Goal: Task Accomplishment & Management: Manage account settings

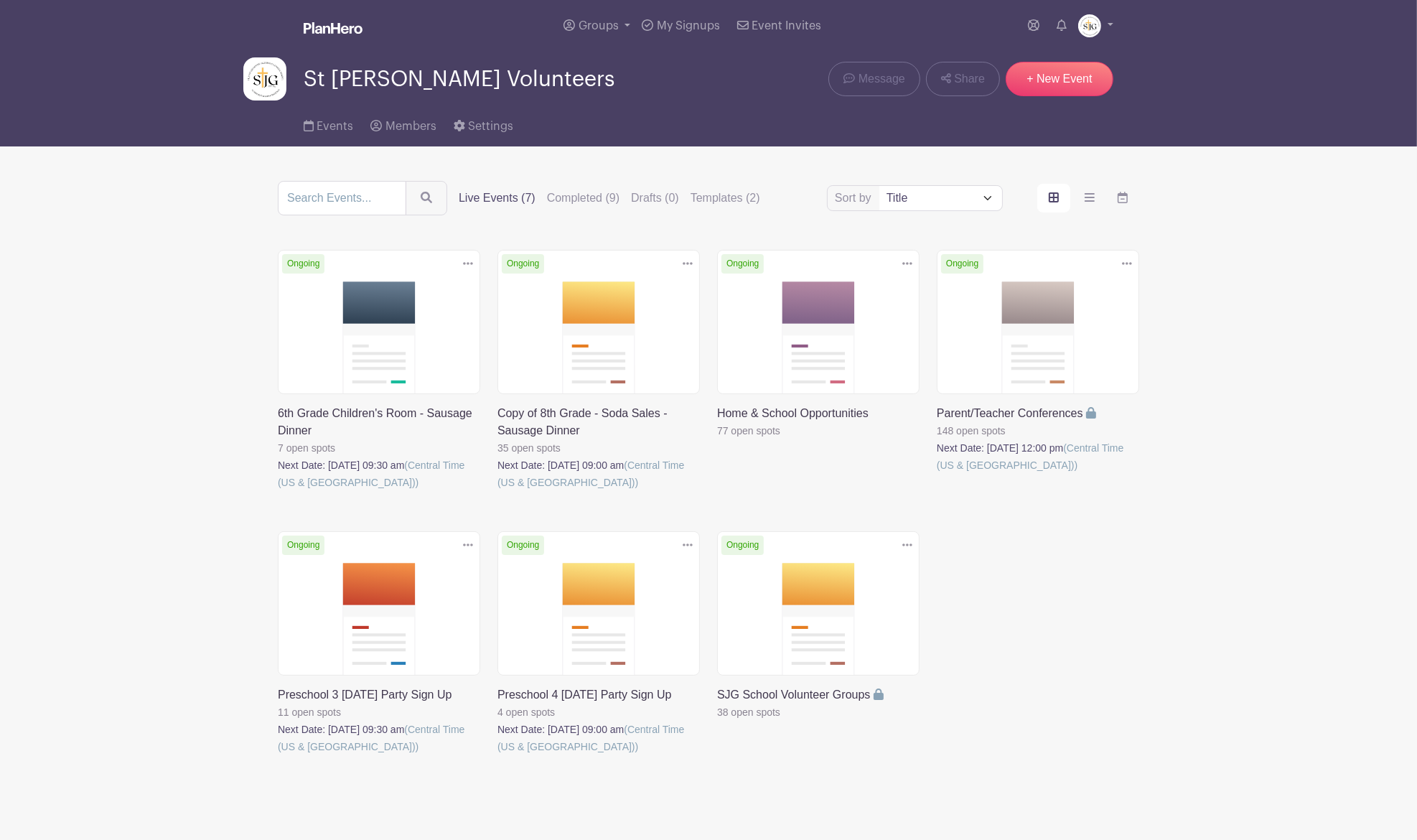
click at [498, 755] on link at bounding box center [498, 755] width 0 height 0
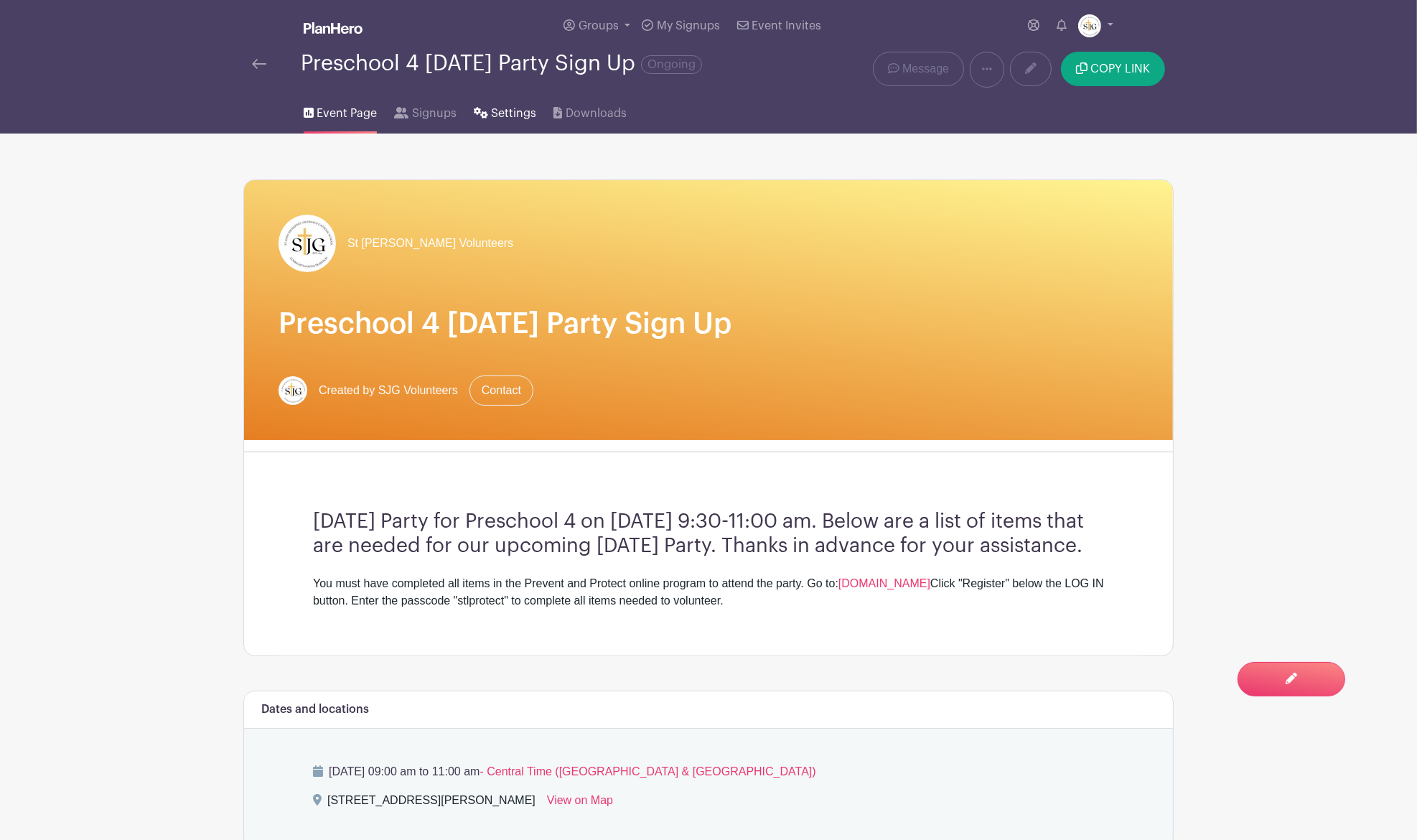
click at [495, 107] on span "Settings" at bounding box center [514, 114] width 45 height 17
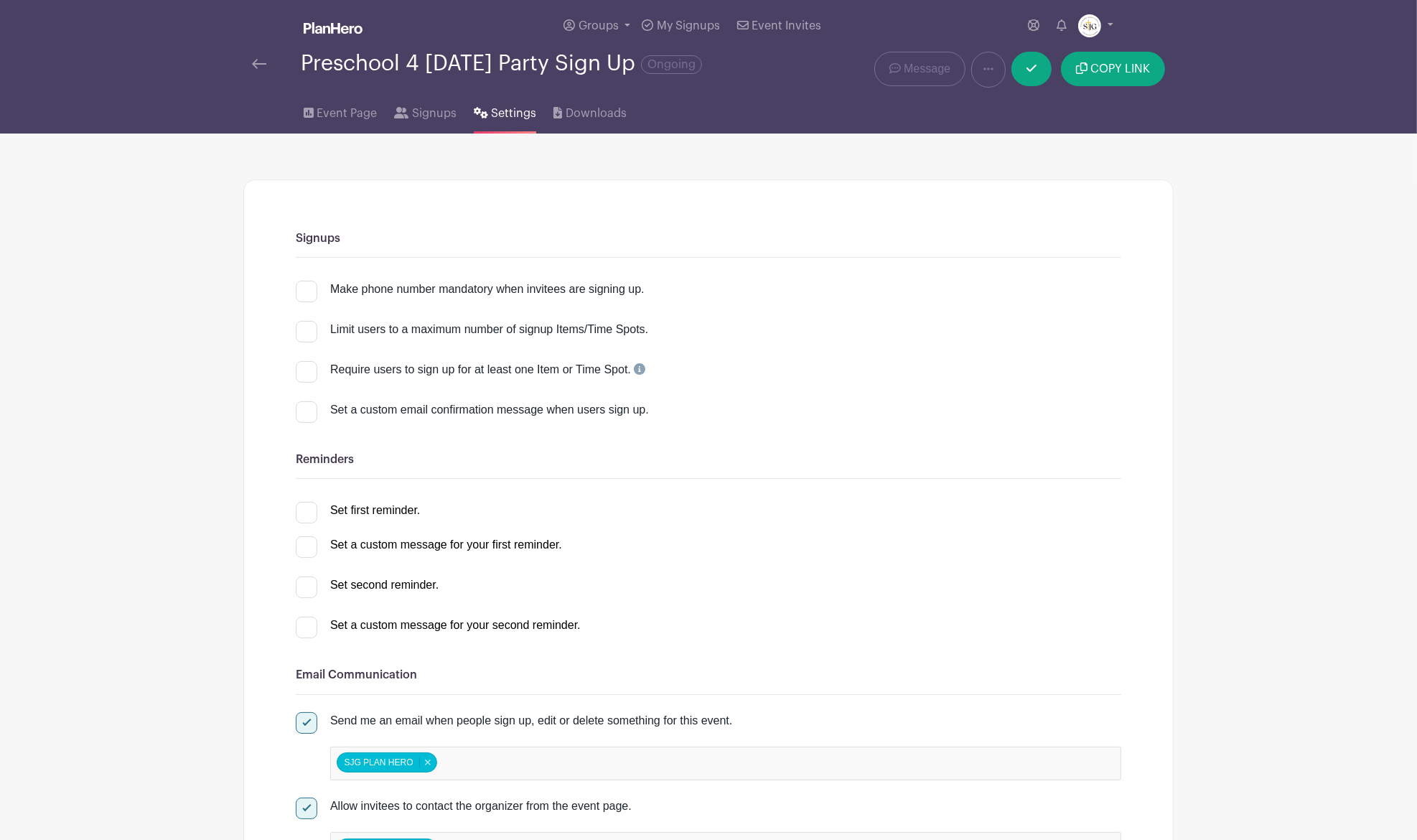
click at [311, 501] on div "Set first reminder." at bounding box center [358, 508] width 124 height 23
click at [302, 517] on div at bounding box center [307, 513] width 22 height 22
click at [302, 511] on input "Set first reminder." at bounding box center [300, 506] width 9 height 9
checkbox input "true"
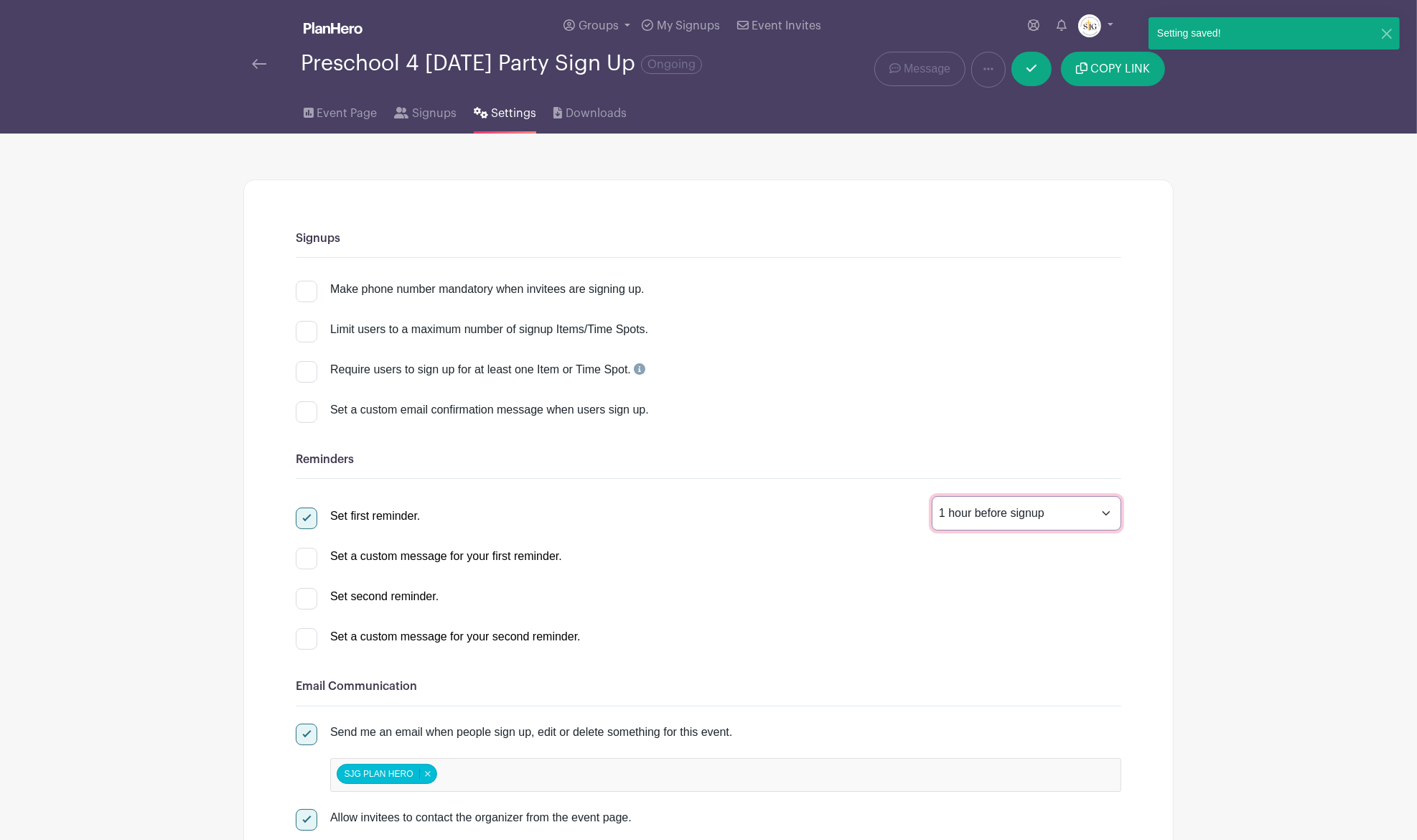
click at [1067, 517] on select "1 hour before signup 2 hours before signup 3 hours before signup 4 hours before…" at bounding box center [1027, 514] width 189 height 35
select select "24"
click at [932, 496] on select "1 hour before signup 2 hours before signup 3 hours before signup 4 hours before…" at bounding box center [1027, 514] width 189 height 35
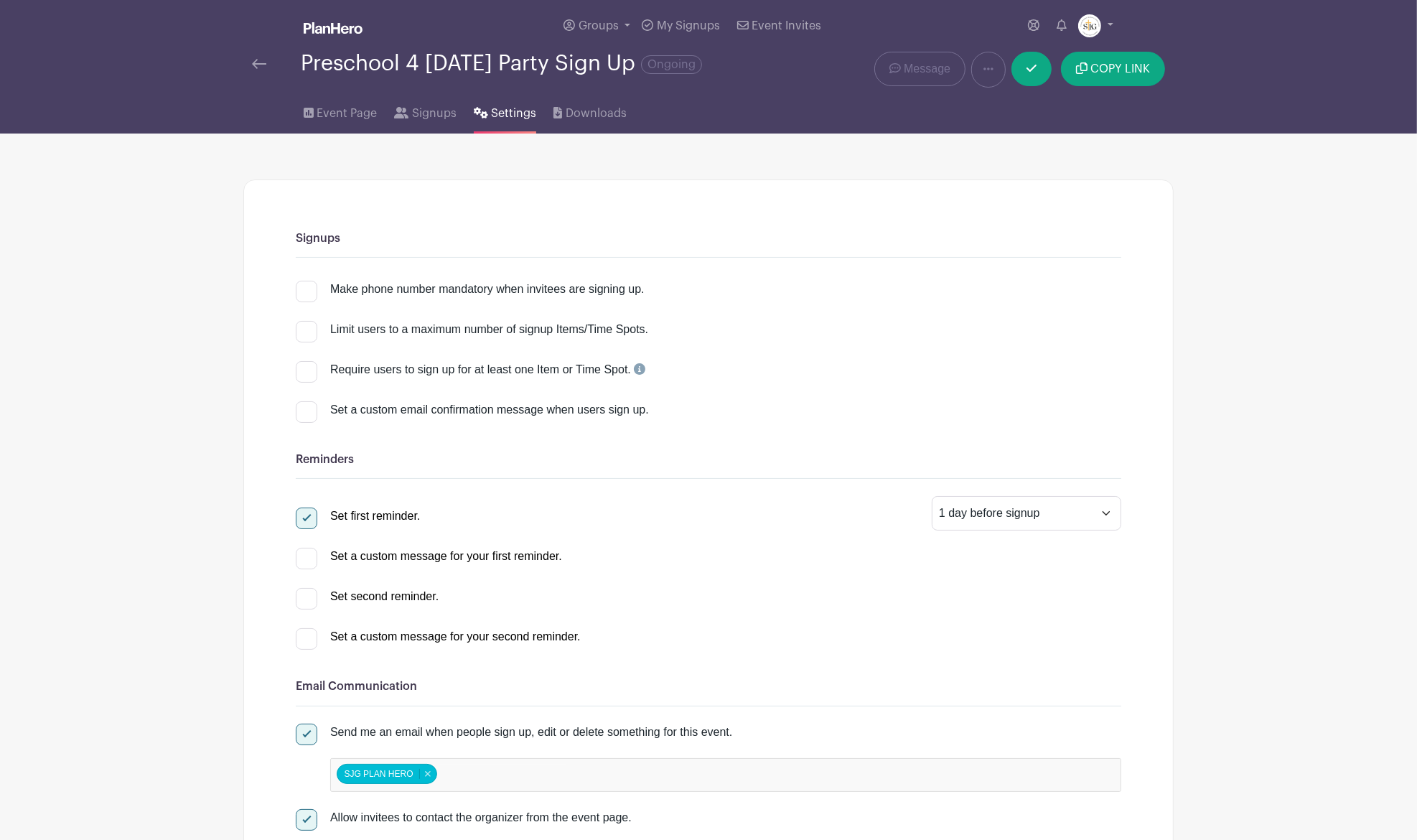
click at [310, 554] on div at bounding box center [307, 558] width 22 height 22
click at [305, 554] on input "Set a custom message for your first reminder." at bounding box center [300, 552] width 9 height 9
checkbox input "true"
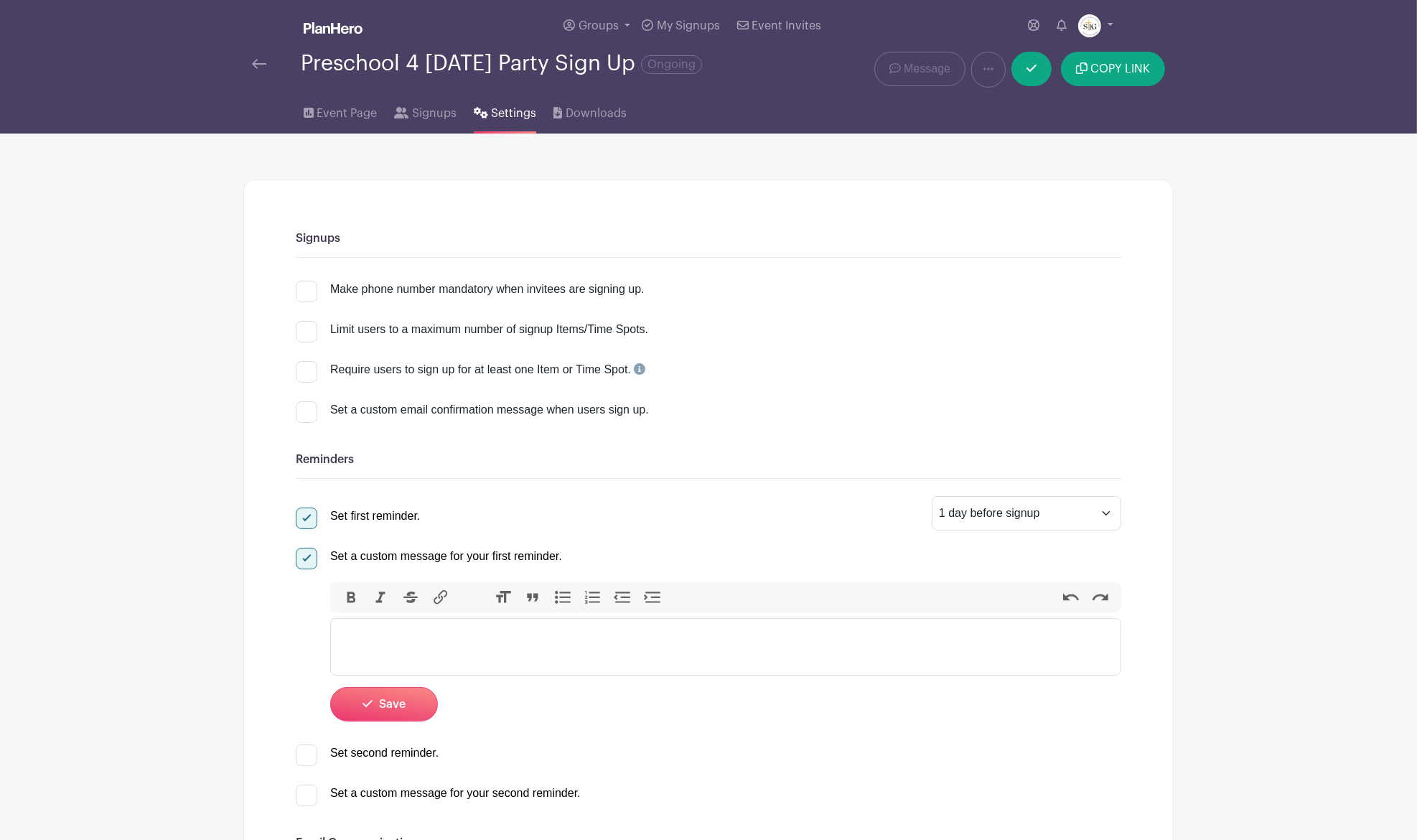
click at [402, 638] on trix-editor at bounding box center [725, 647] width 791 height 58
type trix-editor "<div>/</div>"
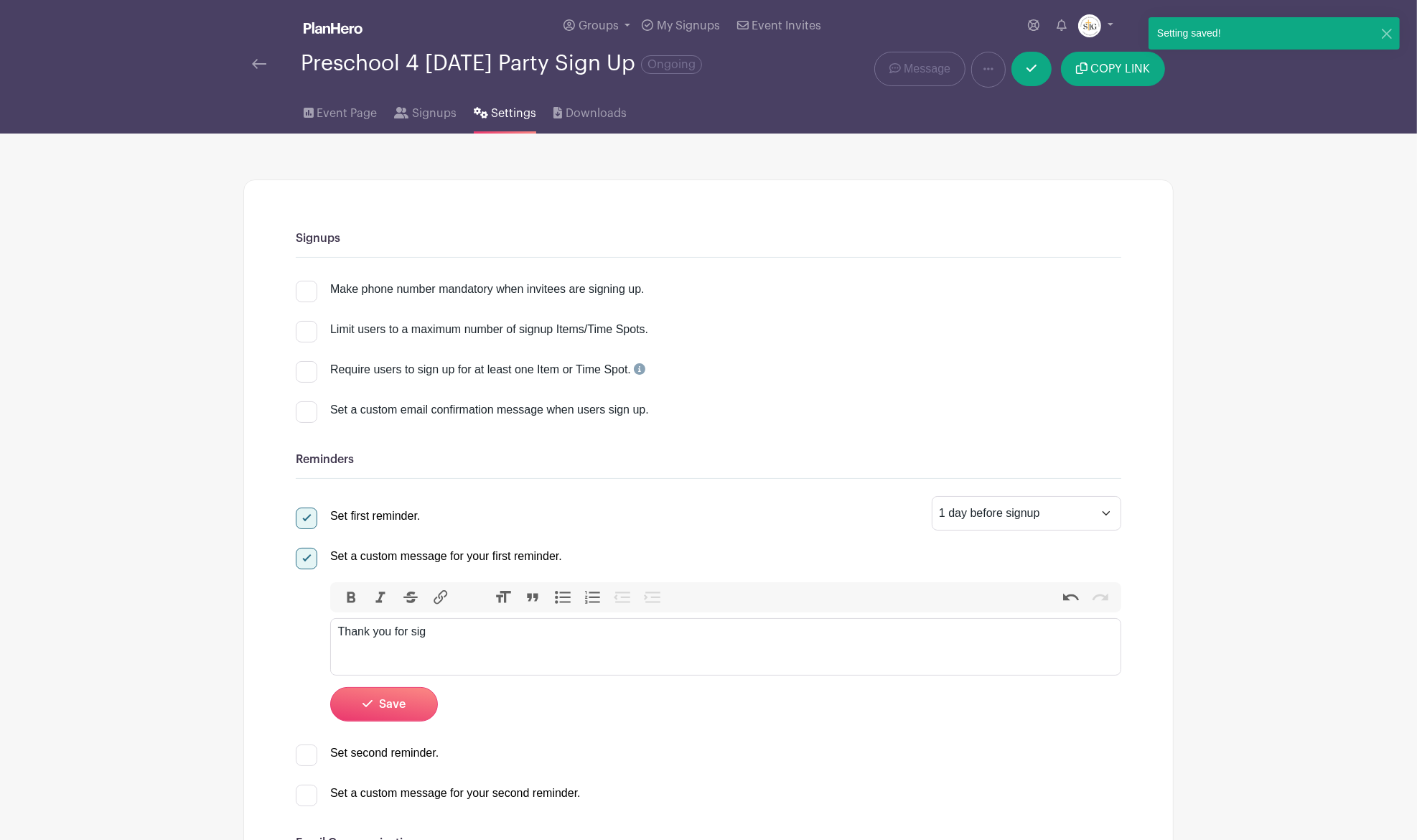
type trix-editor "<div>Thank you for sign</div>"
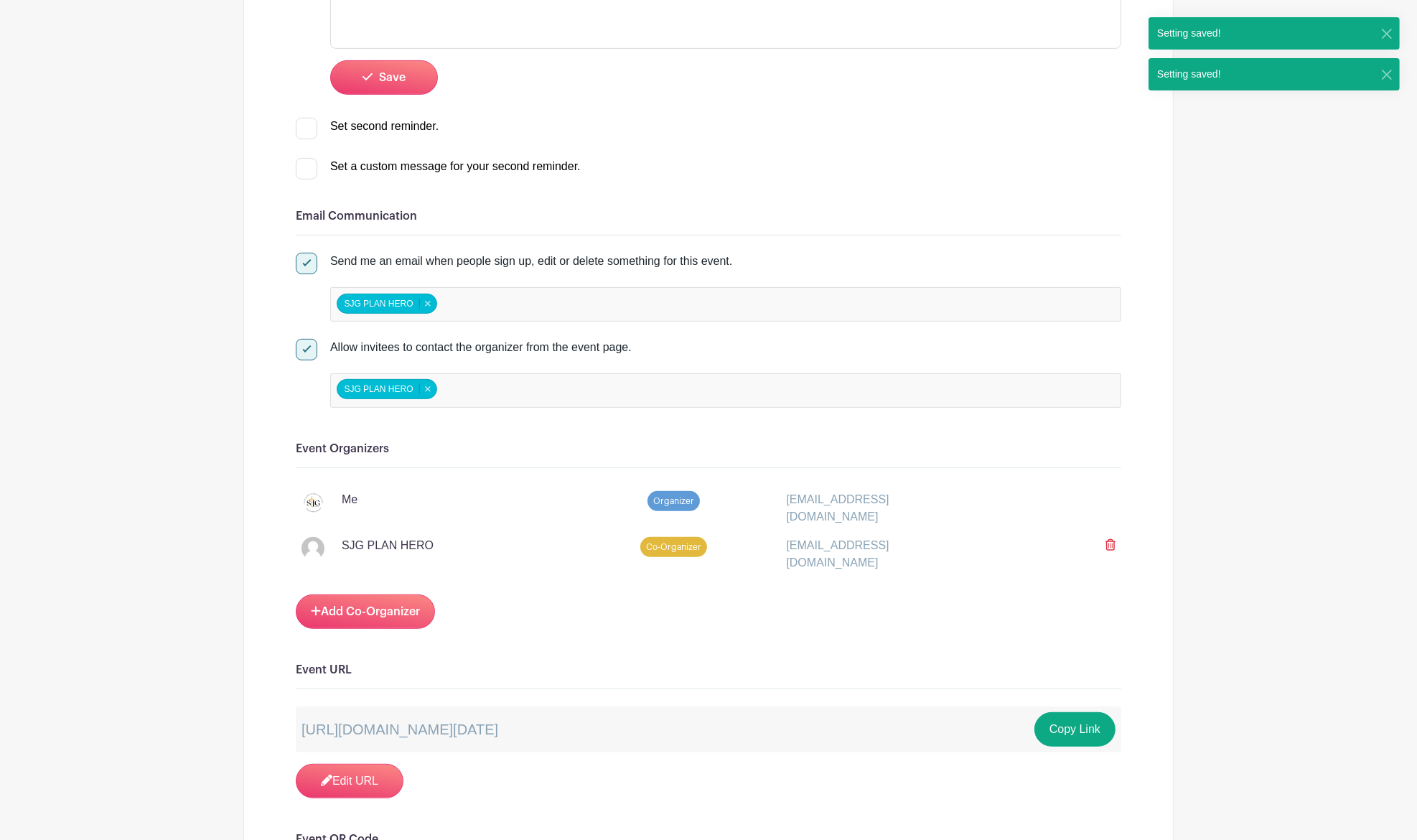
scroll to position [447, 0]
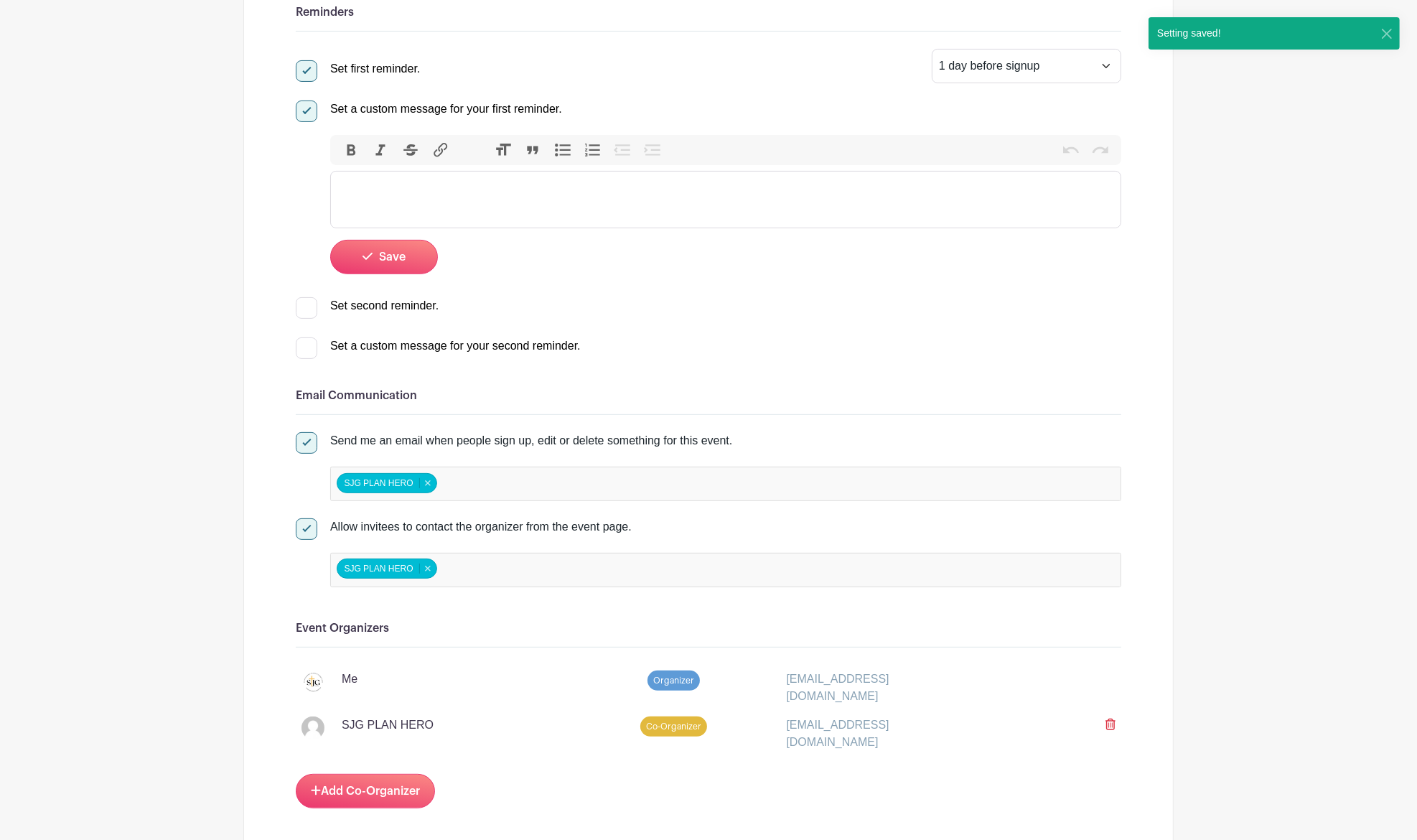
click at [462, 195] on trix-editor at bounding box center [725, 200] width 791 height 58
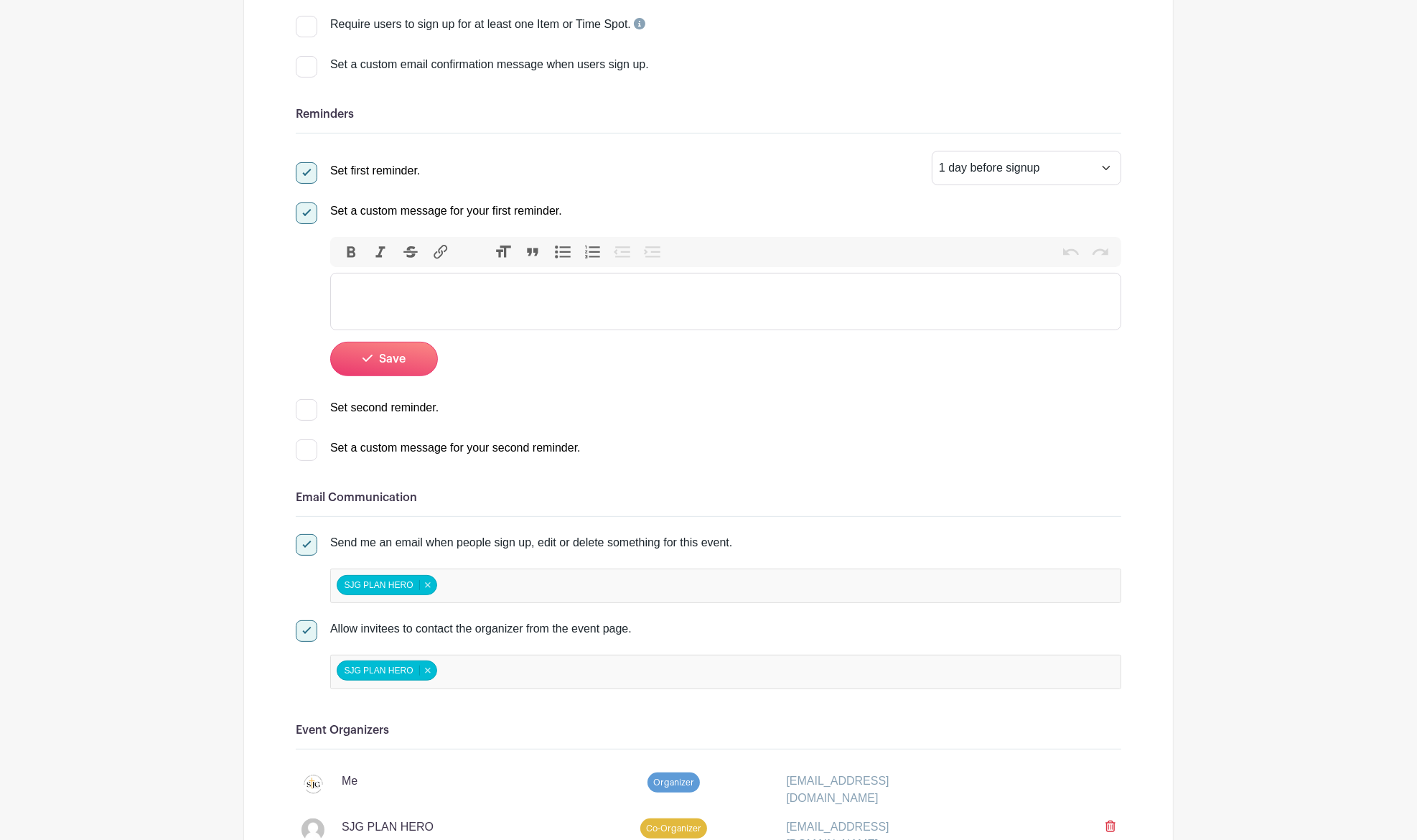
scroll to position [160, 0]
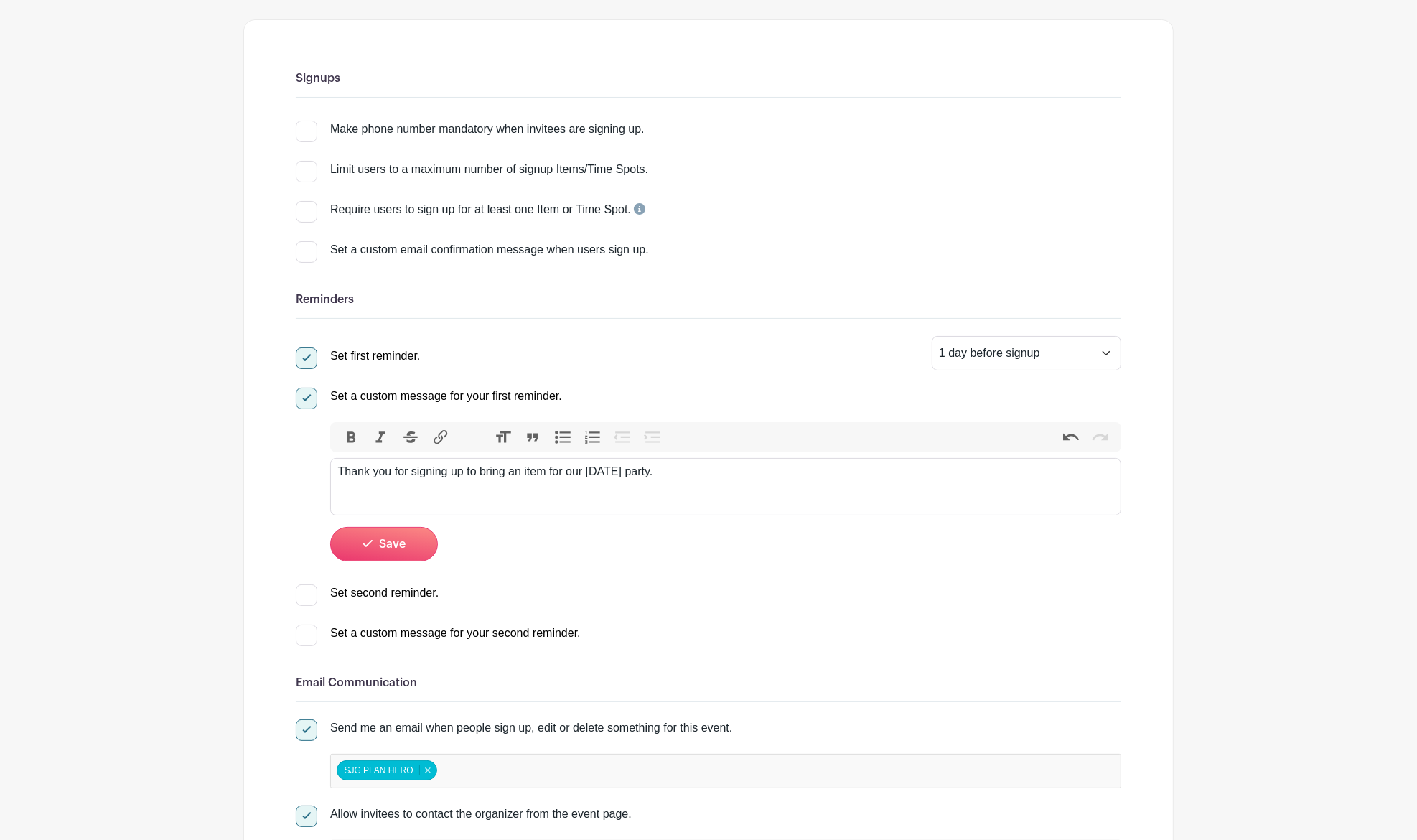
type trix-editor "<div>Thank you for signing up to bring an item for our [DATE] party.</div>"
drag, startPoint x: 682, startPoint y: 479, endPoint x: 284, endPoint y: 500, distance: 398.6
copy div "Thank you for signing up to bring an item for our [DATE] party."
click at [378, 532] on button "Save" at bounding box center [383, 545] width 107 height 35
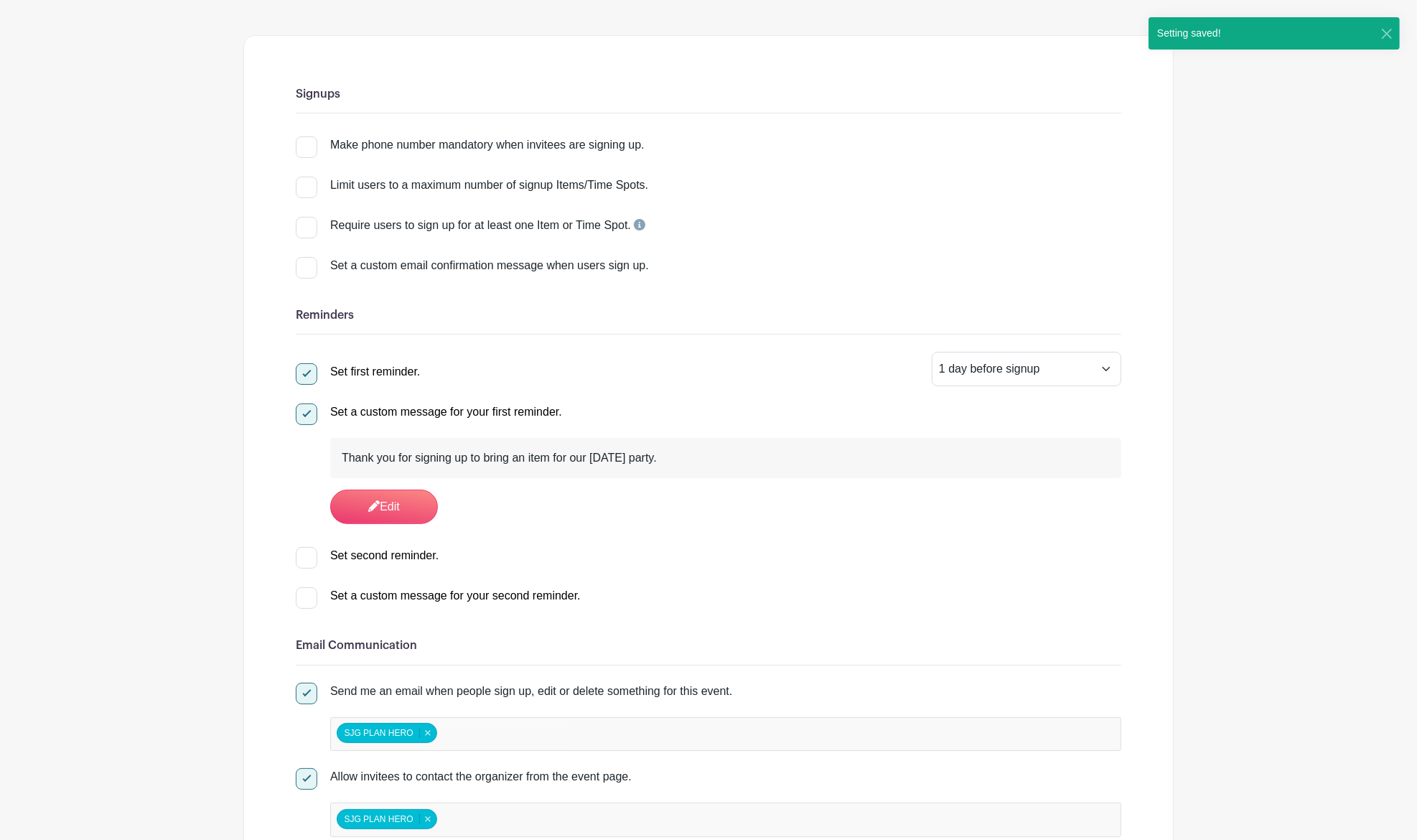
scroll to position [0, 0]
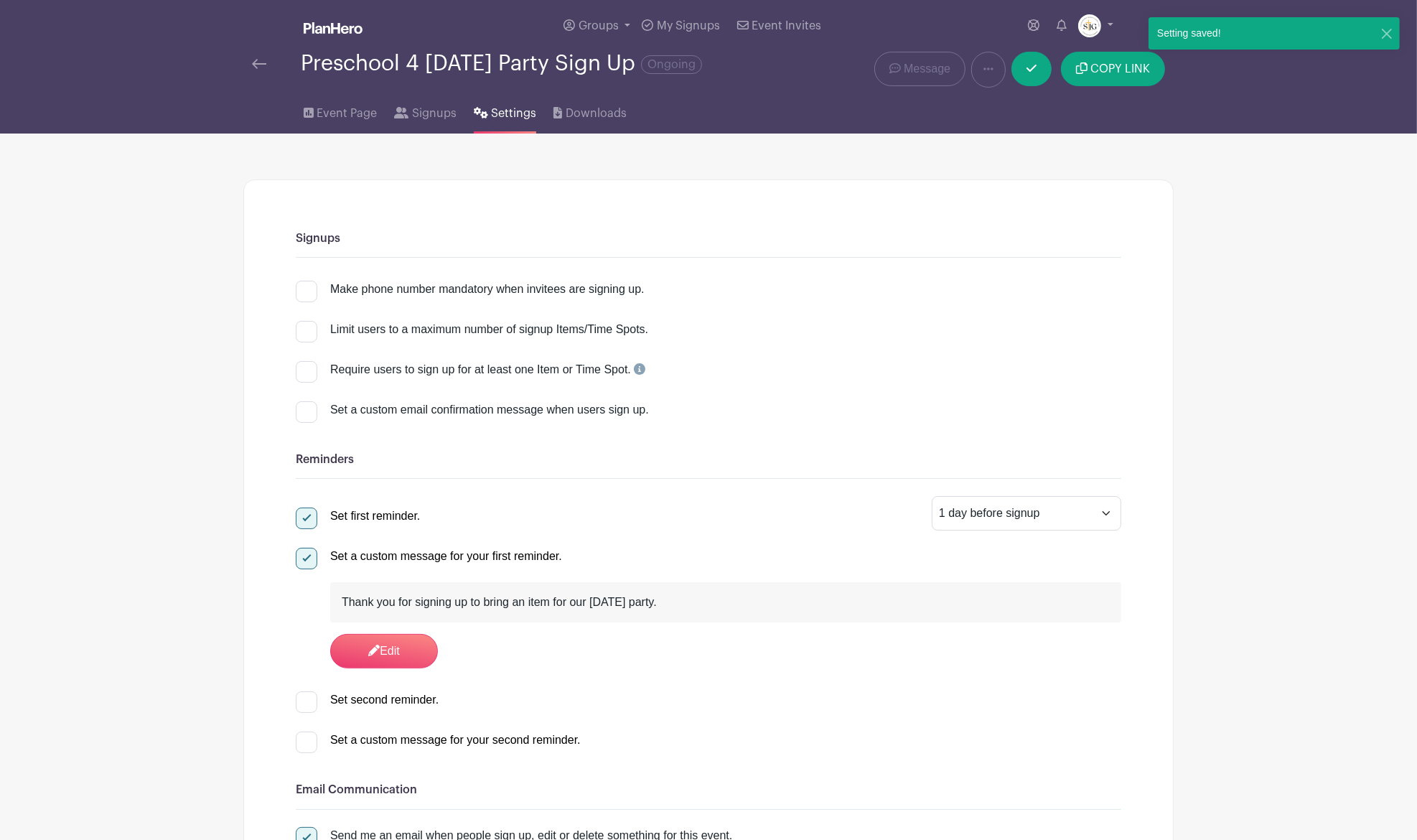
click at [264, 63] on img at bounding box center [259, 64] width 14 height 10
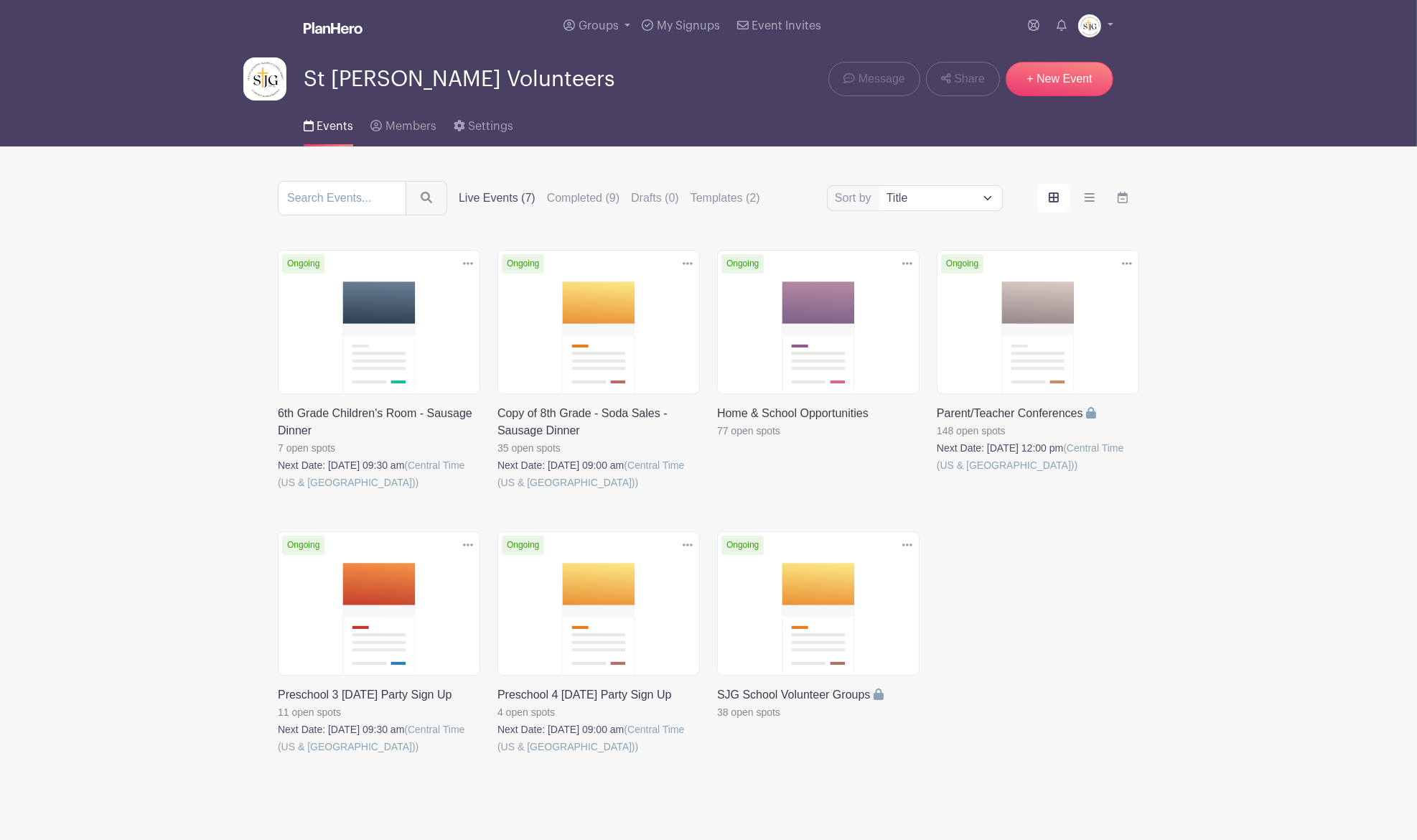
click at [278, 755] on link at bounding box center [278, 755] width 0 height 0
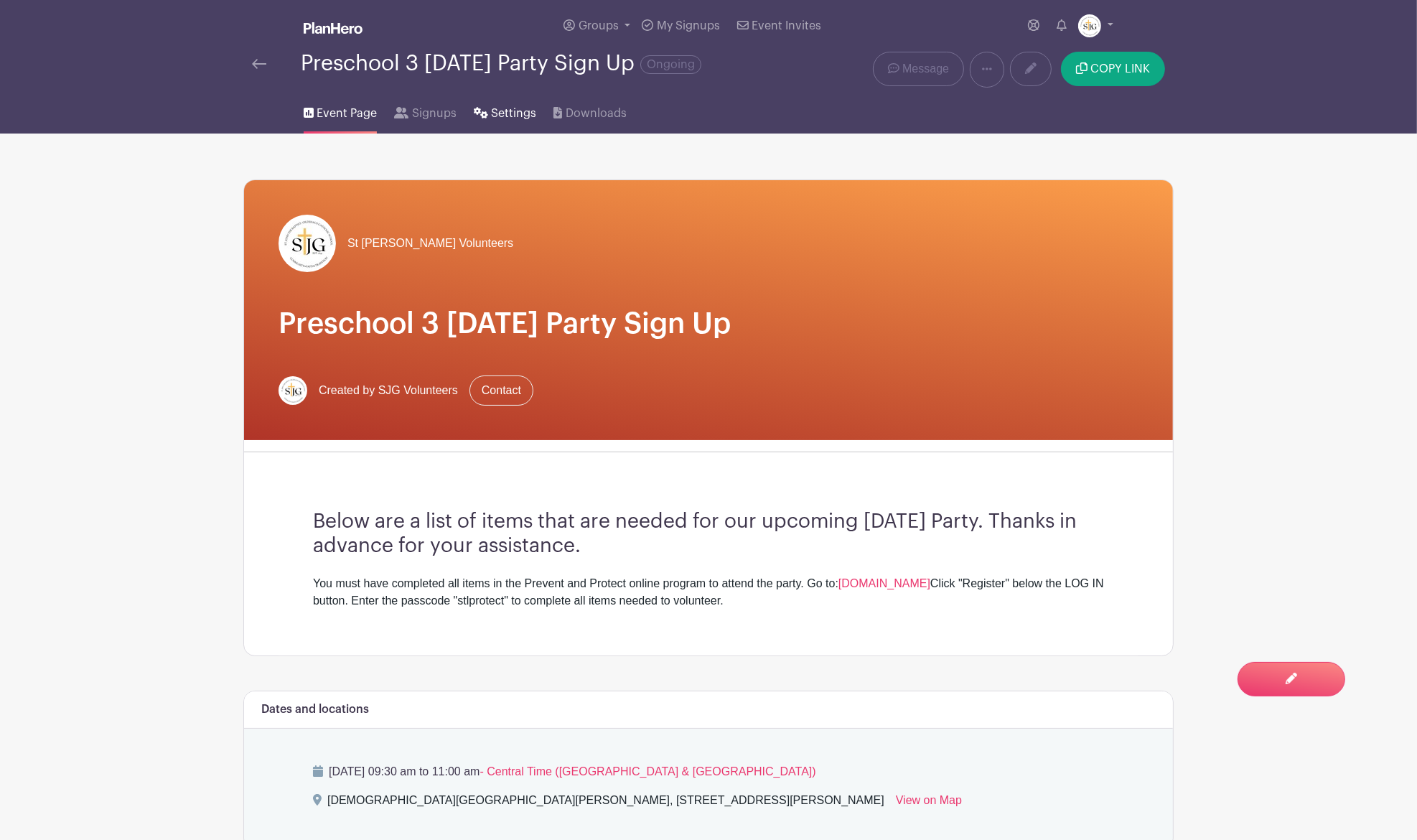
click at [496, 121] on link "Settings" at bounding box center [505, 111] width 63 height 46
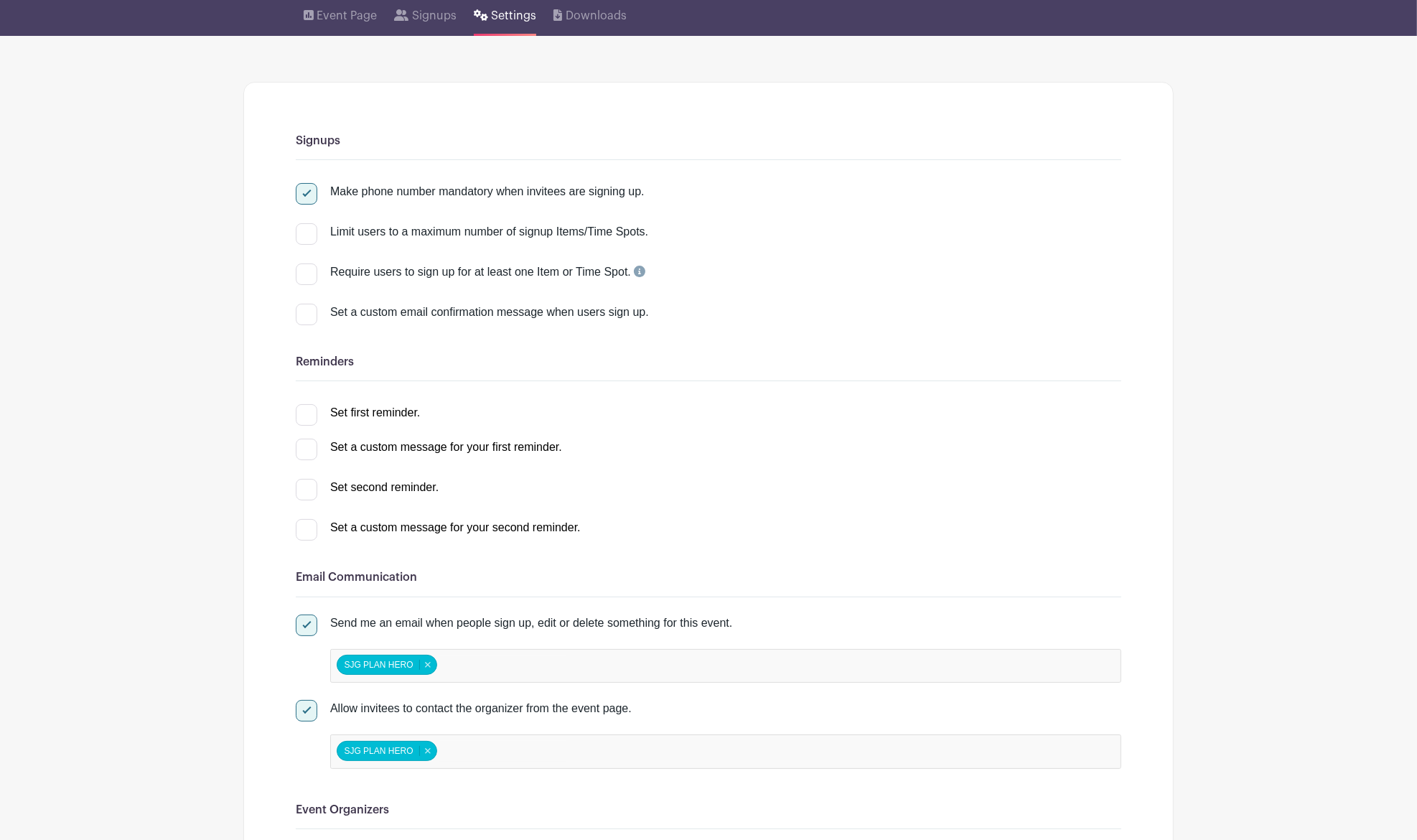
scroll to position [191, 0]
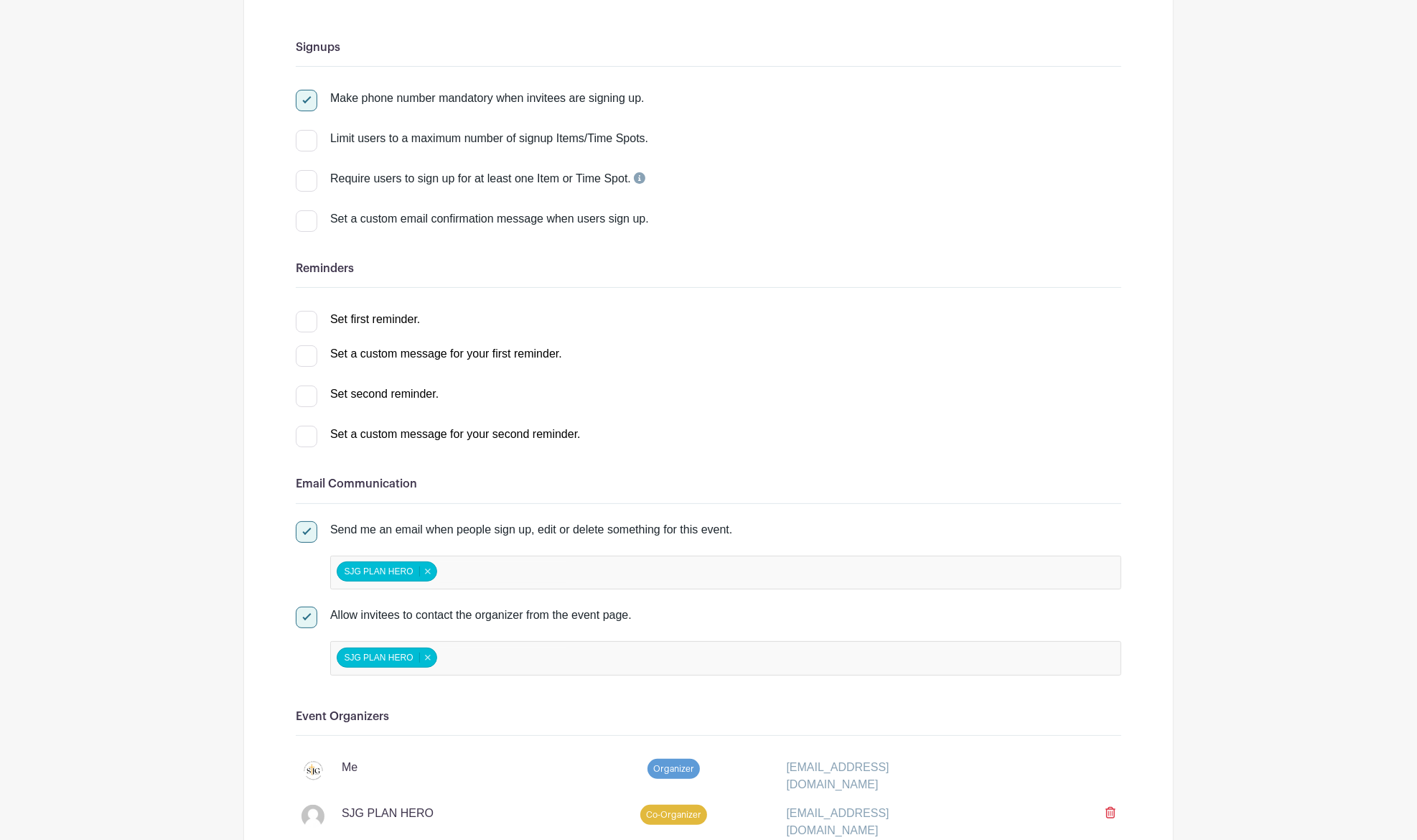
click at [304, 317] on input "Set first reminder." at bounding box center [300, 316] width 9 height 9
checkbox input "true"
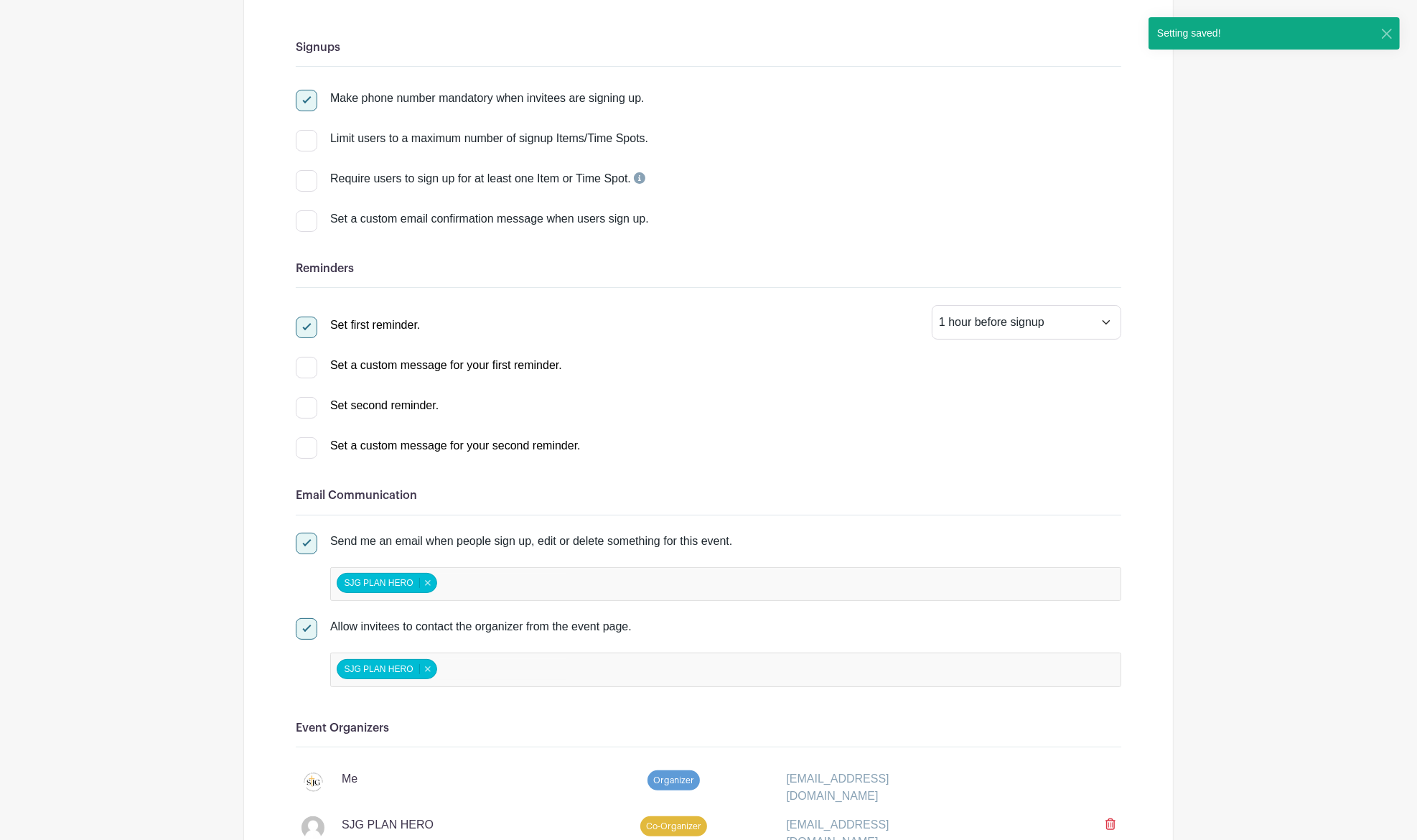
click at [307, 369] on div at bounding box center [307, 367] width 22 height 22
click at [305, 366] on input "Set a custom message for your first reminder." at bounding box center [300, 361] width 9 height 9
checkbox input "true"
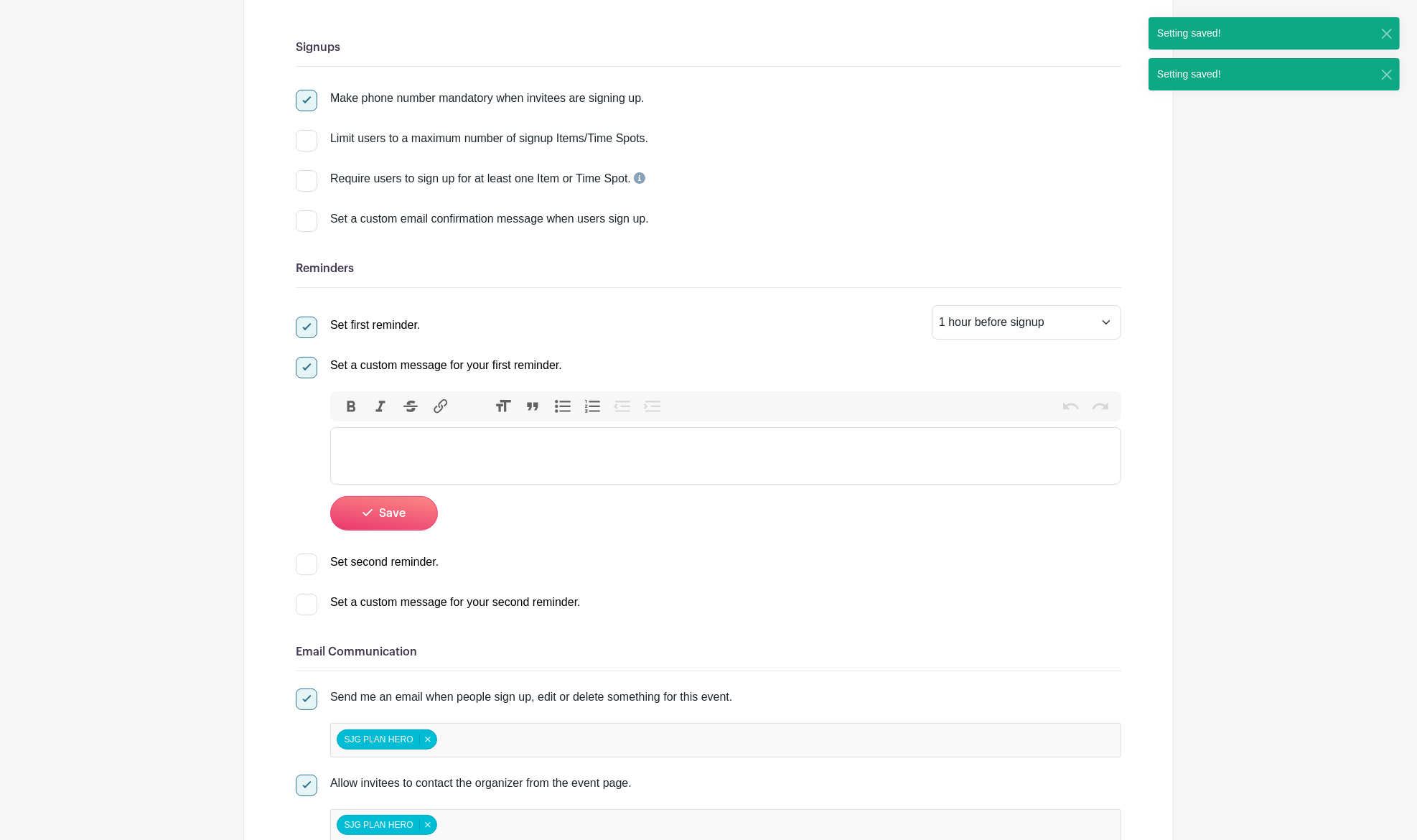
click at [389, 430] on trix-editor at bounding box center [725, 456] width 791 height 58
paste trix-editor "<div>Thank you for signing up to bring an item for our [DATE] party.</div>"
type trix-editor "<div>Thank you for signing up to bring an item for our [DATE] party.</div>"
click at [975, 322] on select "1 hour before signup 2 hours before signup 3 hours before signup 4 hours before…" at bounding box center [1027, 323] width 189 height 35
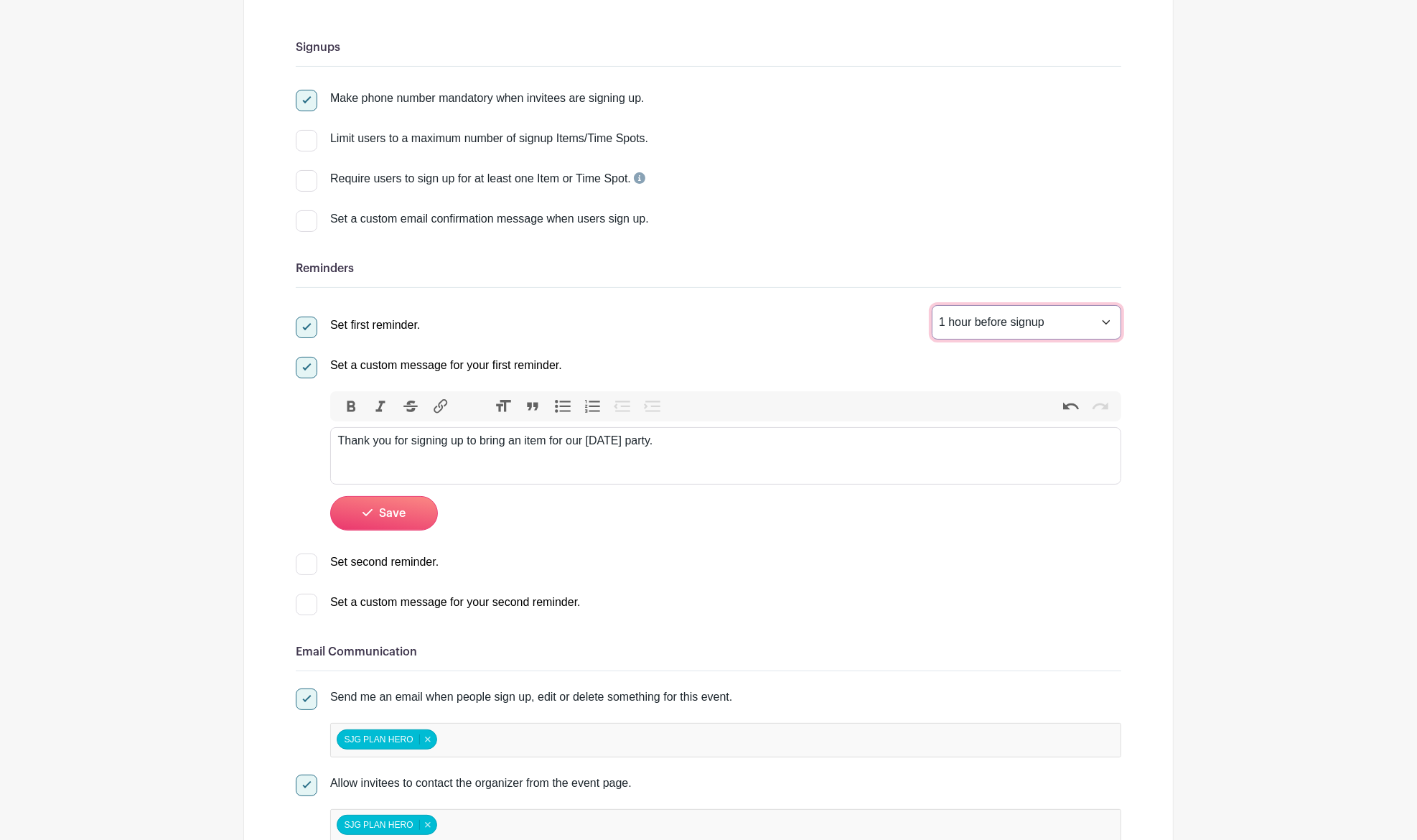
select select "24"
click at [932, 305] on select "1 hour before signup 2 hours before signup 3 hours before signup 4 hours before…" at bounding box center [1027, 323] width 189 height 35
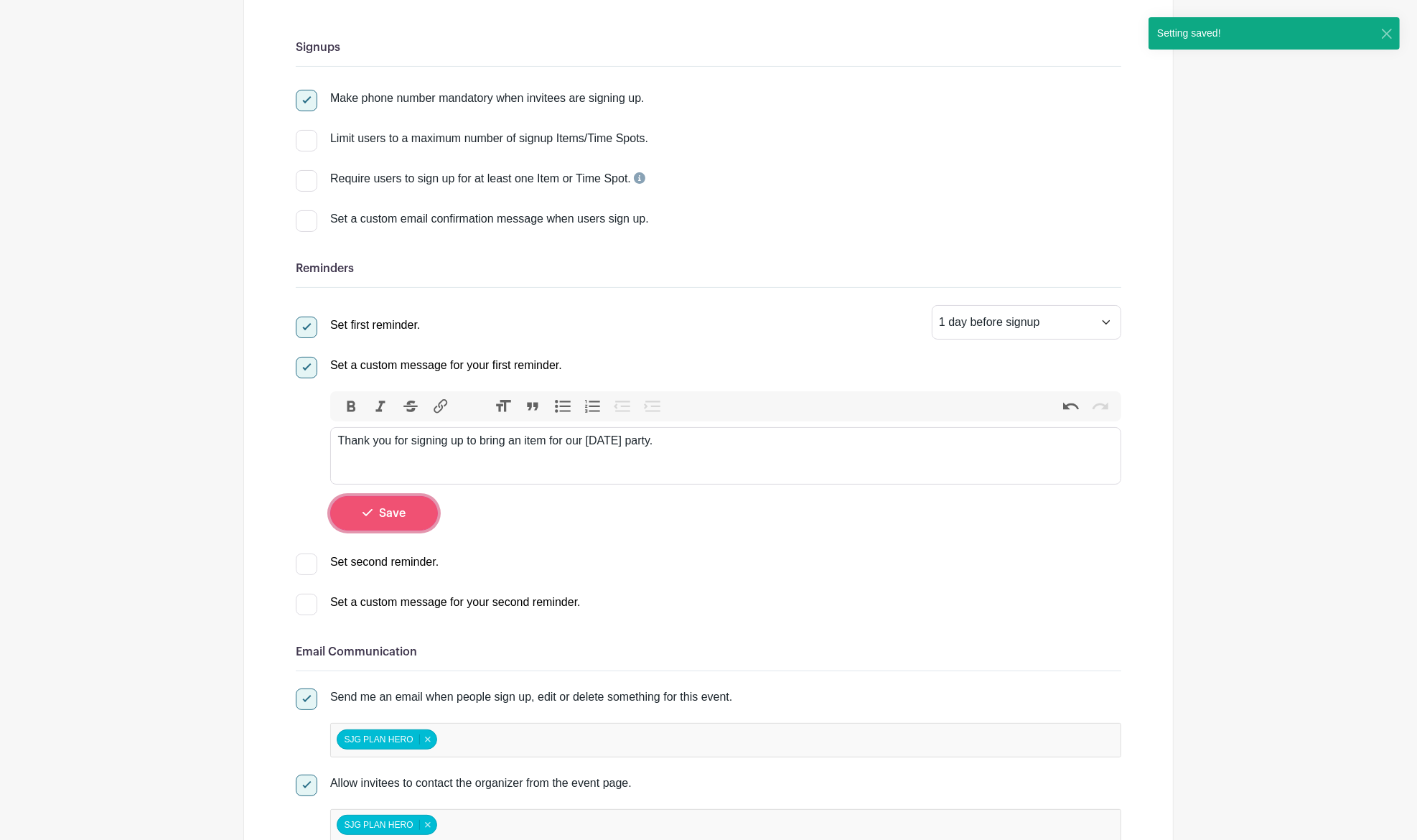
click at [393, 518] on button "Save" at bounding box center [383, 514] width 107 height 35
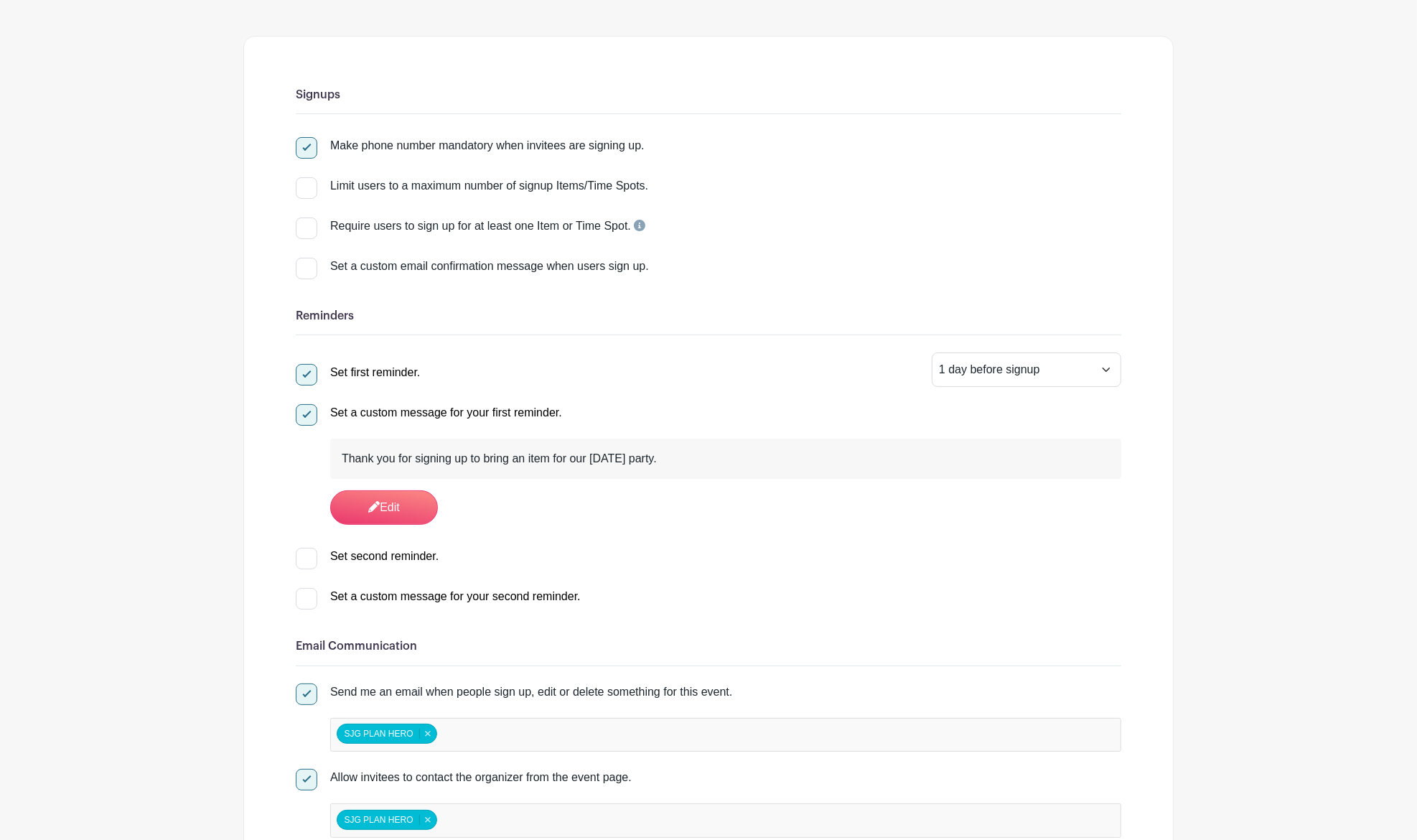
scroll to position [9, 0]
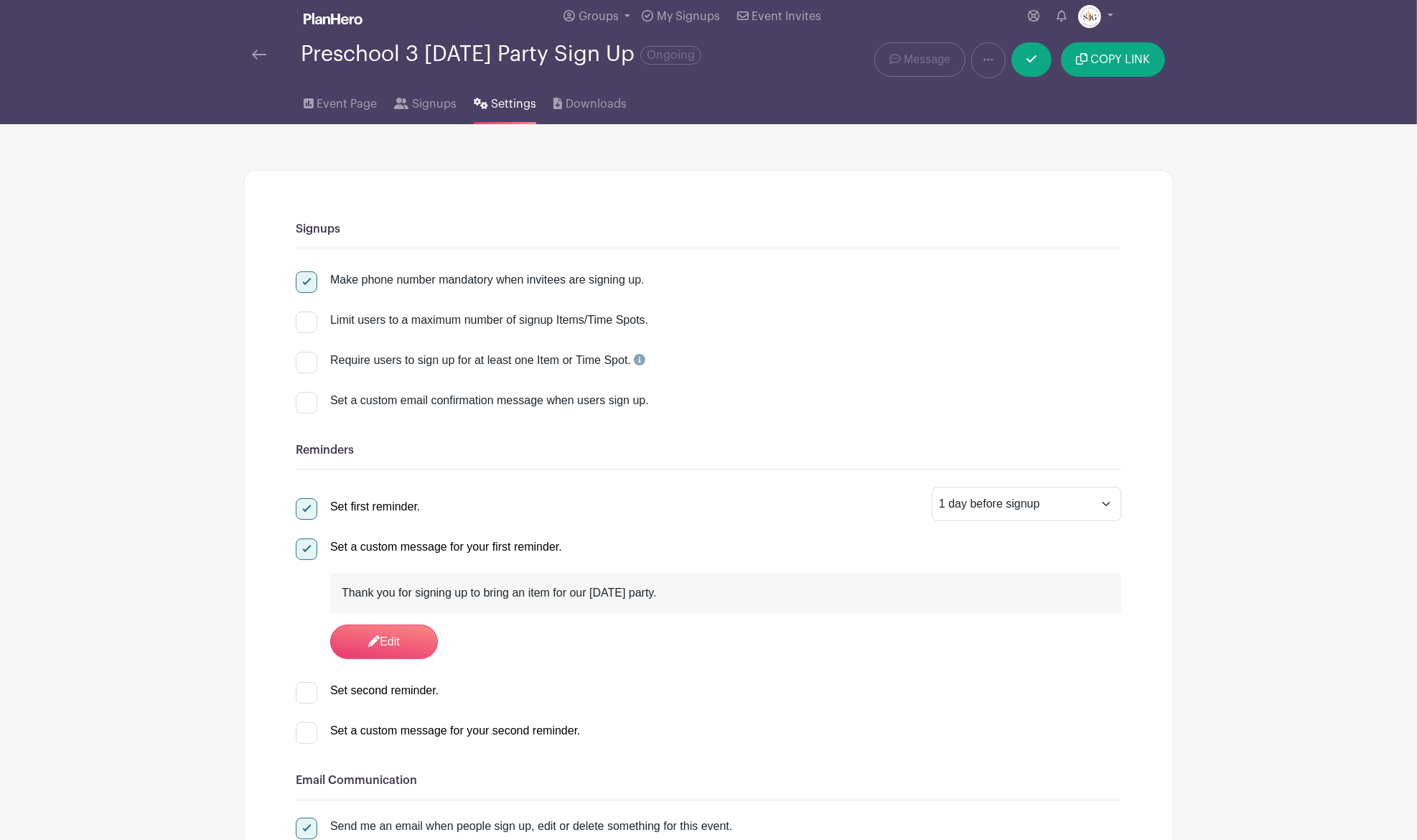
click at [262, 59] on img at bounding box center [259, 55] width 14 height 10
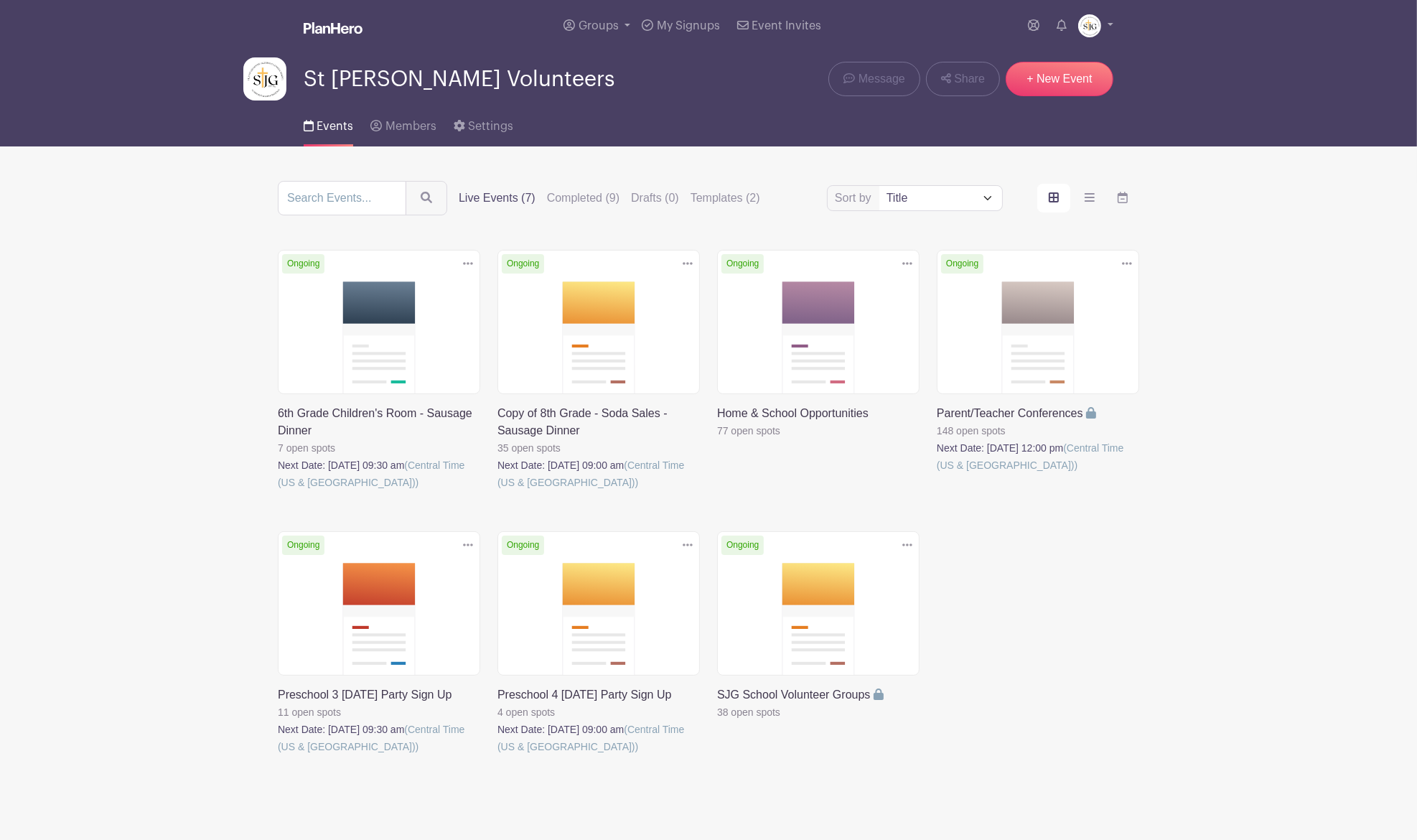
click at [498, 755] on link at bounding box center [498, 755] width 0 height 0
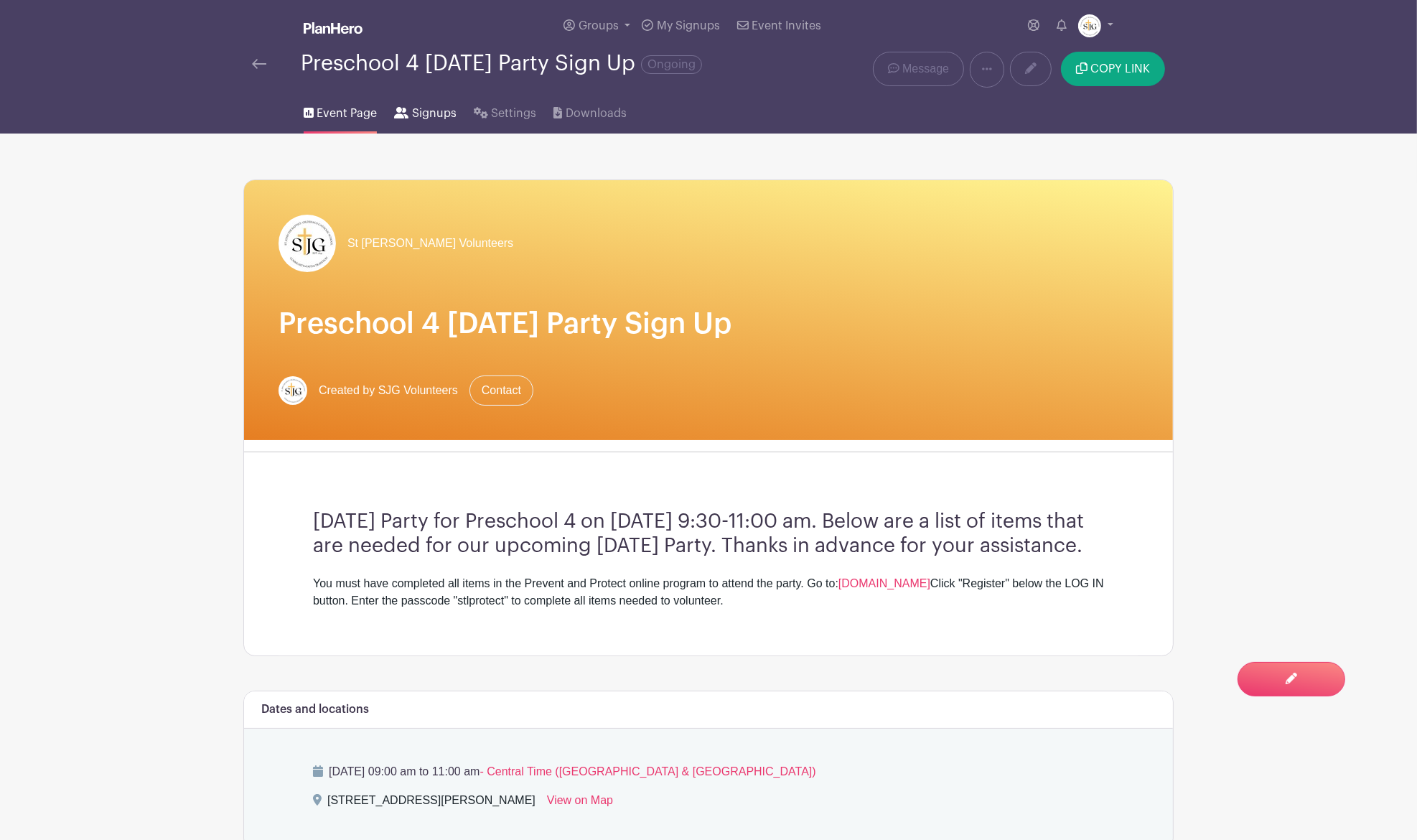
click at [431, 112] on span "Signups" at bounding box center [434, 114] width 45 height 17
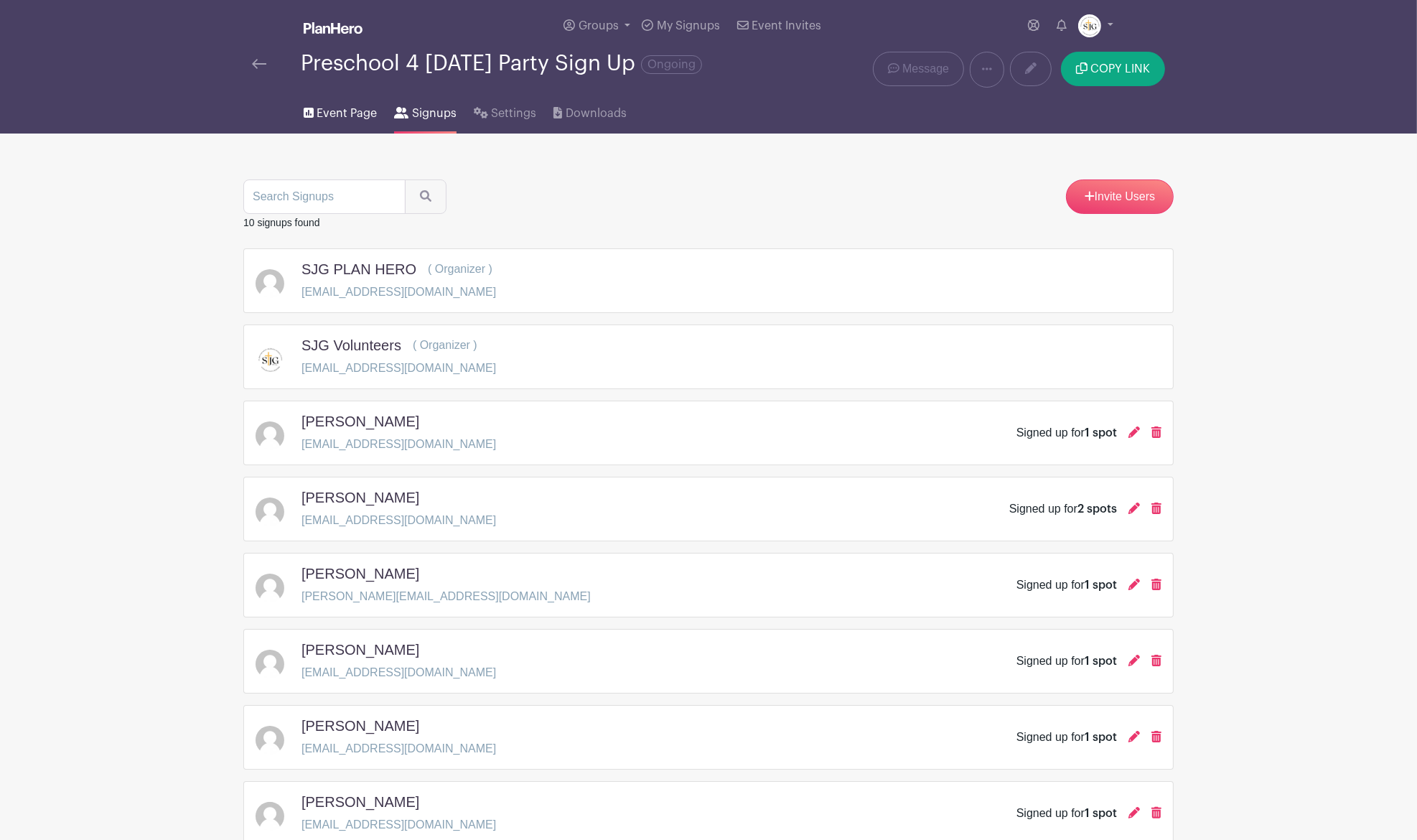
click at [344, 104] on link "Event Page" at bounding box center [341, 111] width 73 height 46
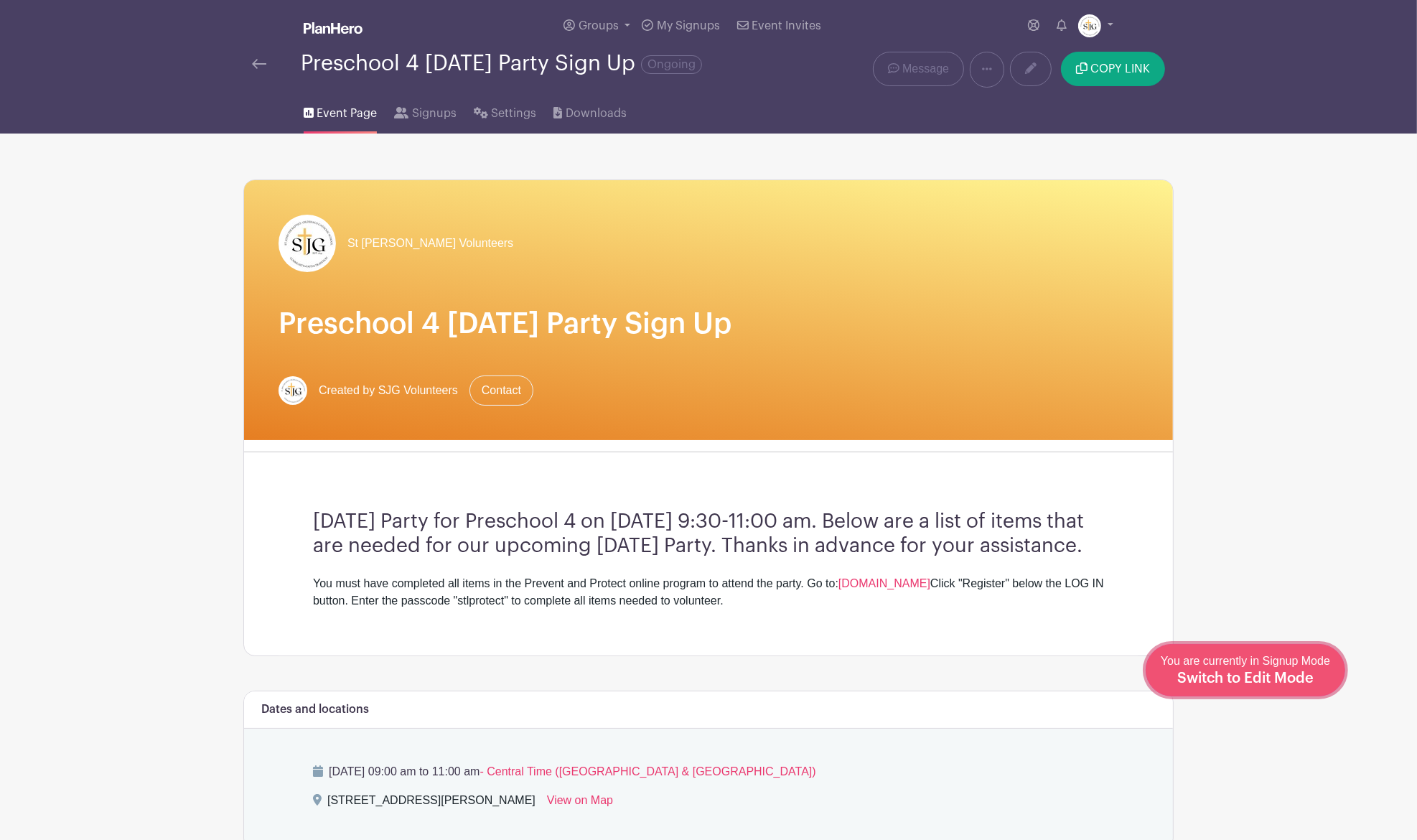
click at [1294, 684] on span "Switch to Edit Mode" at bounding box center [1245, 679] width 136 height 14
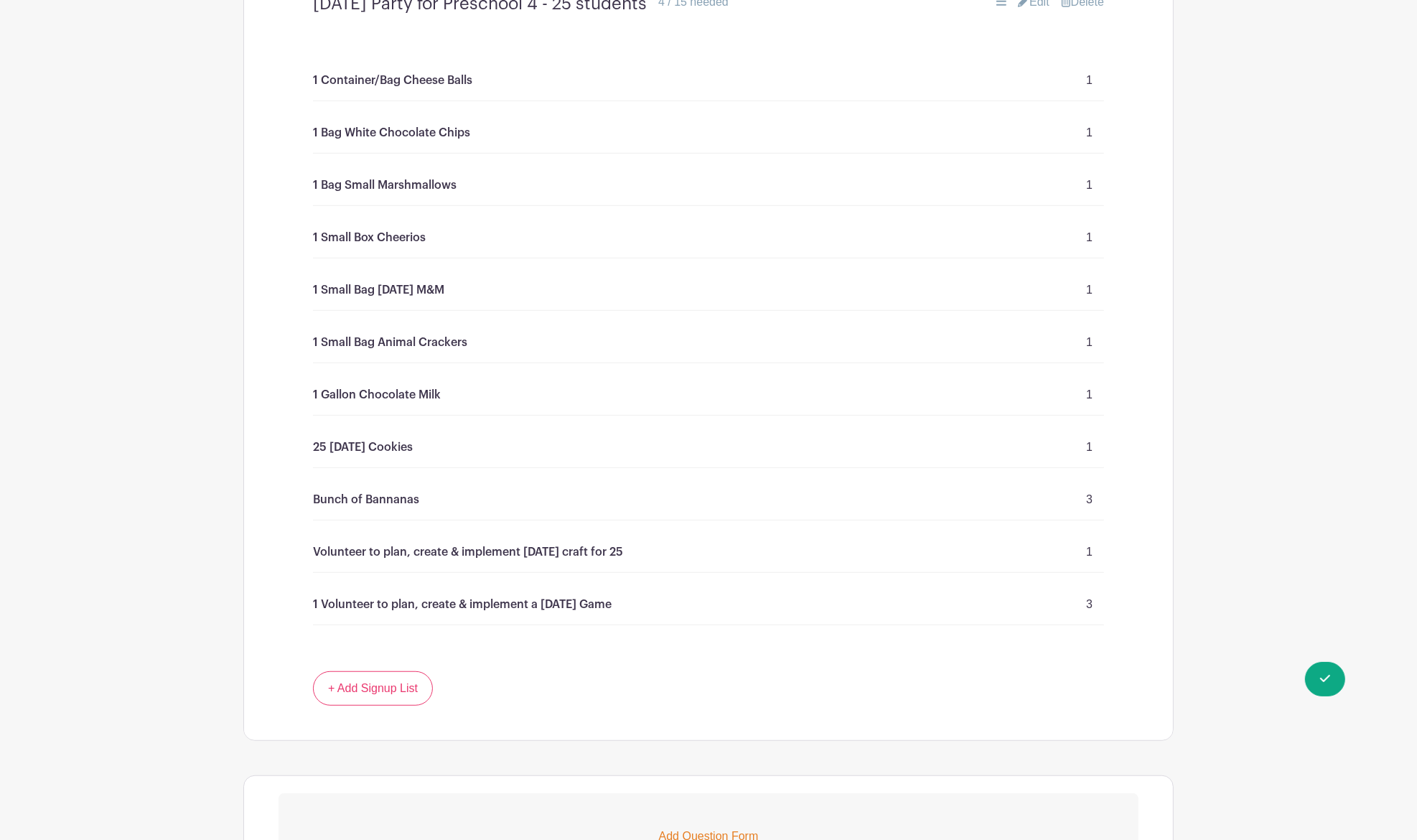
scroll to position [765, 0]
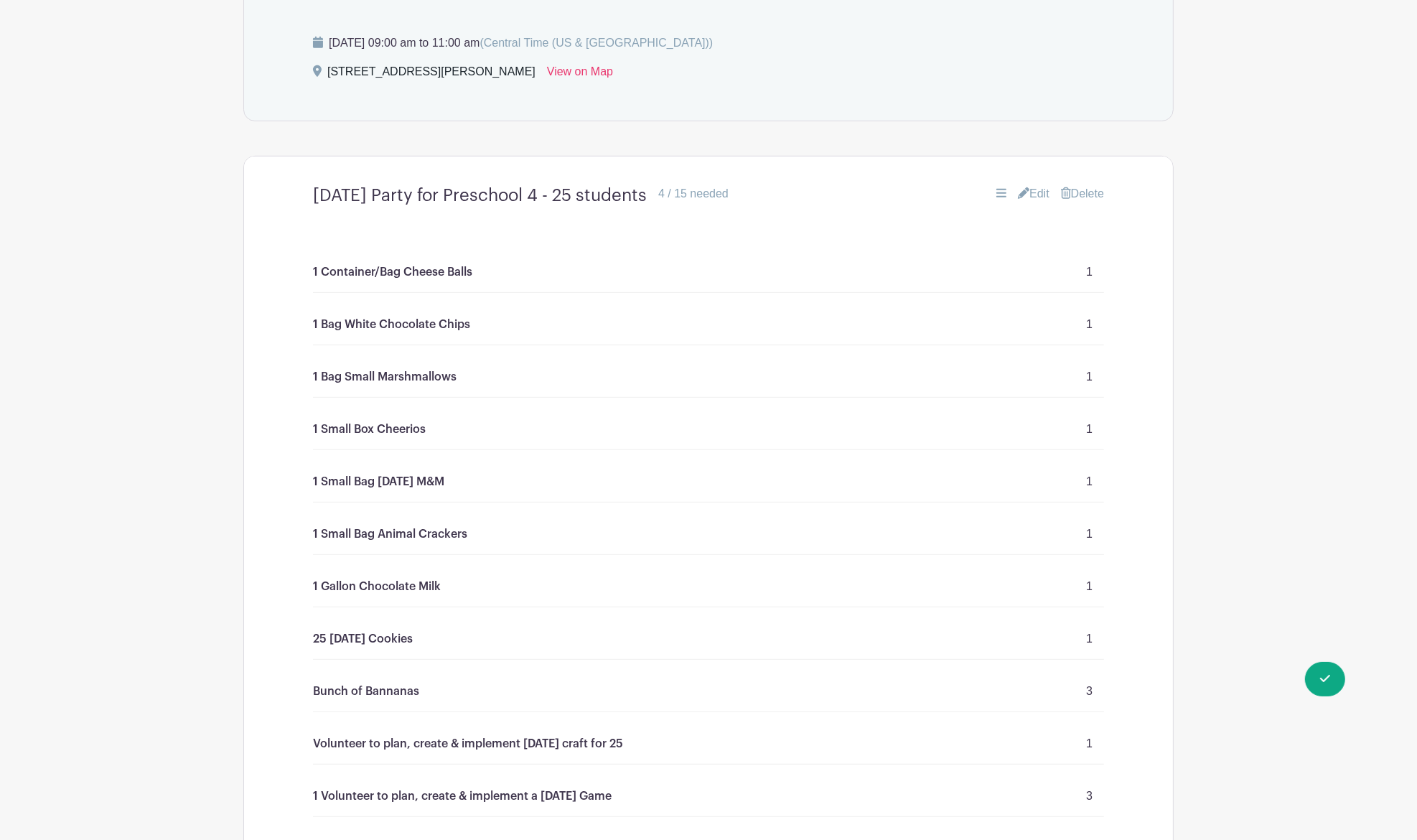
click at [1029, 202] on div "[DATE] Party for Preschool 4 - 25 students 4 / 15 needed Edit [GEOGRAPHIC_DATA]" at bounding box center [709, 195] width 860 height 44
click at [1026, 202] on link "Edit" at bounding box center [1034, 194] width 32 height 17
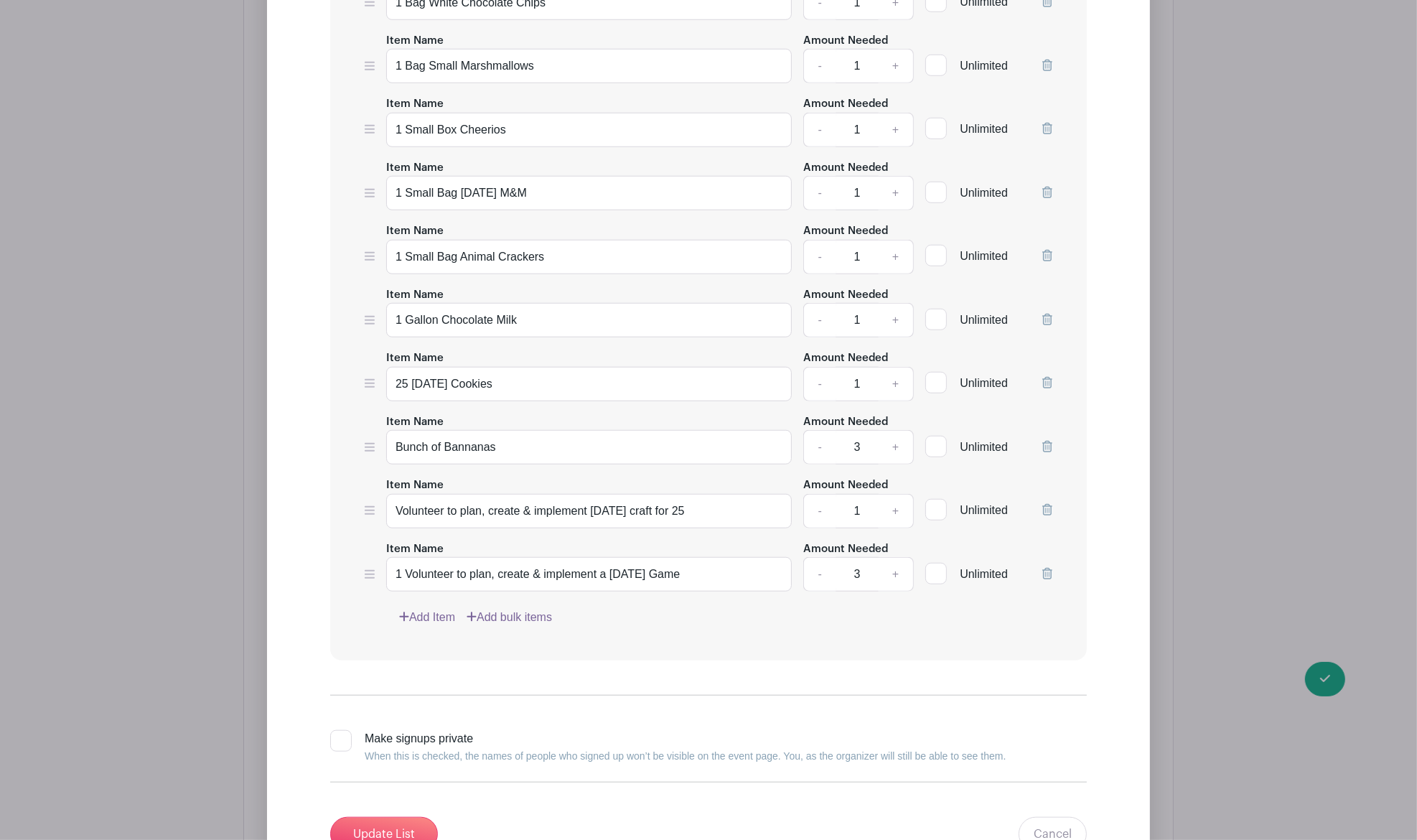
scroll to position [1436, 0]
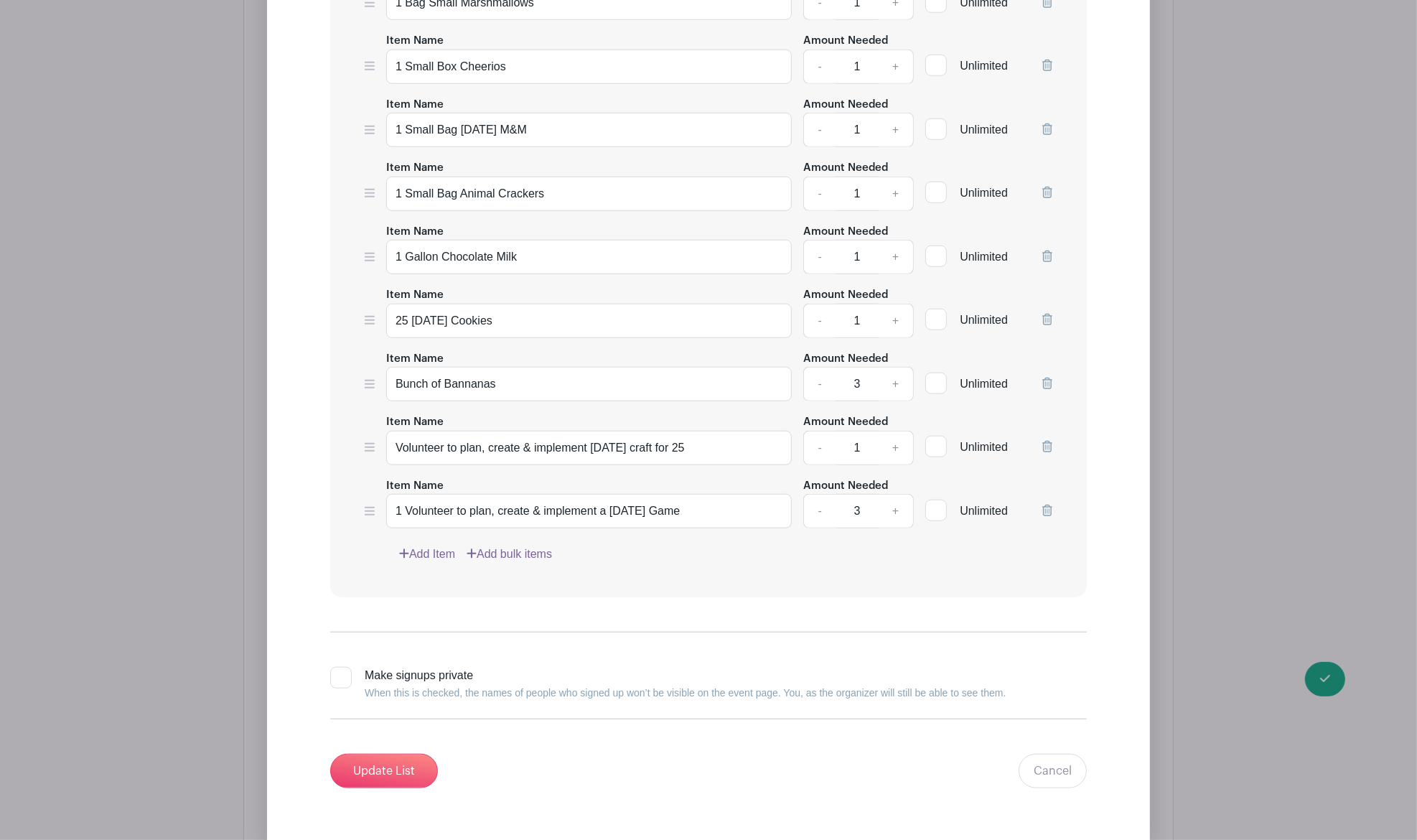
click at [372, 390] on icon at bounding box center [370, 384] width 10 height 12
drag, startPoint x: 565, startPoint y: 401, endPoint x: 0, endPoint y: 422, distance: 565.4
click at [482, 563] on link "Add bulk items" at bounding box center [509, 554] width 86 height 17
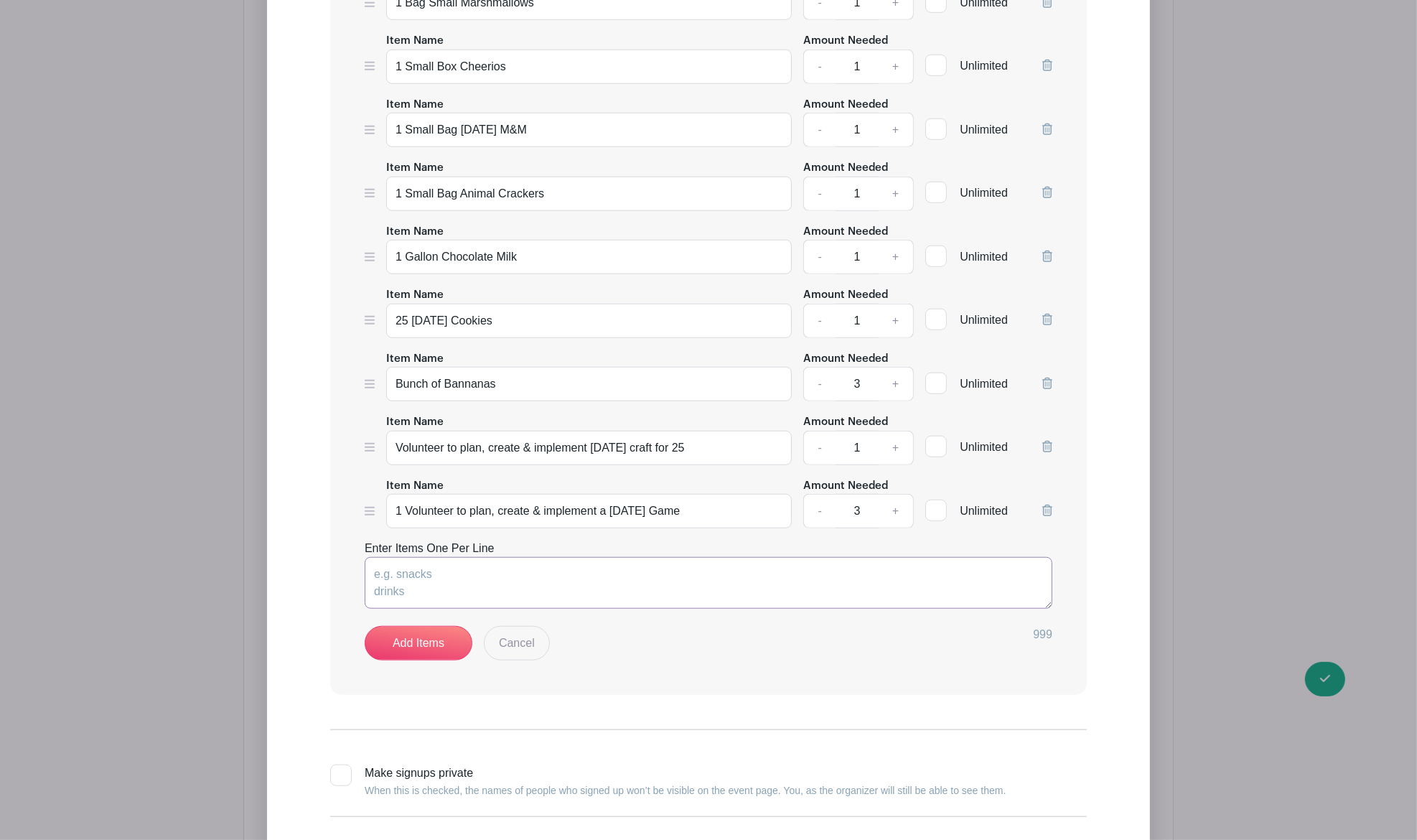
click at [471, 595] on textarea "Enter Items One Per Line" at bounding box center [708, 583] width 688 height 52
paste textarea "Bunch of Bannanas"
type textarea "Bunch of Bannanas Bunch of Bannanas"
click at [818, 400] on link "-" at bounding box center [820, 384] width 33 height 35
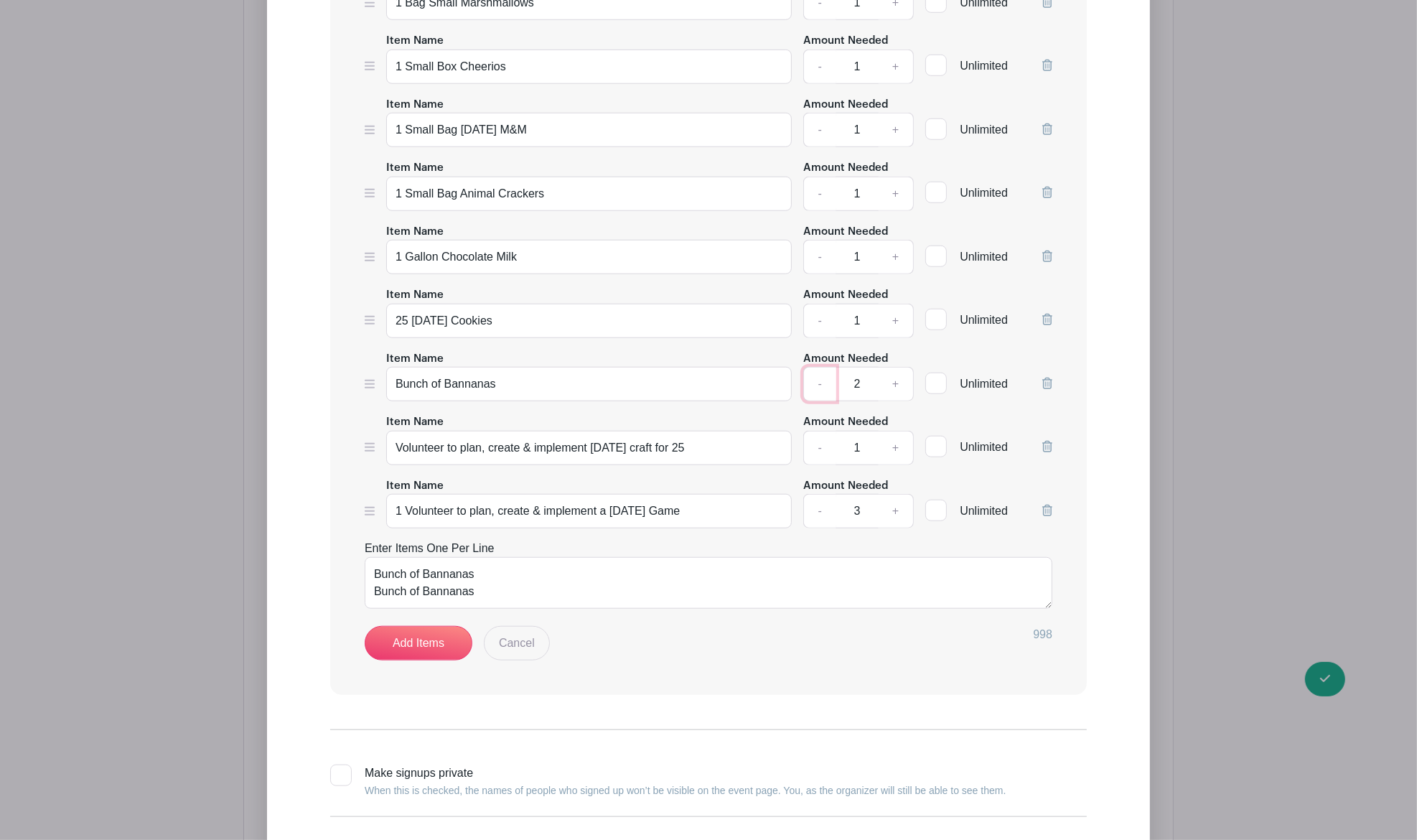
click at [818, 400] on link "-" at bounding box center [820, 384] width 33 height 35
type input "1"
drag, startPoint x: 707, startPoint y: 528, endPoint x: 390, endPoint y: 537, distance: 317.1
click at [390, 528] on input "1 Volunteer to plan, create & implement a [DATE] Game" at bounding box center [589, 511] width 406 height 35
paste textarea "1 Volunteer to plan, create & implement a [DATE] Game"
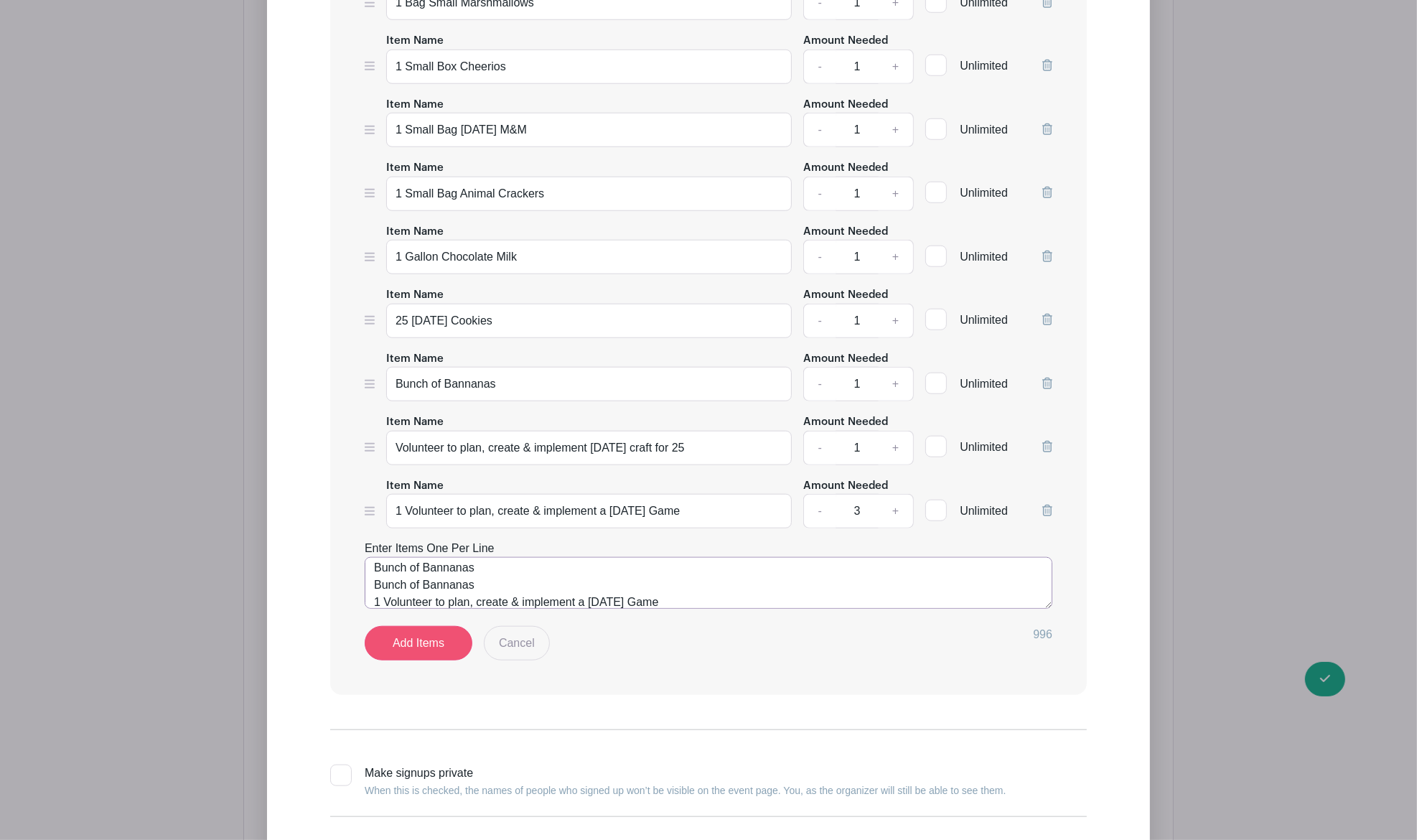
scroll to position [24, 0]
paste textarea "1 Volunteer to plan, create & implement a [DATE] Game"
type textarea "Bunch of Bannanas Bunch of Bannanas 1 Volunteer to plan, create & implement a […"
click at [810, 527] on link "-" at bounding box center [820, 511] width 33 height 35
click at [810, 527] on link "-" at bounding box center [820, 511] width 33 height 35
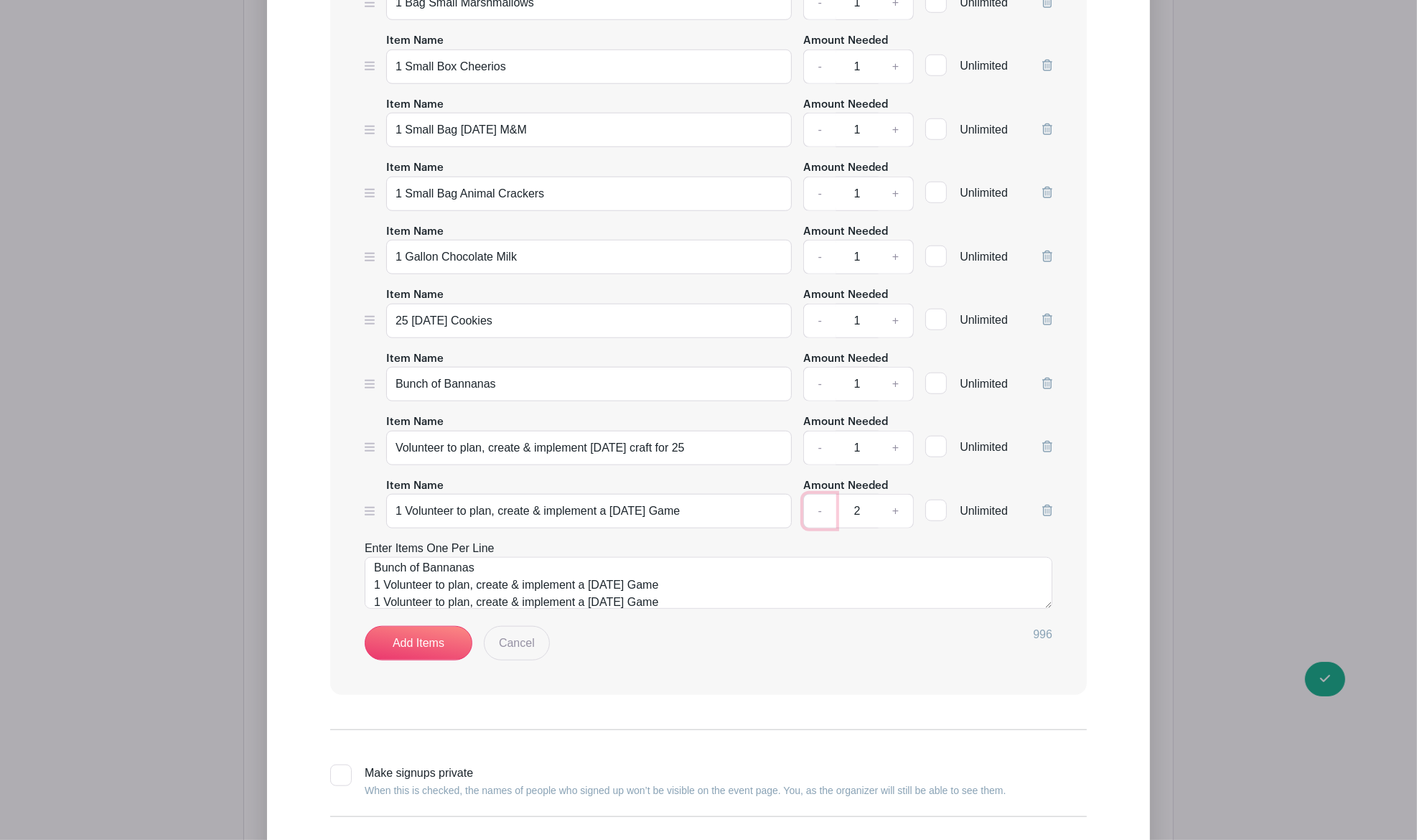
type input "1"
click at [428, 661] on link "Add Items" at bounding box center [418, 643] width 107 height 35
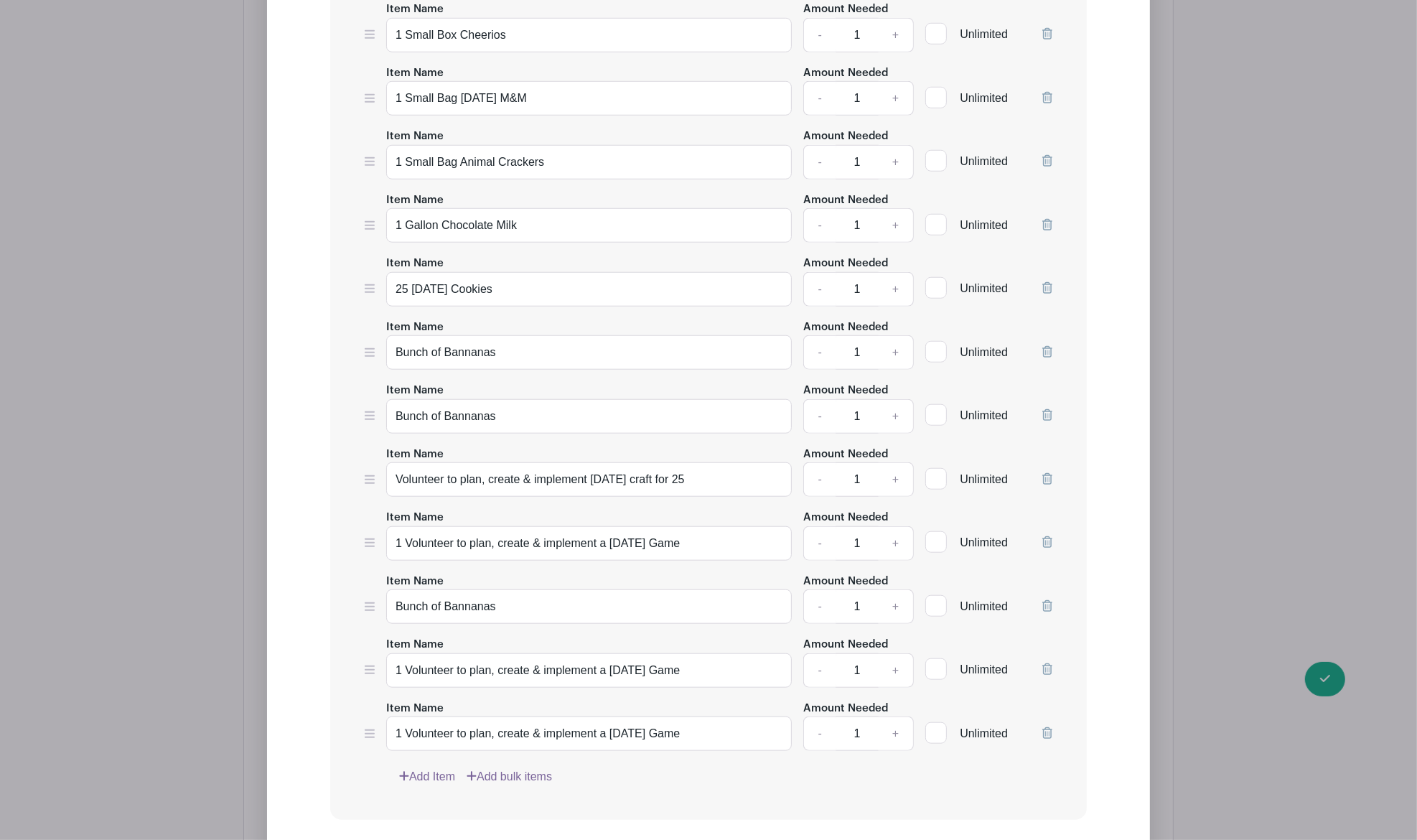
scroll to position [1499, 0]
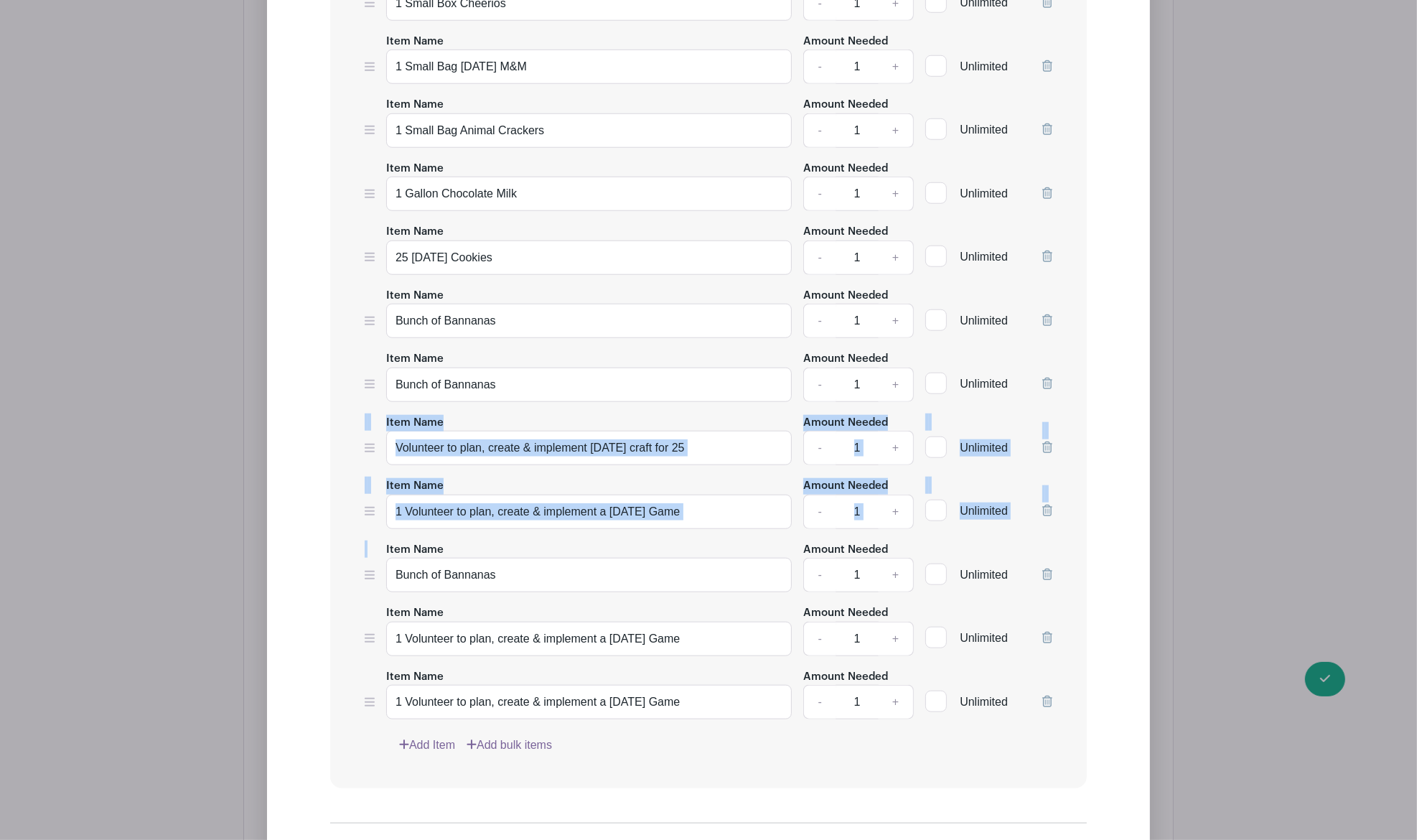
drag, startPoint x: 359, startPoint y: 591, endPoint x: 355, endPoint y: 454, distance: 137.1
click at [355, 454] on div "Item Name 1 Container/Bag Cheese Balls Amount Needed - 1 + Unlimited Item Name …" at bounding box center [708, 266] width 756 height 1045
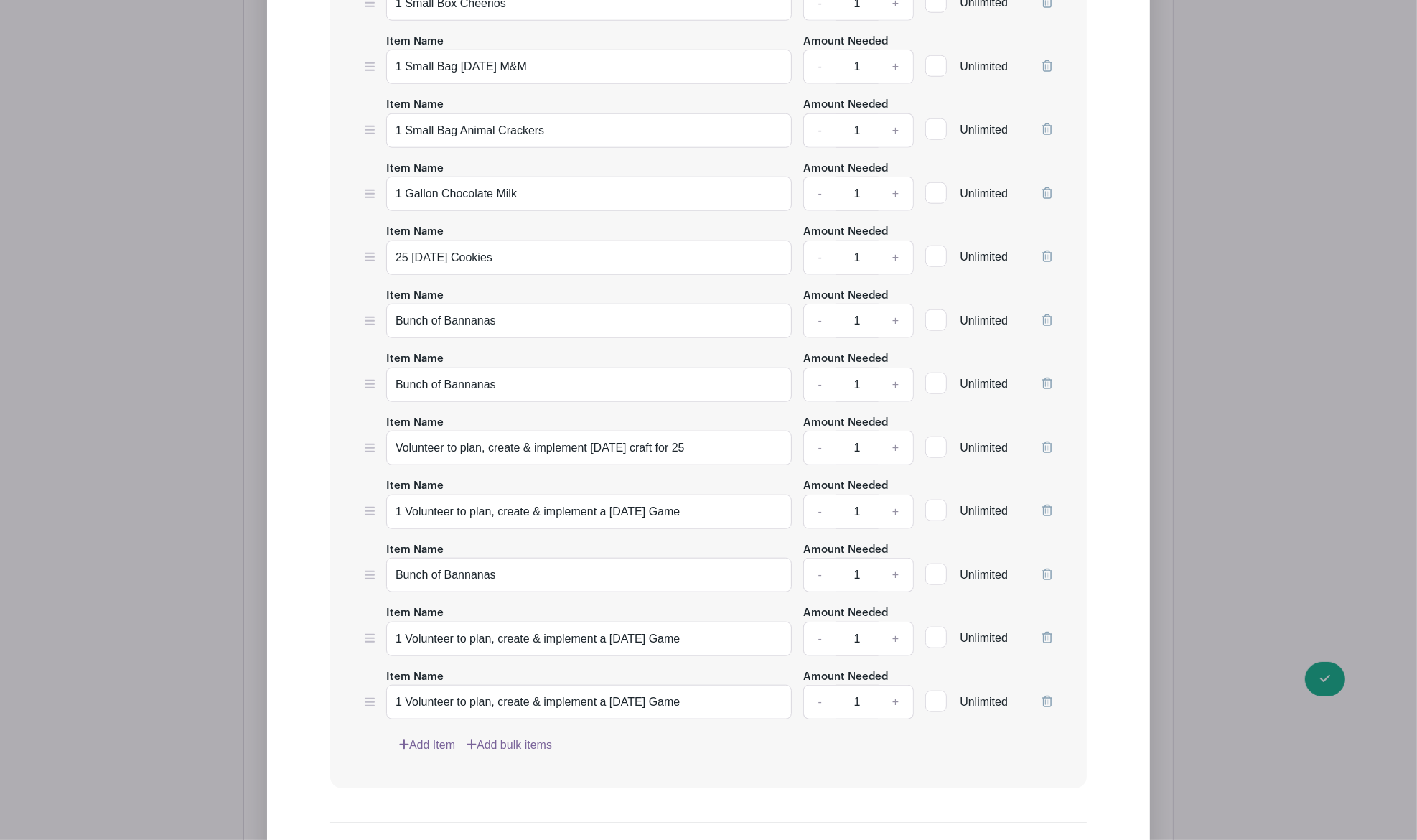
drag, startPoint x: 355, startPoint y: 454, endPoint x: 365, endPoint y: 593, distance: 139.4
click at [365, 581] on icon at bounding box center [370, 575] width 10 height 12
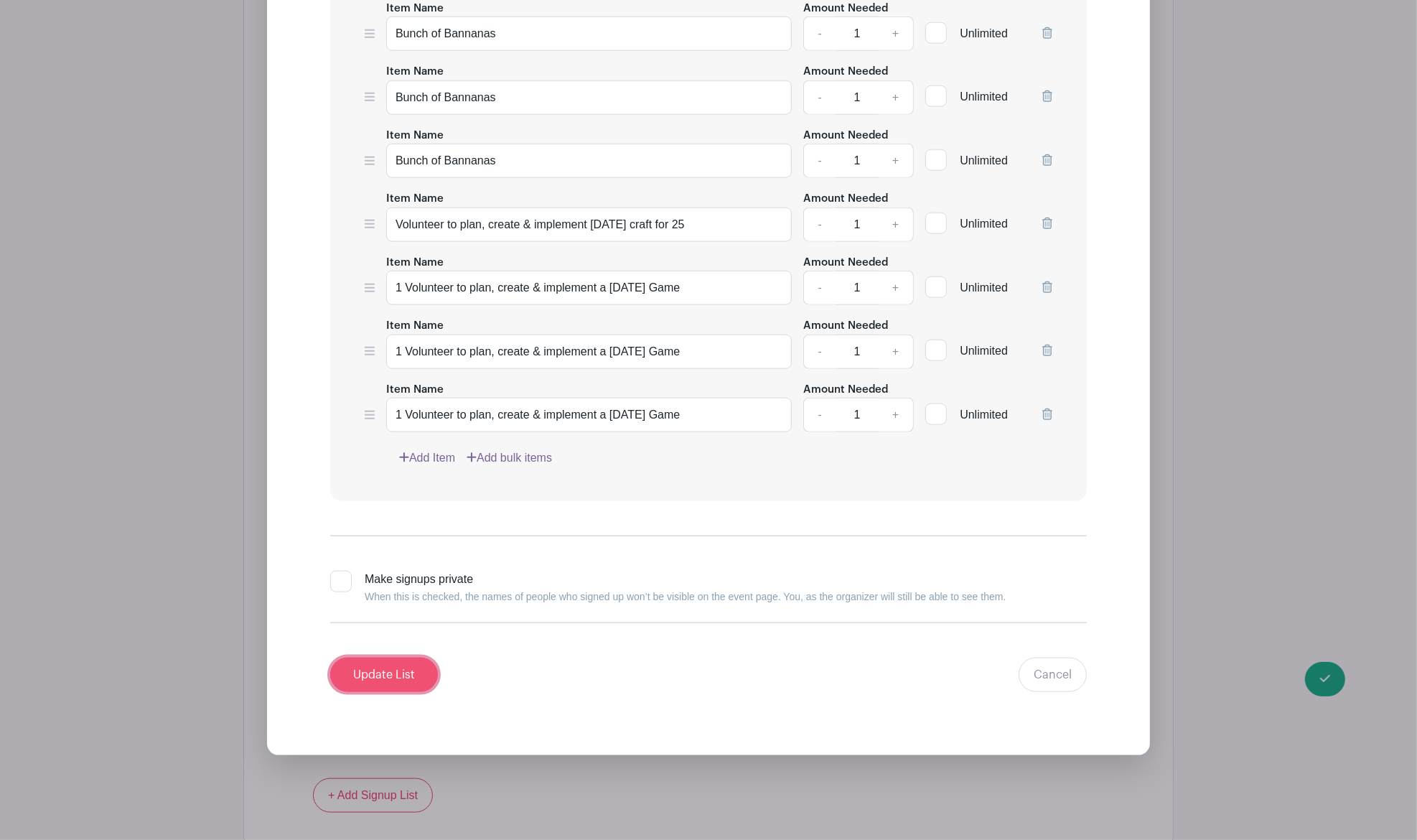
click at [396, 690] on input "Update List" at bounding box center [383, 675] width 107 height 35
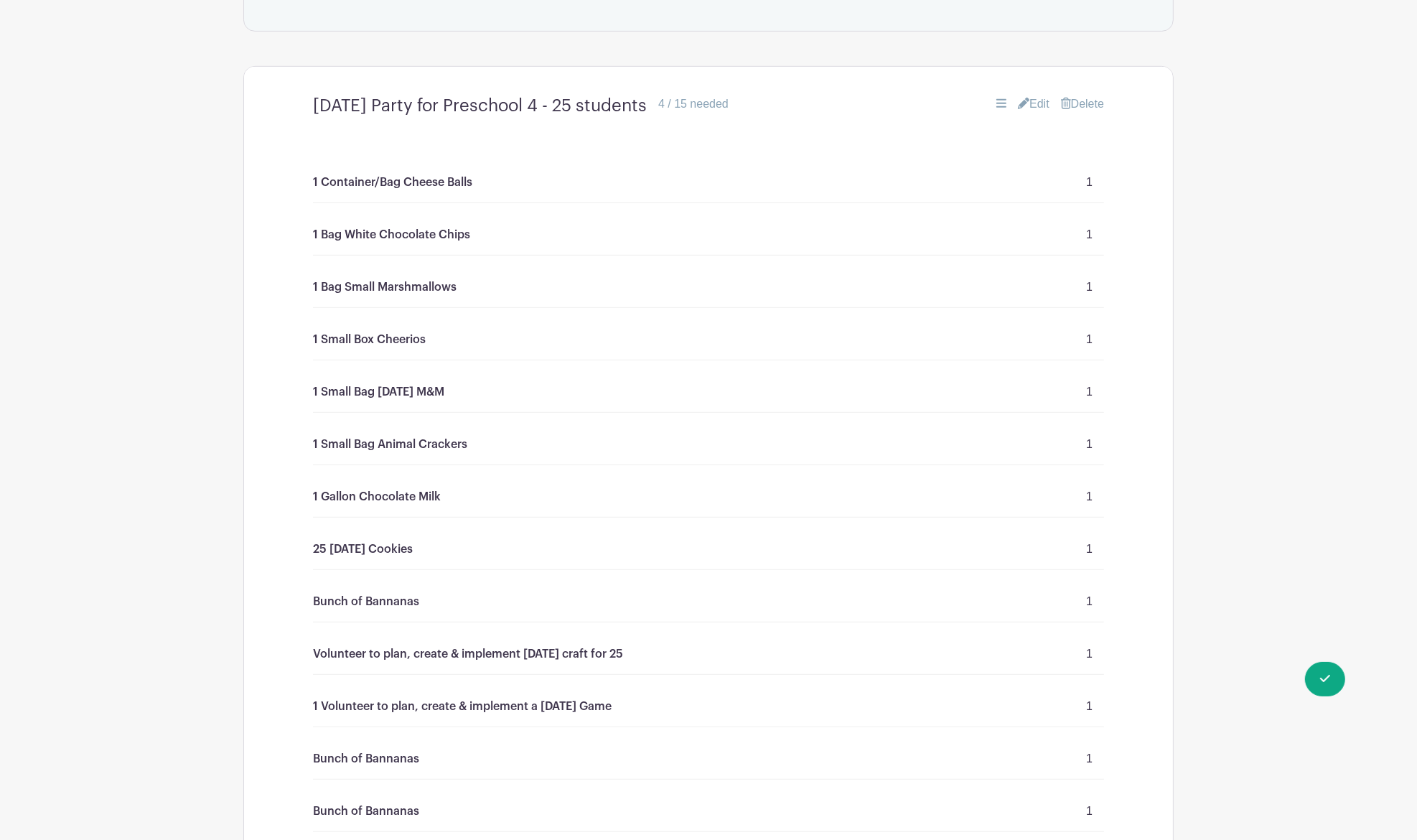
scroll to position [683, 0]
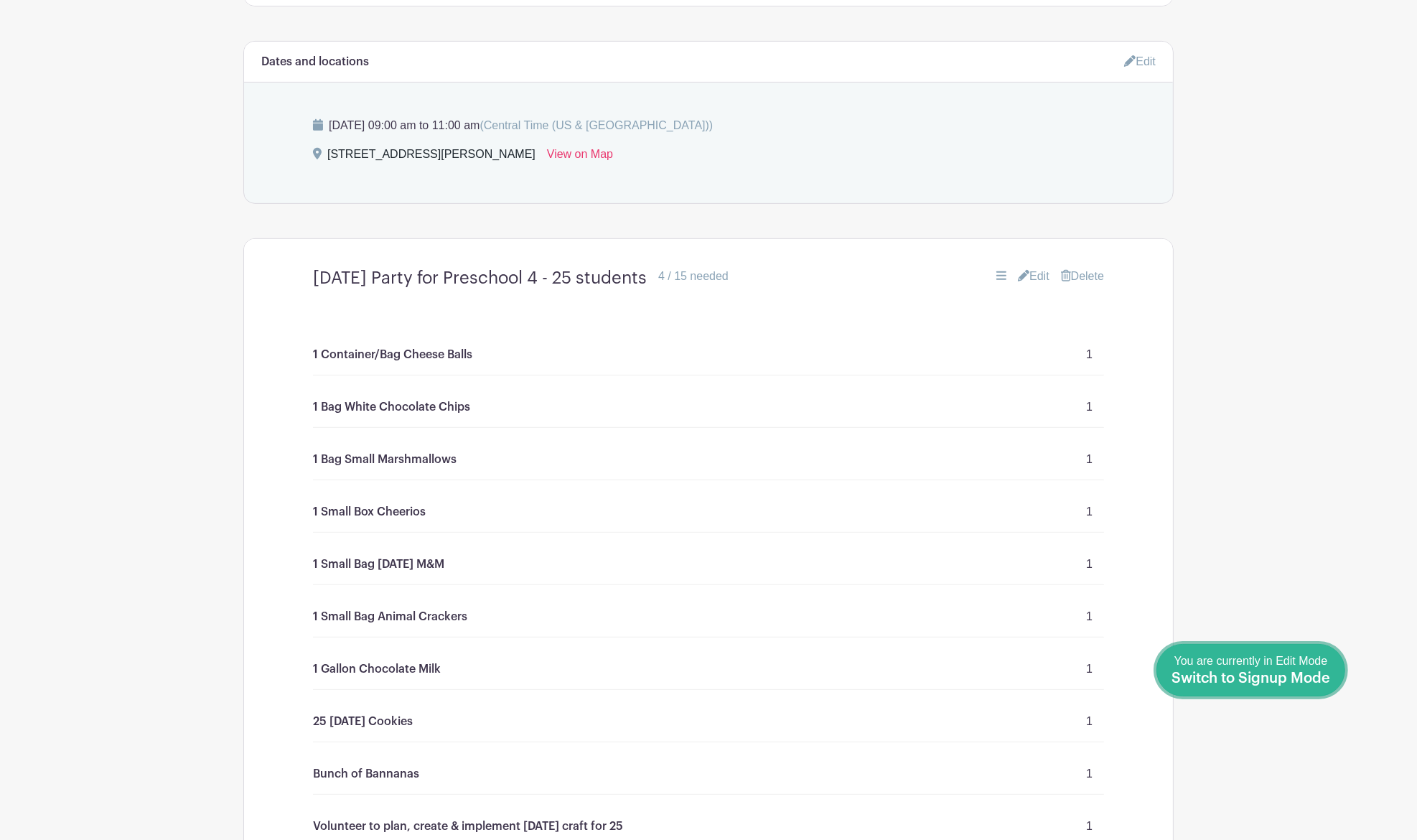
click at [1287, 671] on div "You are currently in Edit Mode Switch to Signup Mode" at bounding box center [1251, 670] width 158 height 35
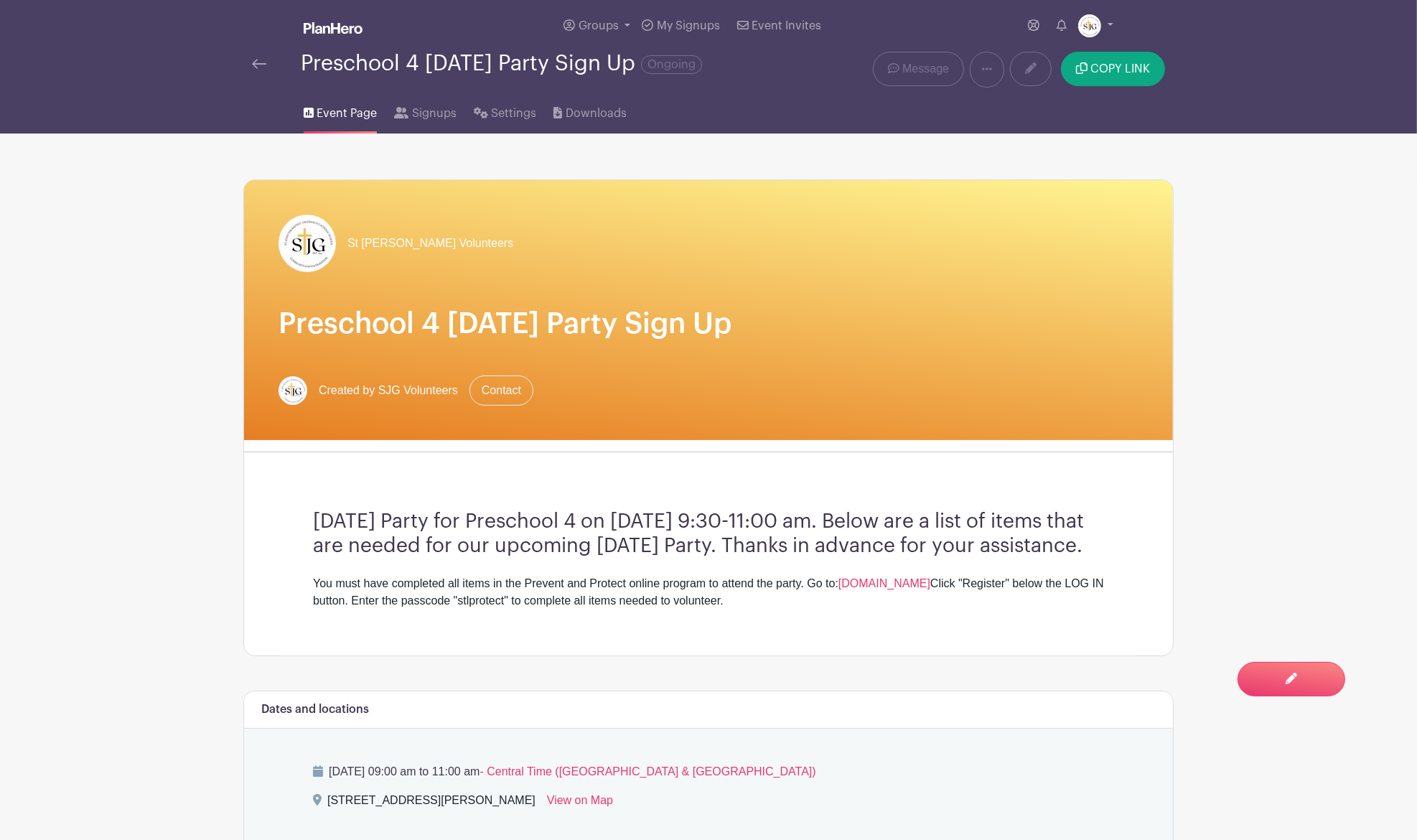
click at [254, 69] on link at bounding box center [259, 64] width 14 height 17
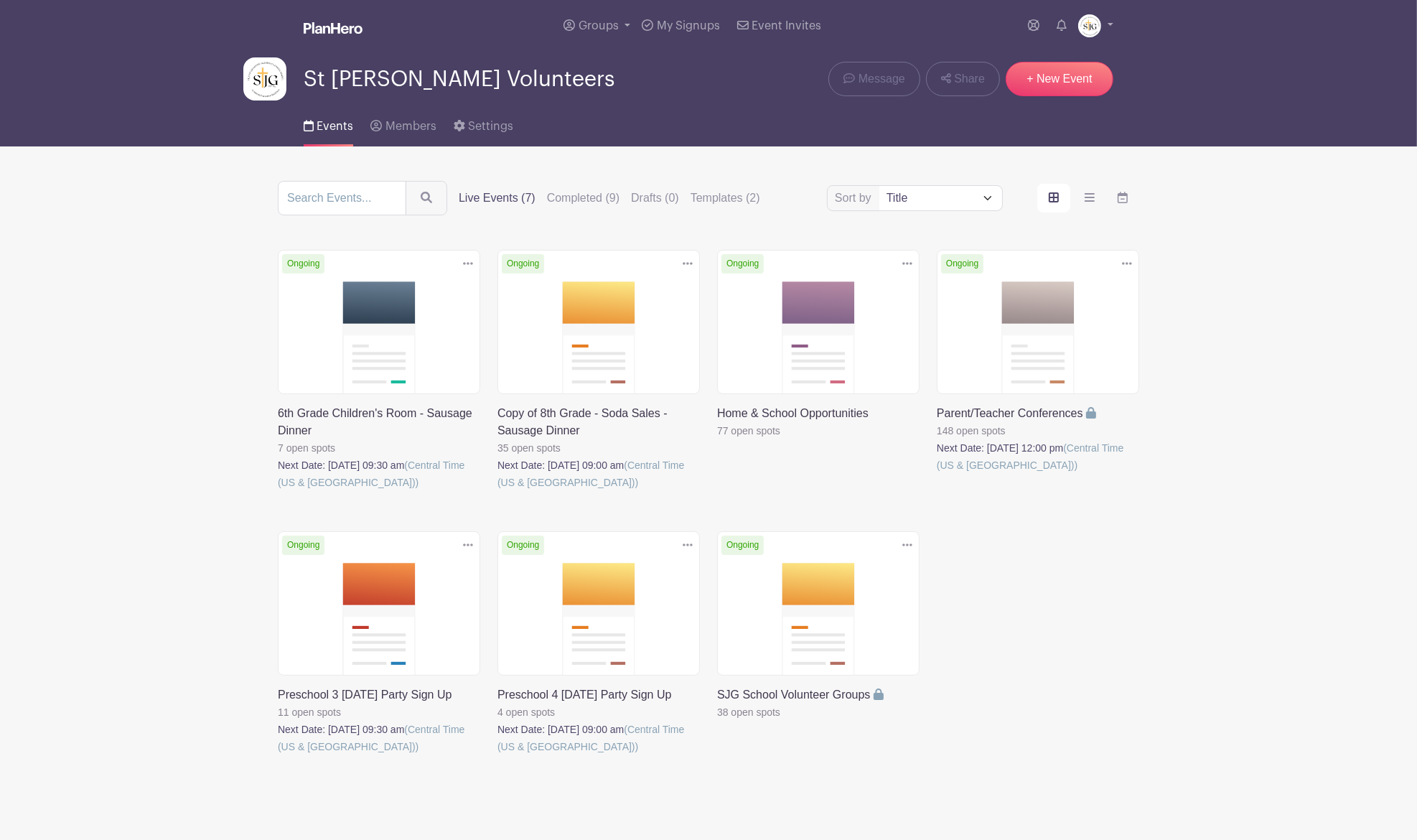
click at [278, 755] on link at bounding box center [278, 755] width 0 height 0
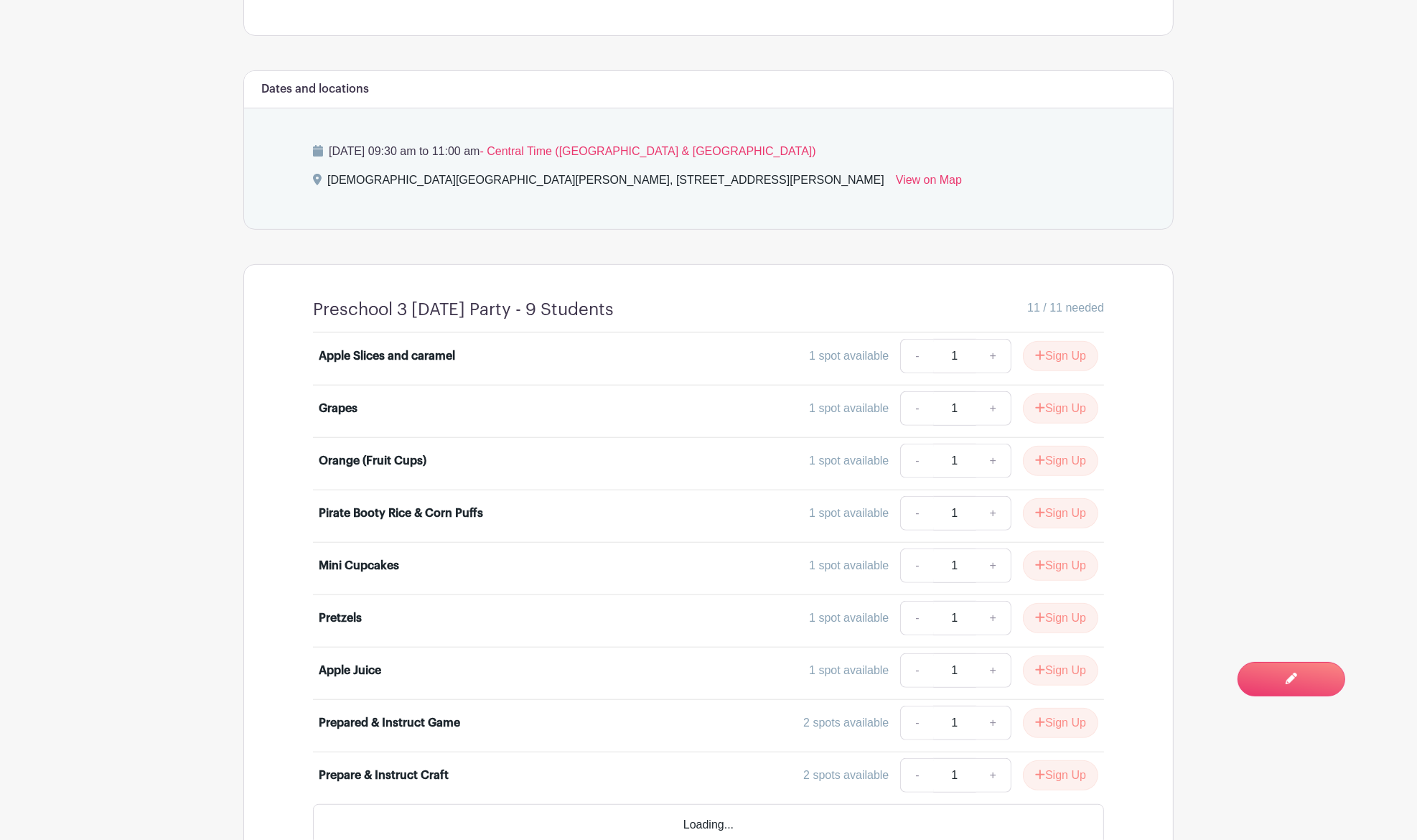
scroll to position [670, 0]
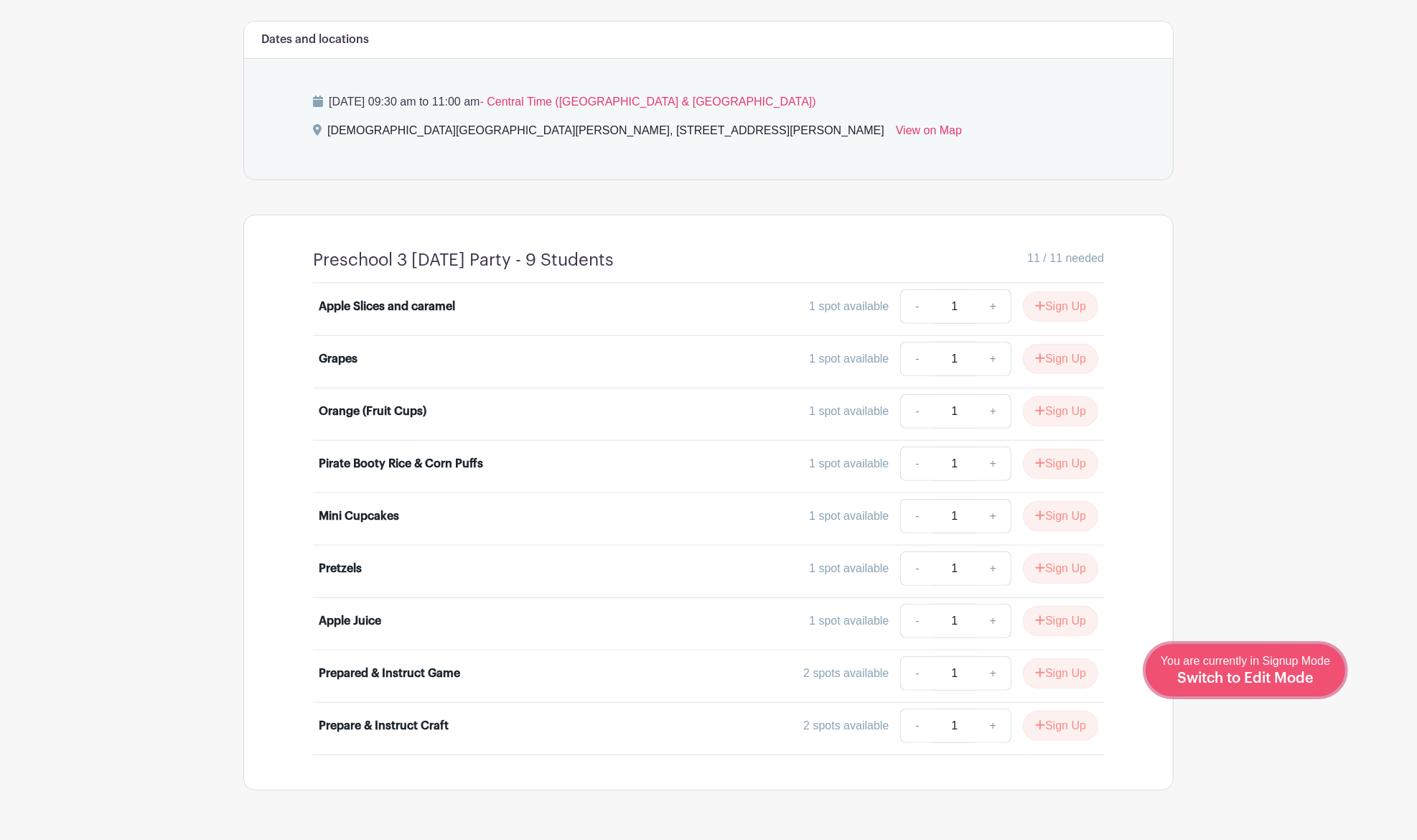
click at [1322, 680] on div "You are currently in Signup Mode Switch to Edit Mode" at bounding box center [1246, 670] width 169 height 35
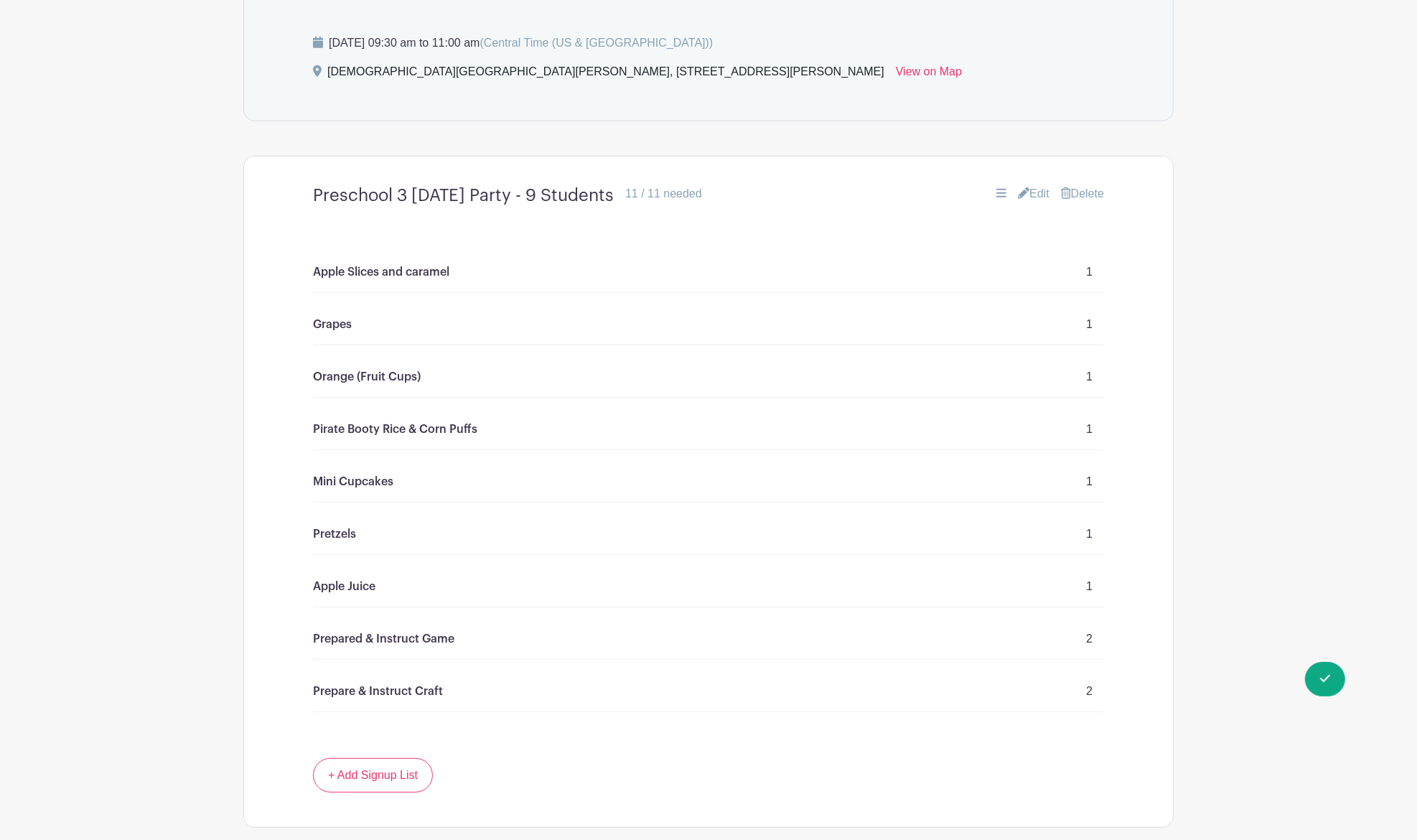
scroll to position [1014, 0]
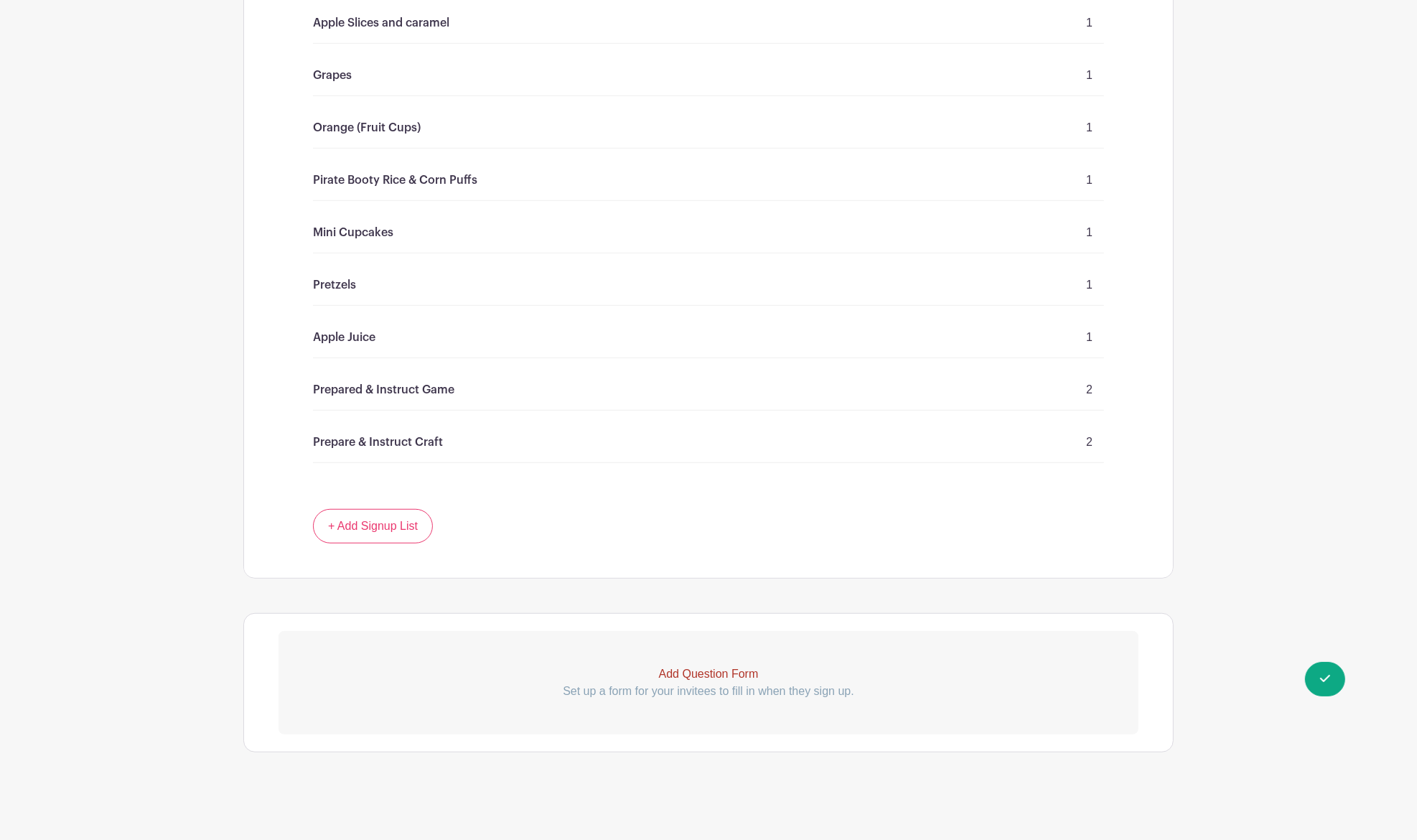
click at [362, 504] on div "Apple Slices and caramel 1 Grapes 1 Orange (Fruit Cups) 1 Pirate Booty Rice & C…" at bounding box center [709, 238] width 860 height 540
click at [365, 514] on link "+ Add Signup List" at bounding box center [373, 527] width 120 height 35
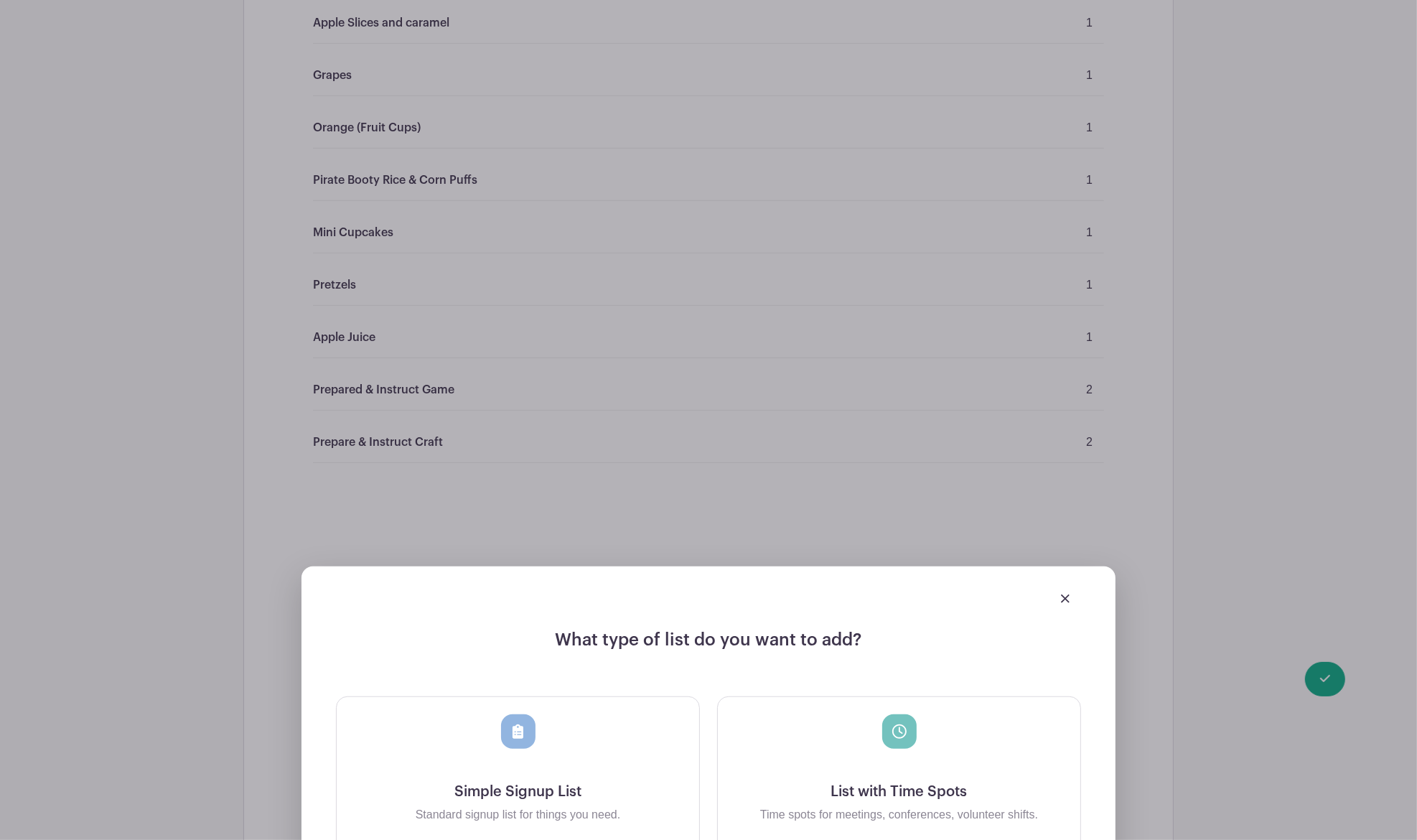
click at [1065, 604] on div at bounding box center [708, 598] width 745 height 40
click at [1066, 591] on link at bounding box center [1065, 597] width 9 height 12
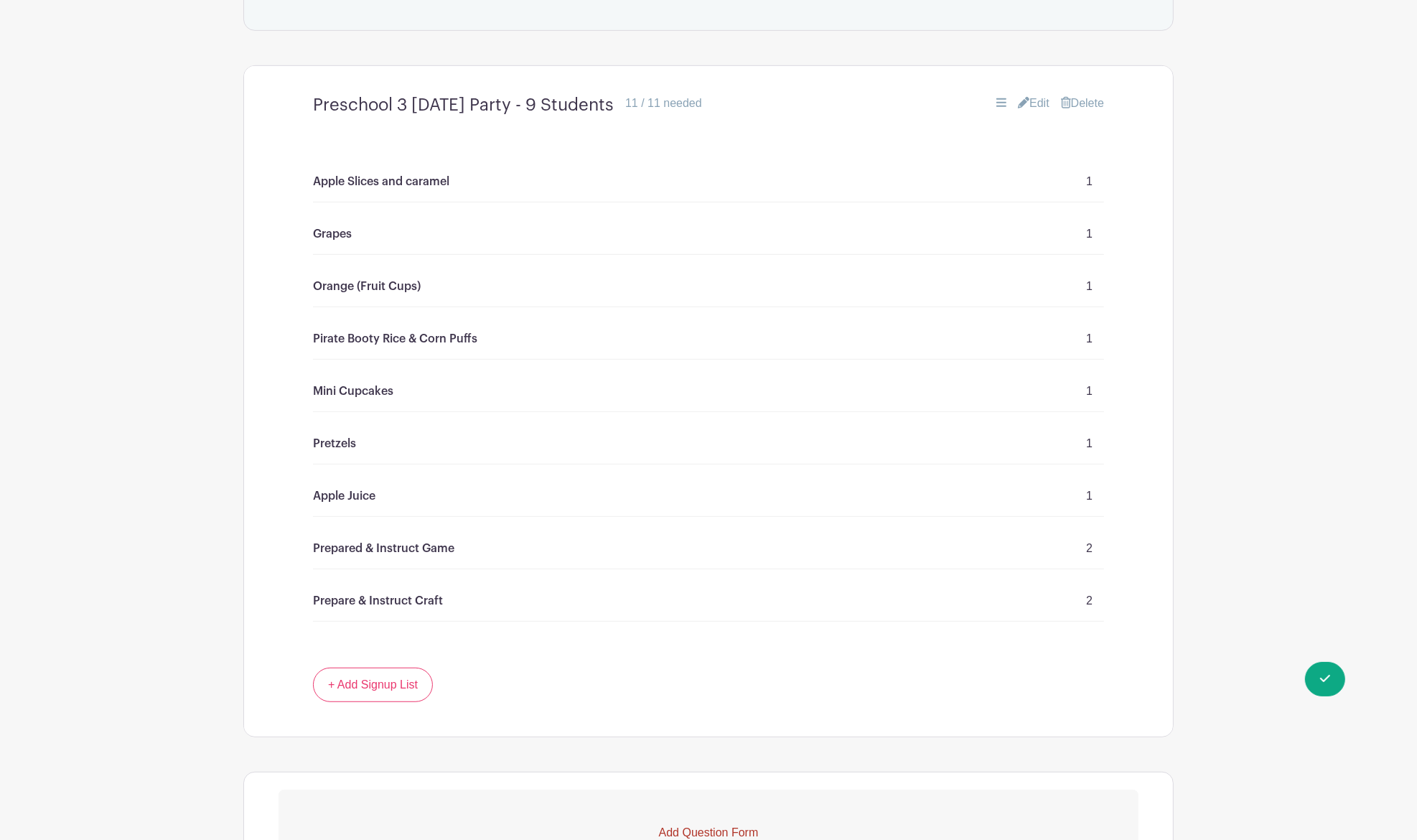
scroll to position [728, 0]
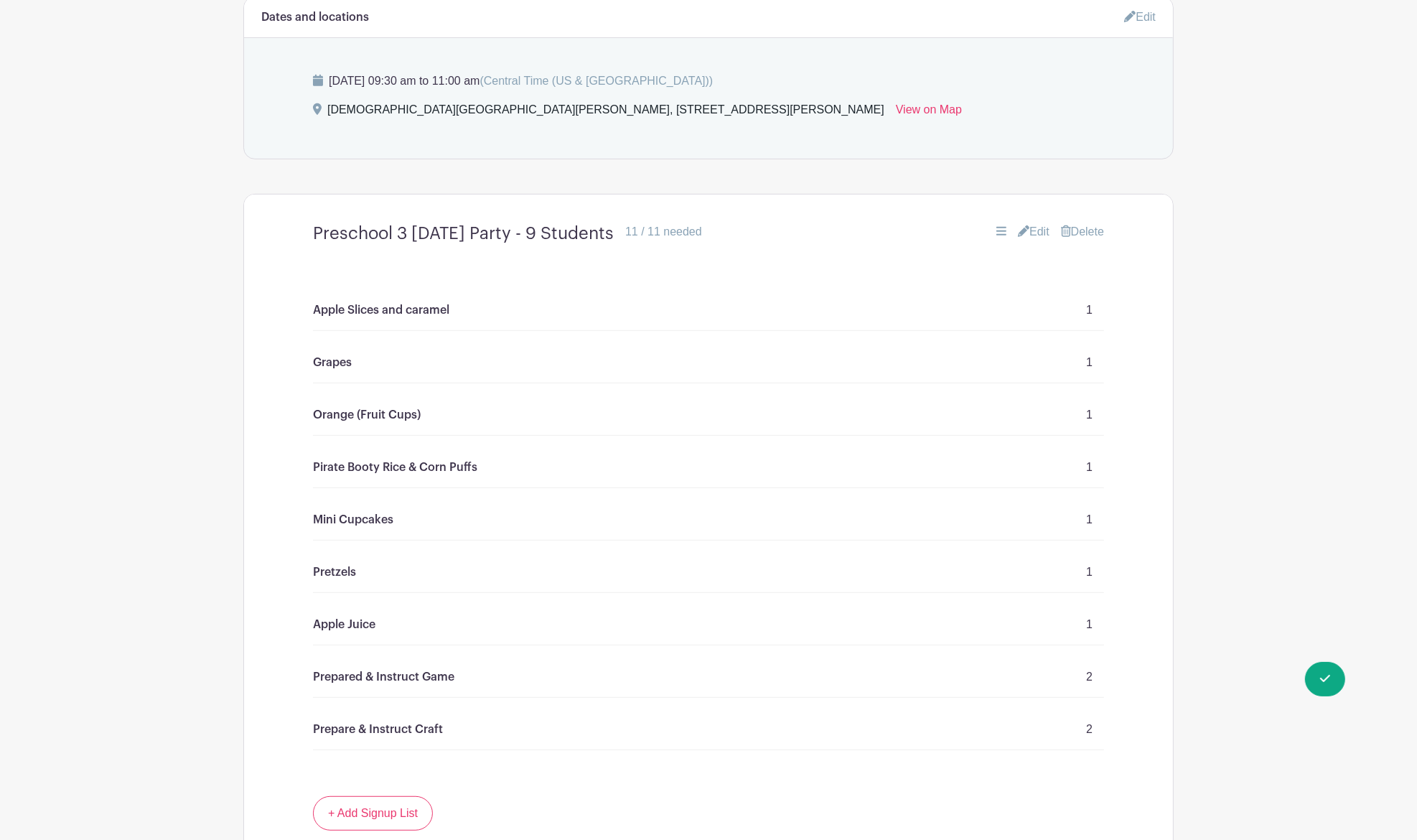
click at [1027, 229] on link "Edit" at bounding box center [1034, 232] width 32 height 17
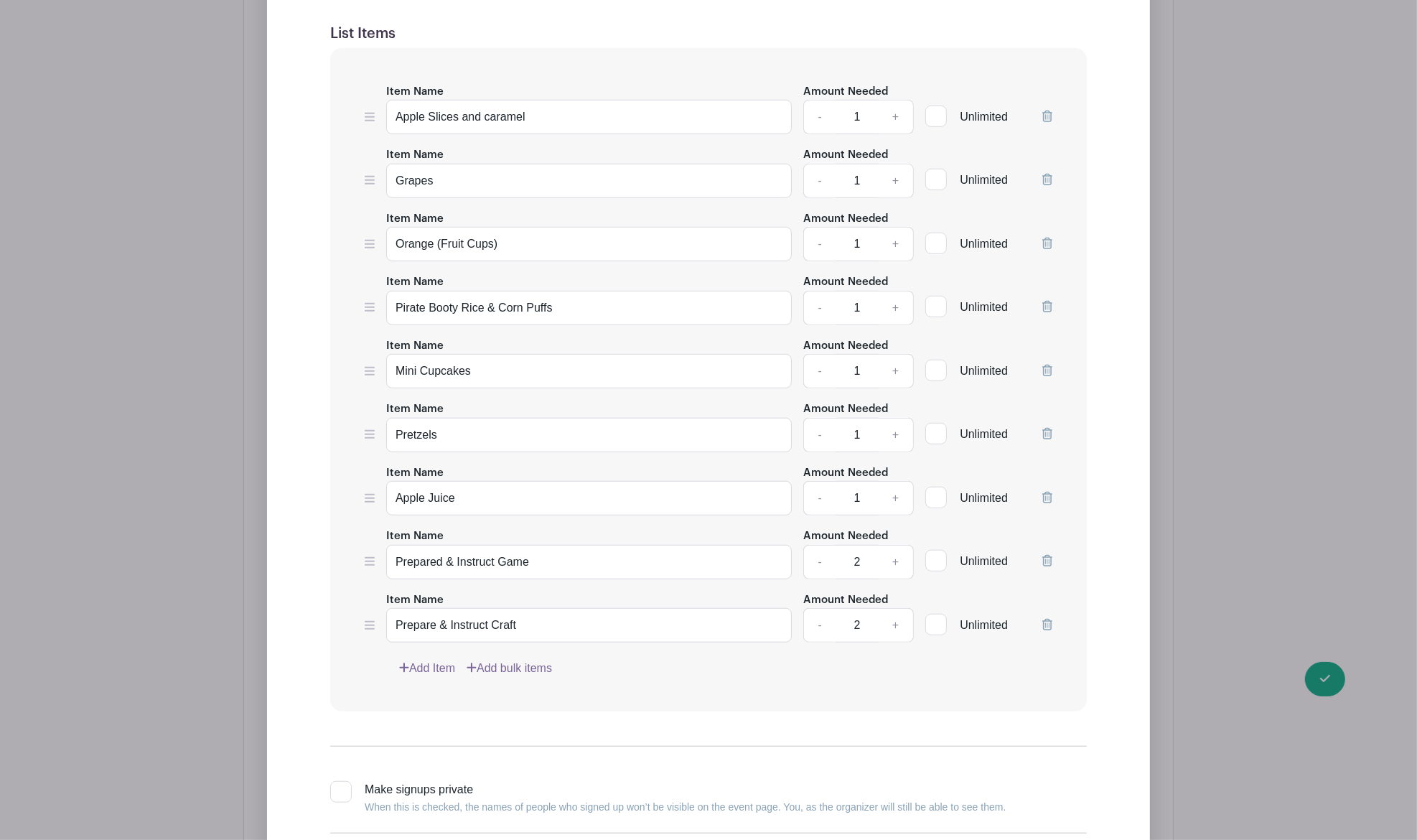
scroll to position [1302, 0]
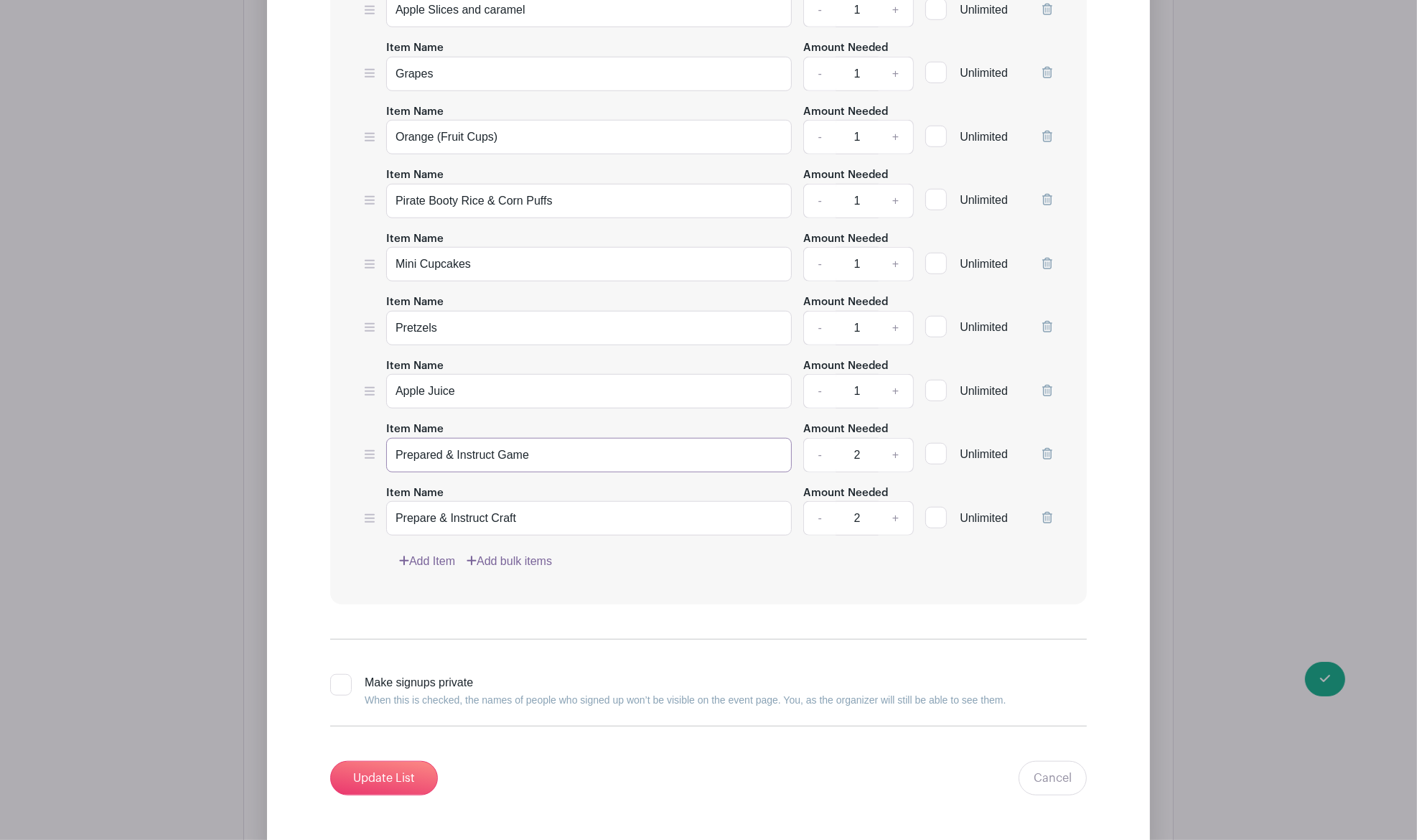
drag, startPoint x: 577, startPoint y: 446, endPoint x: 187, endPoint y: 478, distance: 391.3
click at [244, 480] on div "Edit Simple Signup List List Name Preschool 3 [DATE] Party - 9 Students List It…" at bounding box center [709, 259] width 929 height 1244
click at [822, 449] on link "-" at bounding box center [820, 455] width 33 height 35
type input "1"
click at [408, 555] on icon at bounding box center [404, 560] width 10 height 12
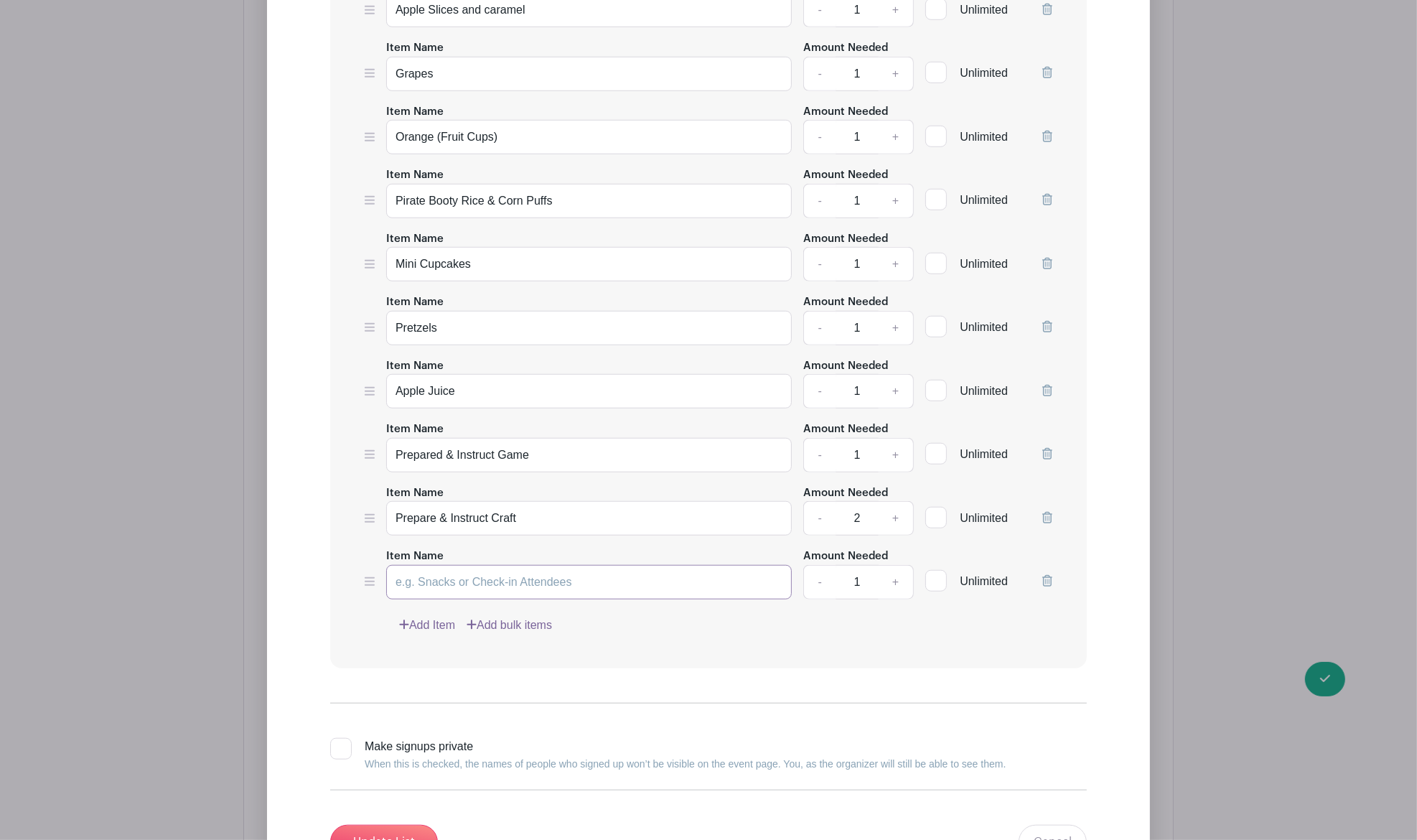
click at [454, 574] on input "Item Name" at bounding box center [589, 582] width 406 height 35
paste input "Prepared & Instruct Game"
drag, startPoint x: 557, startPoint y: 511, endPoint x: 233, endPoint y: 557, distance: 327.2
click at [244, 557] on div "Edit Simple Signup List List Name Preschool 3 [DATE] Party - 9 Students List It…" at bounding box center [709, 291] width 929 height 1308
drag, startPoint x: 421, startPoint y: 584, endPoint x: 108, endPoint y: 624, distance: 315.5
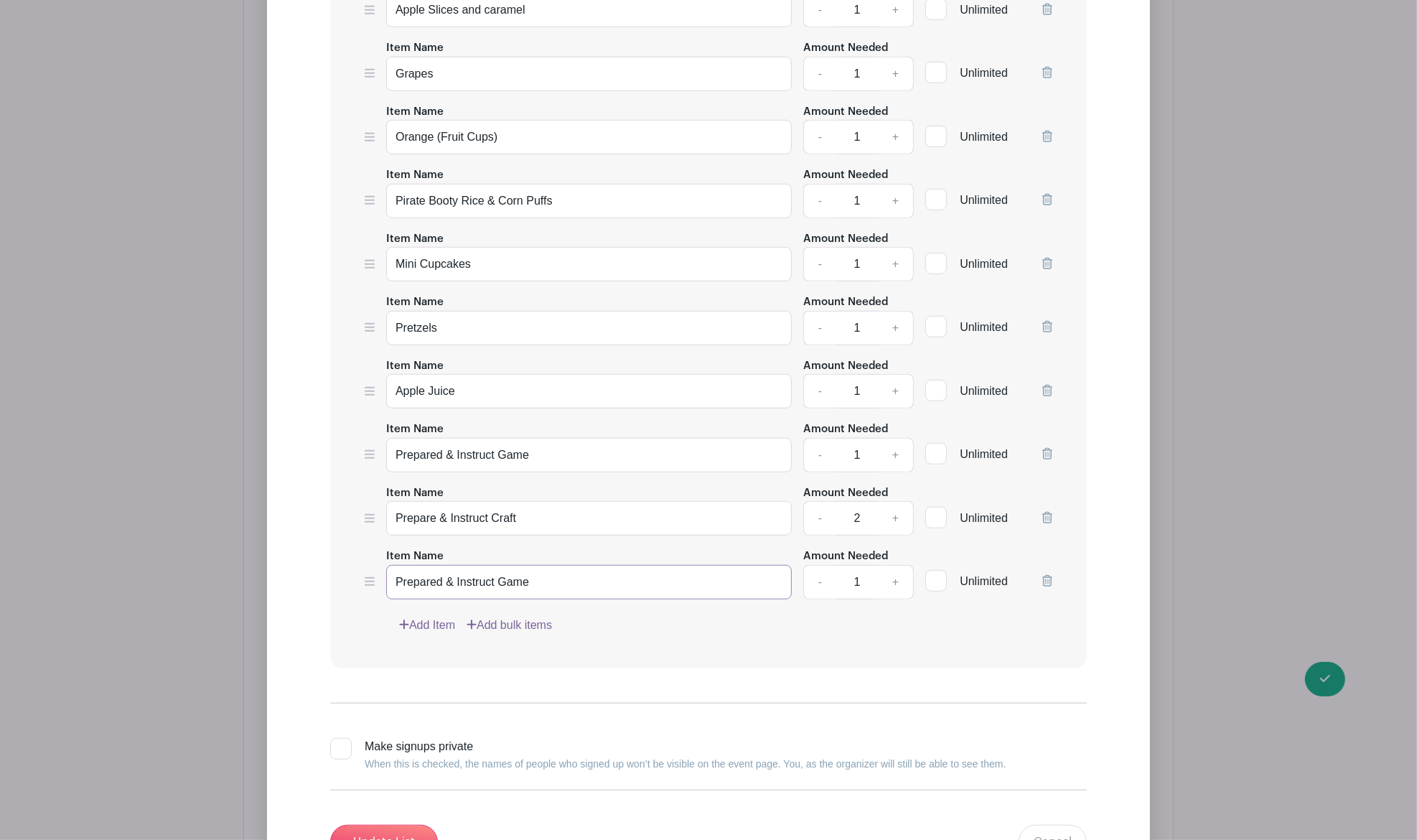
click at [244, 619] on div "Edit Simple Signup List List Name Preschool 3 [DATE] Party - 9 Students List It…" at bounding box center [709, 291] width 929 height 1308
paste input "& Instruct Craft"
type input "Prepare & Instruct Craft"
drag, startPoint x: 552, startPoint y: 458, endPoint x: 296, endPoint y: 476, distance: 256.6
click at [313, 472] on form "List Name Preschool 3 [DATE] Party - 9 Students List Items Item Name Apple Slic…" at bounding box center [709, 343] width 791 height 1068
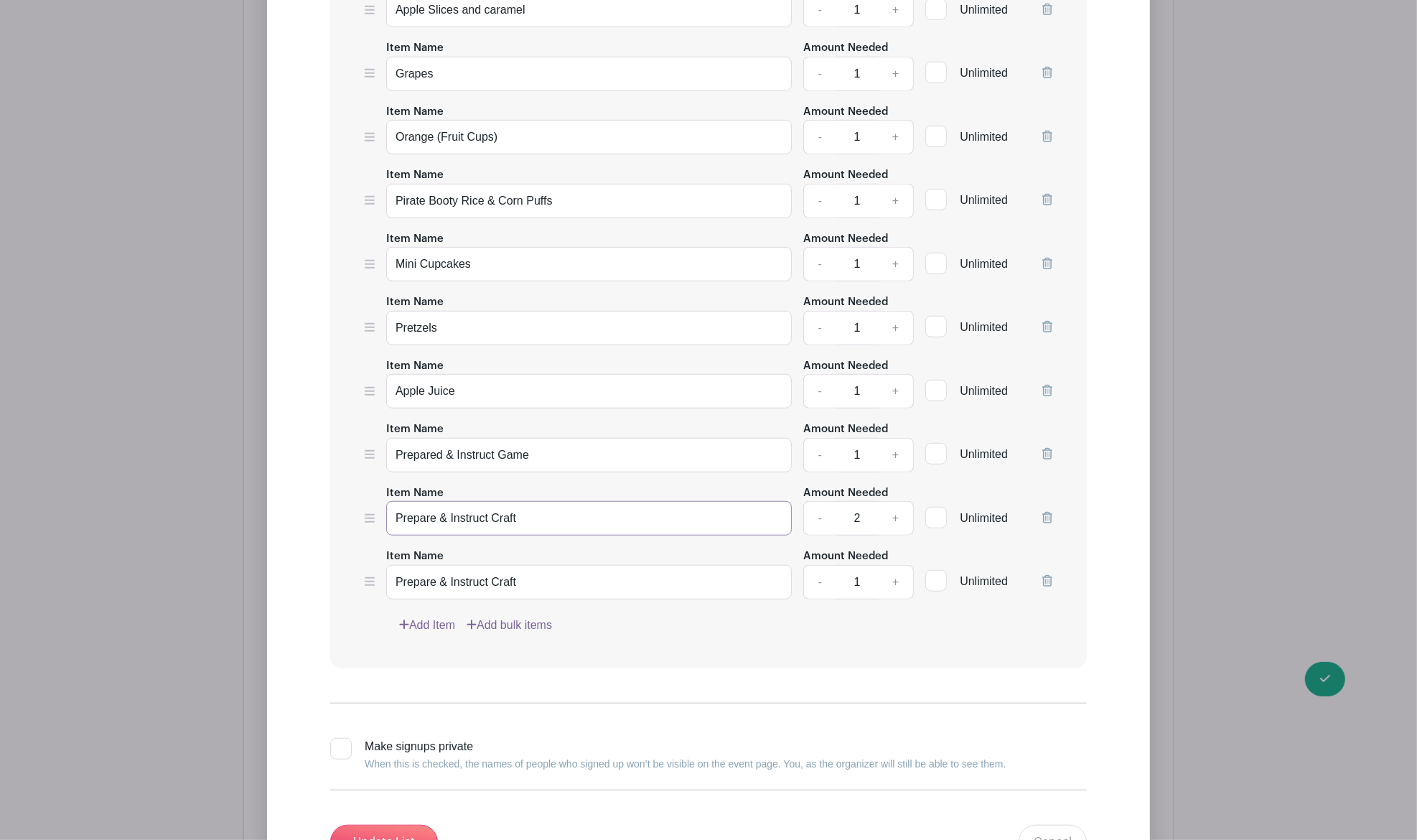
drag, startPoint x: 564, startPoint y: 518, endPoint x: 237, endPoint y: 532, distance: 327.3
click at [244, 532] on div "Edit Simple Signup List List Name Preschool 3 [DATE] Party - 9 Students List It…" at bounding box center [709, 291] width 929 height 1308
paste input "d & Instruct Game"
type input "Prepared & Instruct Game"
click at [424, 622] on link "Add Item" at bounding box center [427, 625] width 56 height 17
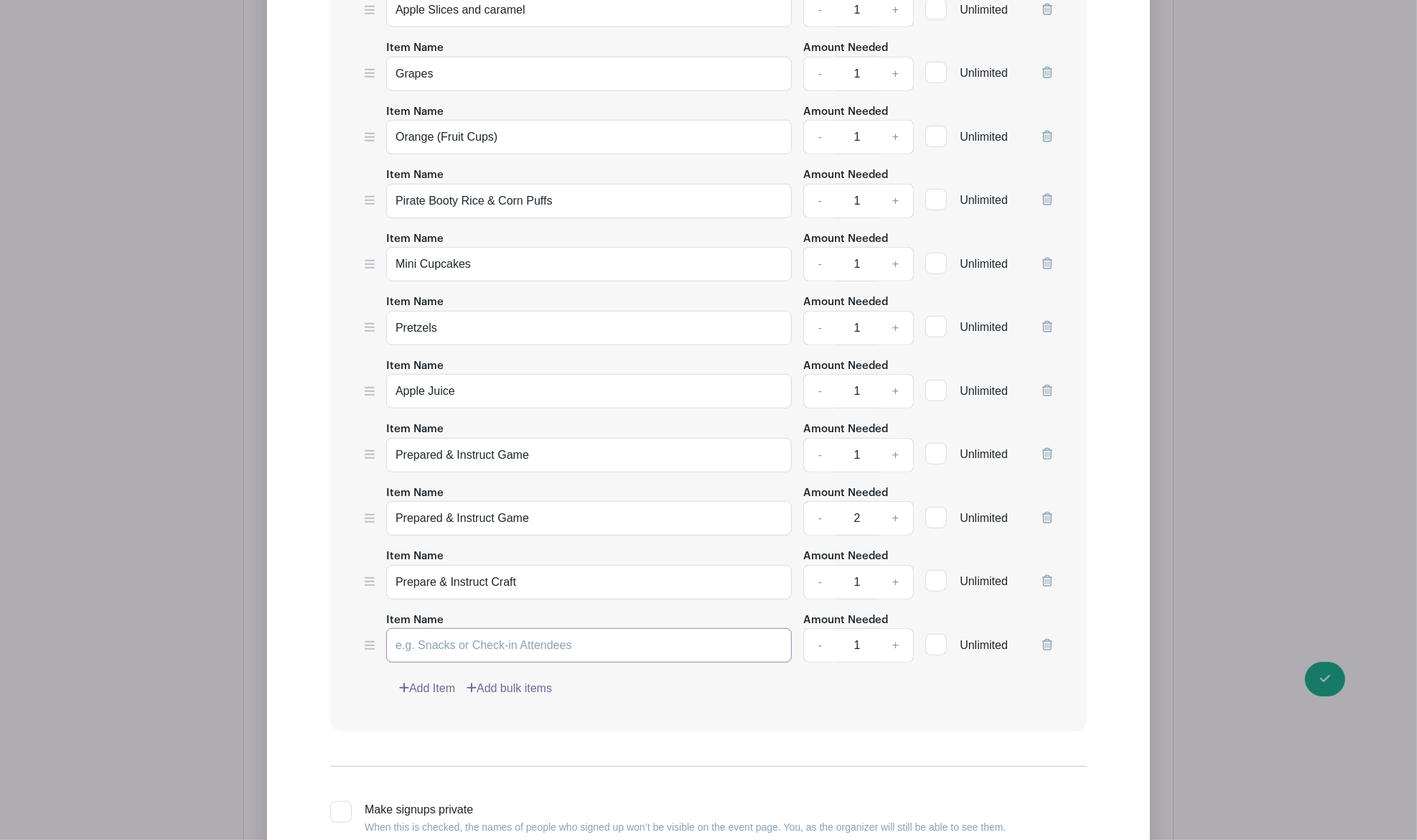
click at [408, 632] on input "Item Name" at bounding box center [589, 645] width 406 height 35
drag, startPoint x: 544, startPoint y: 578, endPoint x: 146, endPoint y: 576, distance: 398.0
click at [244, 576] on div "Edit Simple Signup List List Name Preschool 3 [DATE] Party - 9 Students List It…" at bounding box center [709, 323] width 929 height 1372
click at [442, 635] on input "Item Name" at bounding box center [589, 645] width 406 height 35
paste input "Prepare & Instruct Craft"
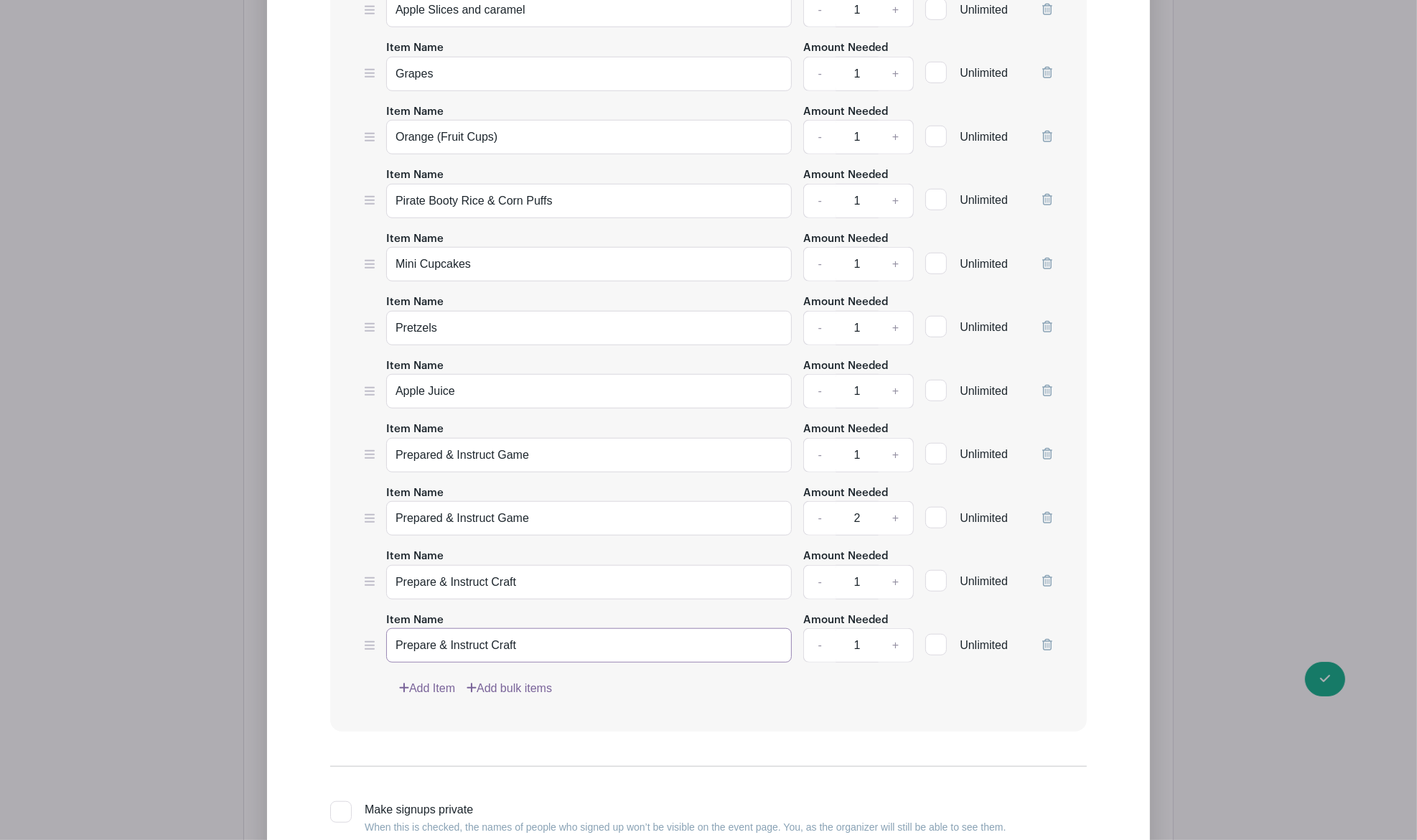
type input "Prepare & Instruct Craft"
click at [827, 516] on link "-" at bounding box center [820, 519] width 33 height 35
type input "1"
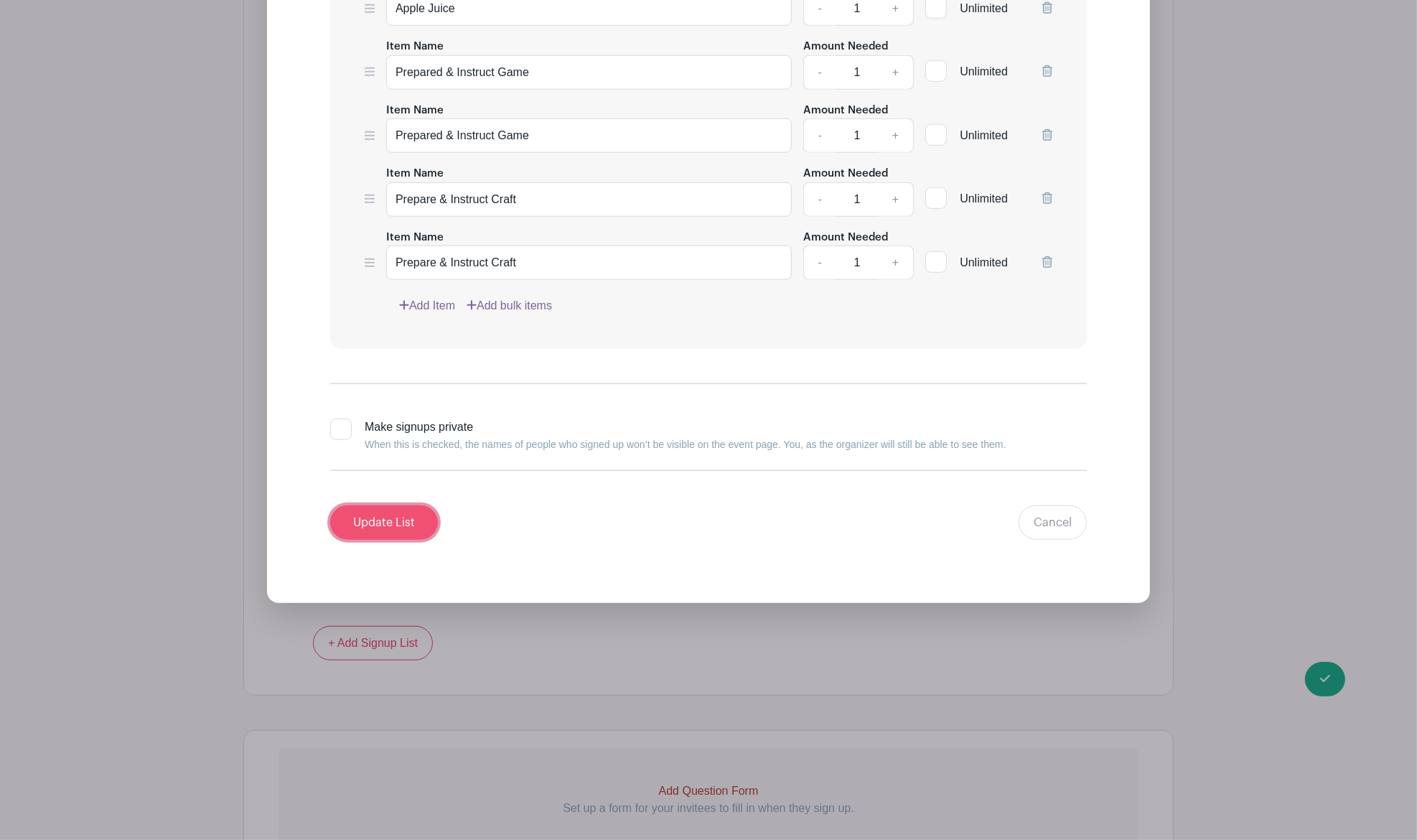
click at [393, 511] on input "Update List" at bounding box center [383, 523] width 107 height 35
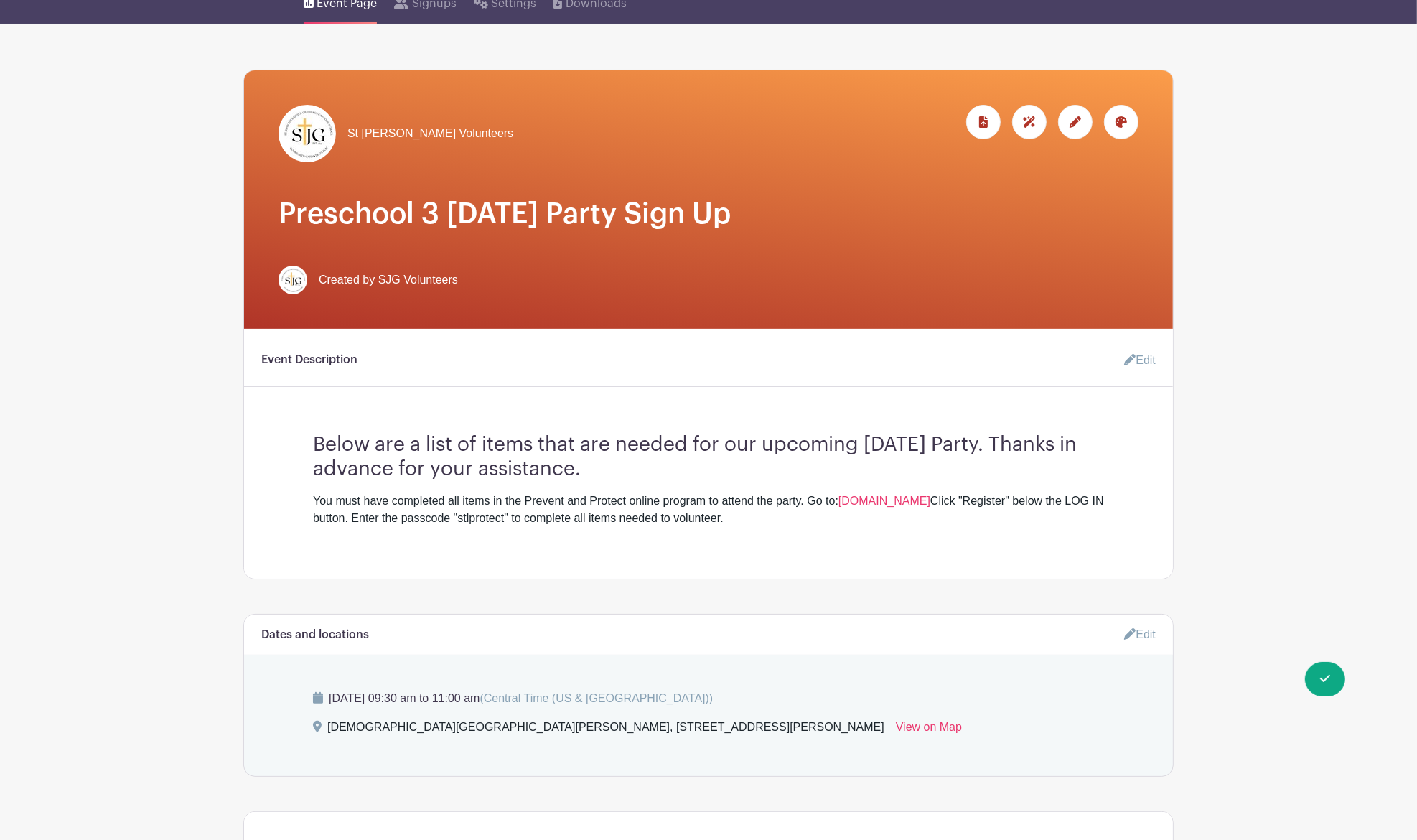
scroll to position [0, 0]
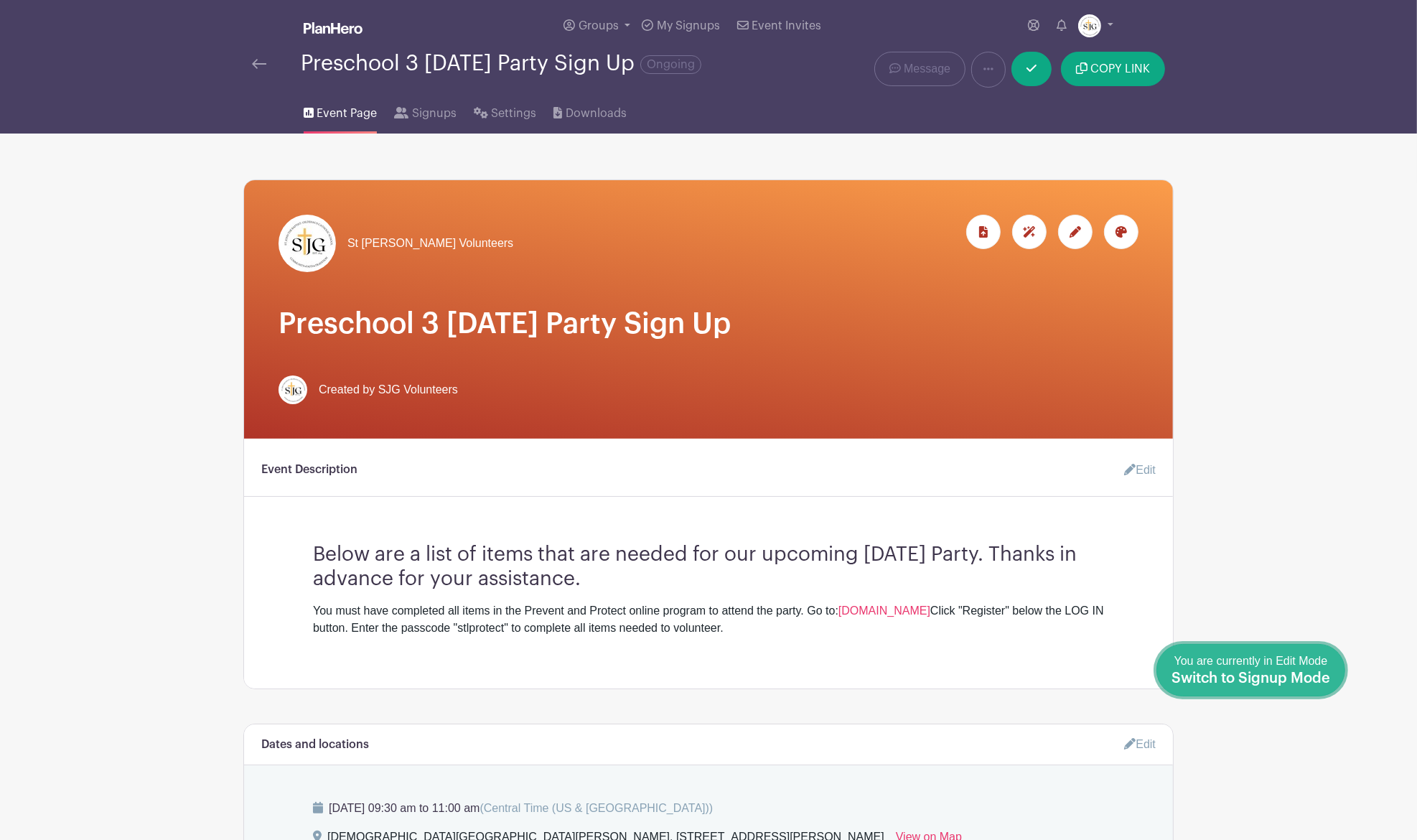
click at [1322, 682] on span "Switch to Signup Mode" at bounding box center [1251, 679] width 158 height 14
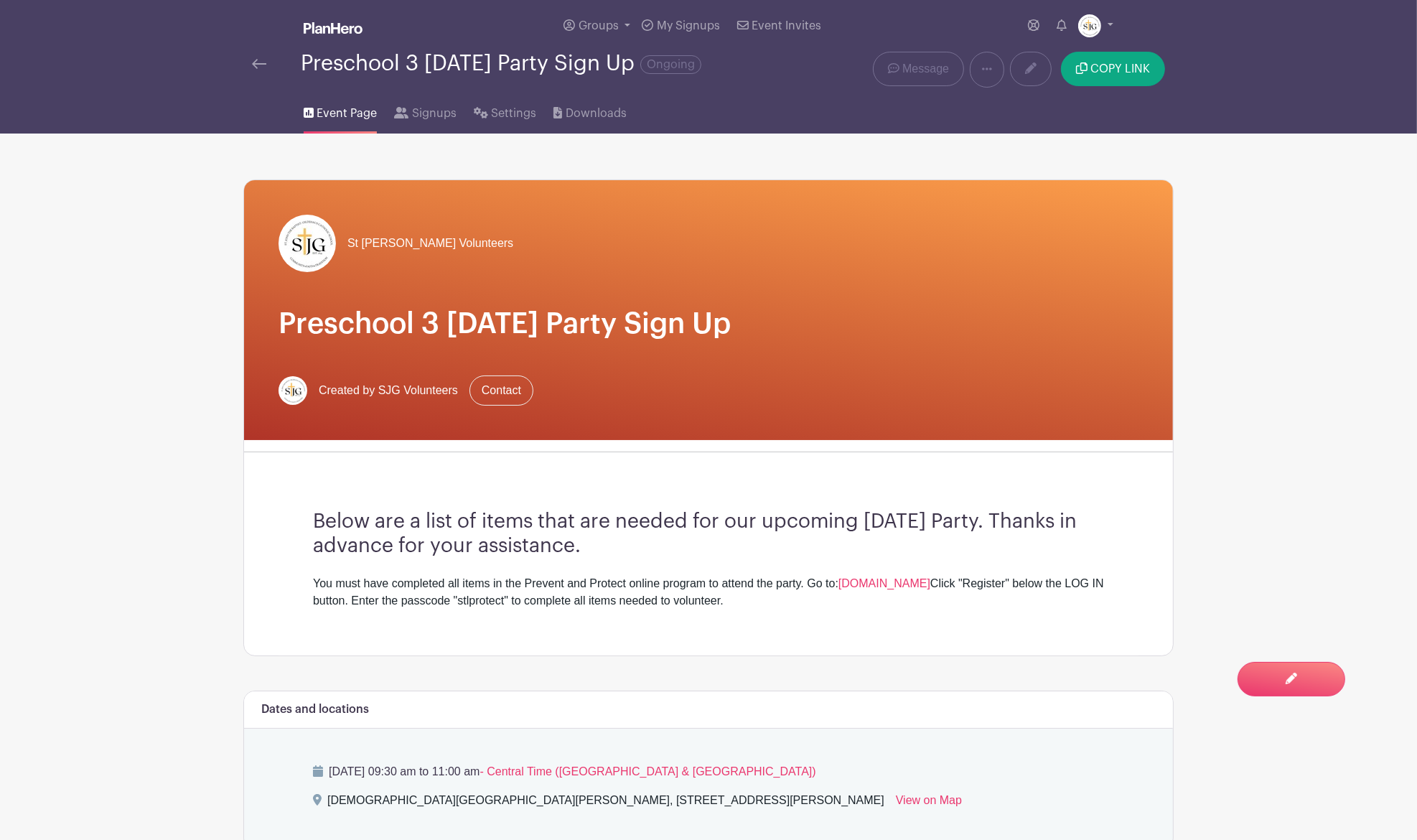
click at [1273, 405] on main "Groups All Groups SJG Athletics St [PERSON_NAME] Volunteers Add New Group My Si…" at bounding box center [708, 848] width 1417 height 1696
click at [260, 63] on img at bounding box center [259, 64] width 14 height 10
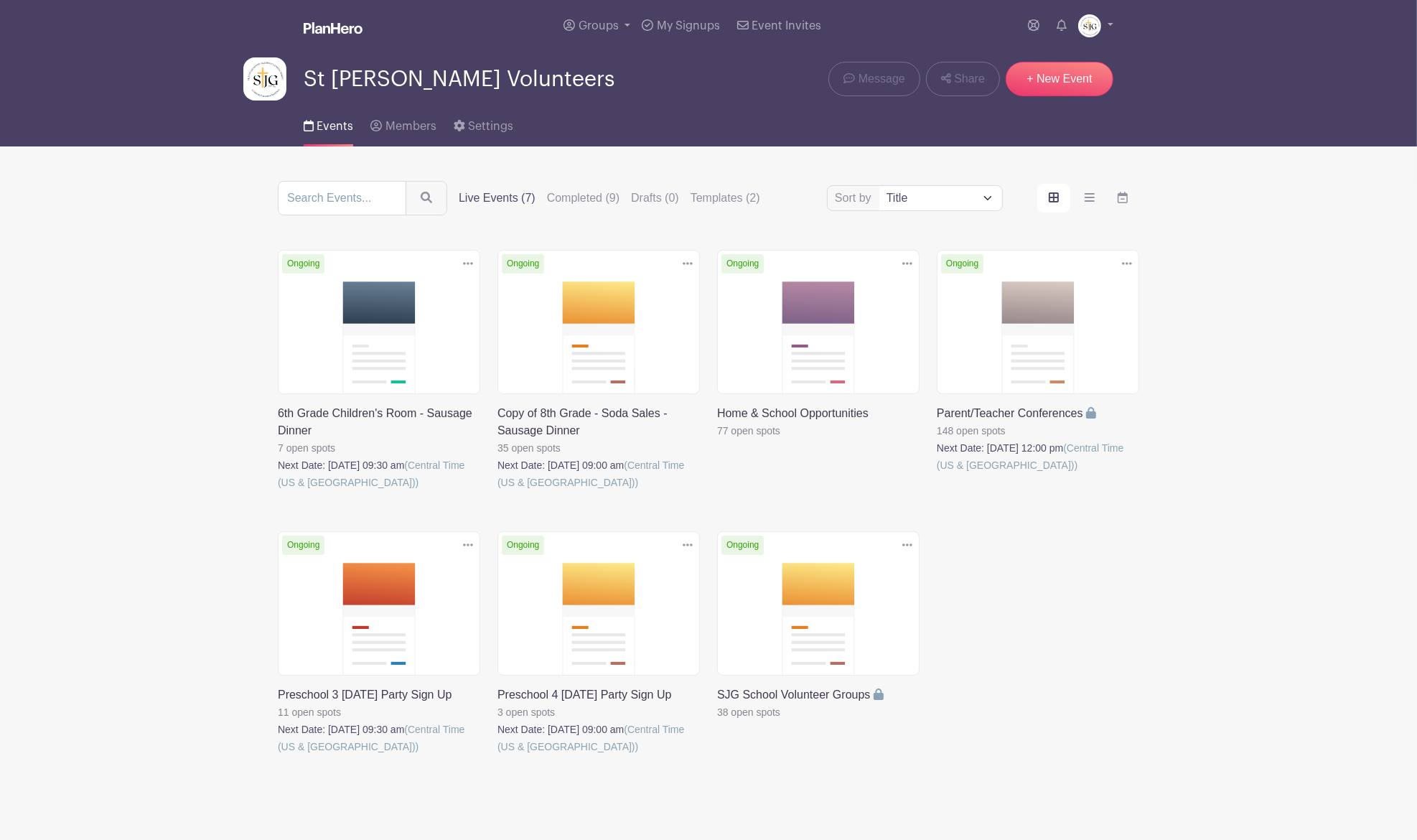
click at [498, 755] on link at bounding box center [498, 755] width 0 height 0
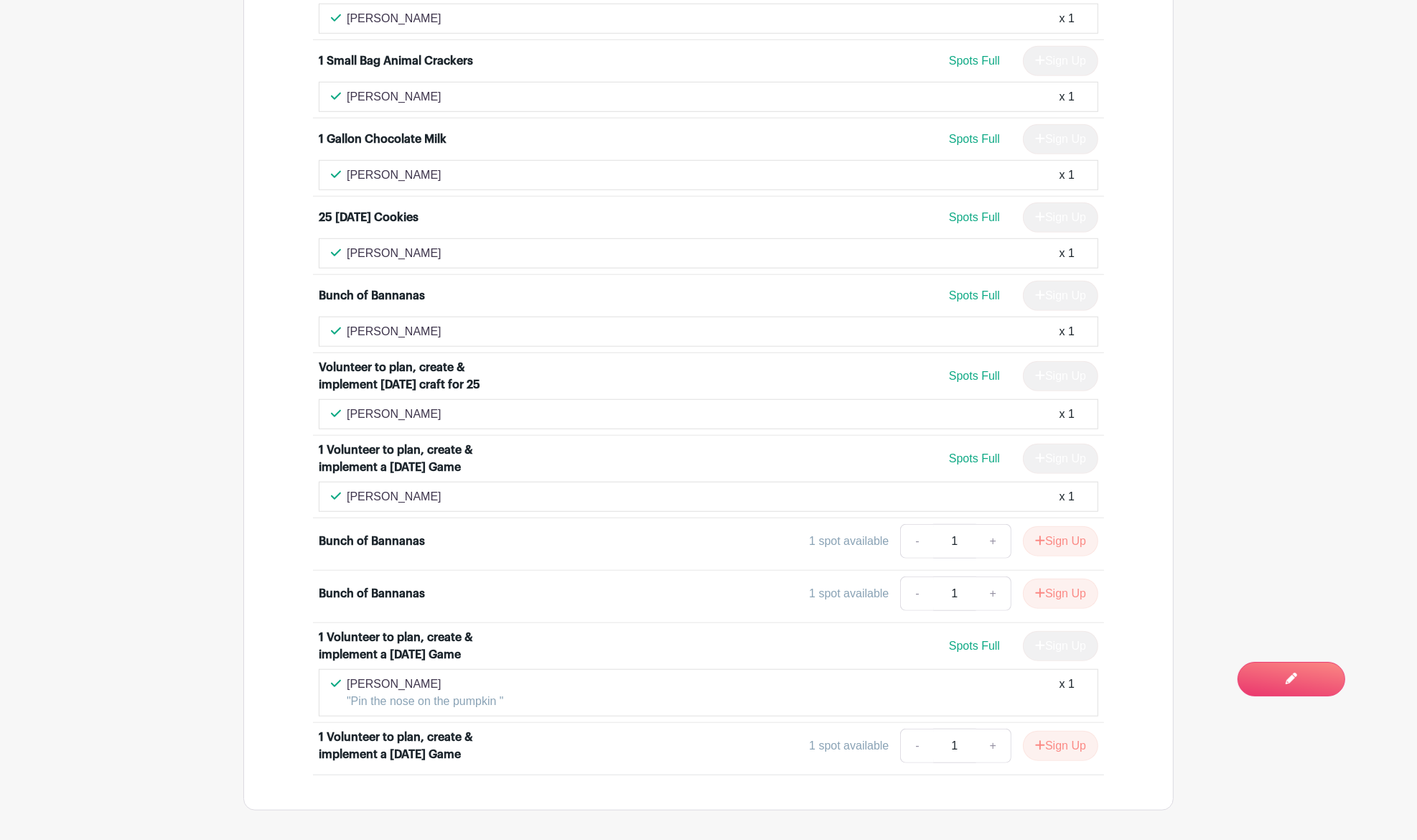
scroll to position [1400, 0]
